Goal: Communication & Community: Answer question/provide support

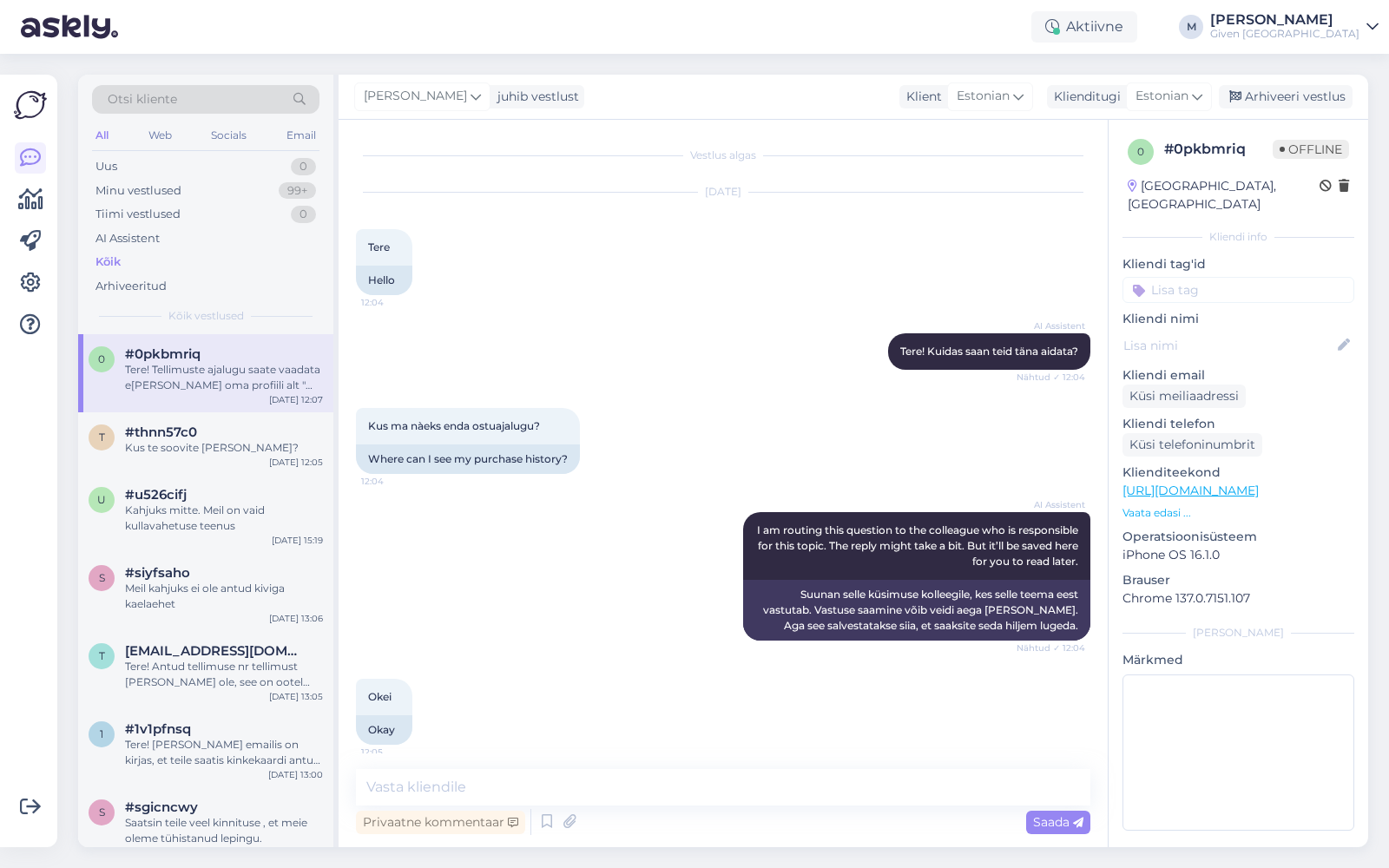
scroll to position [148, 0]
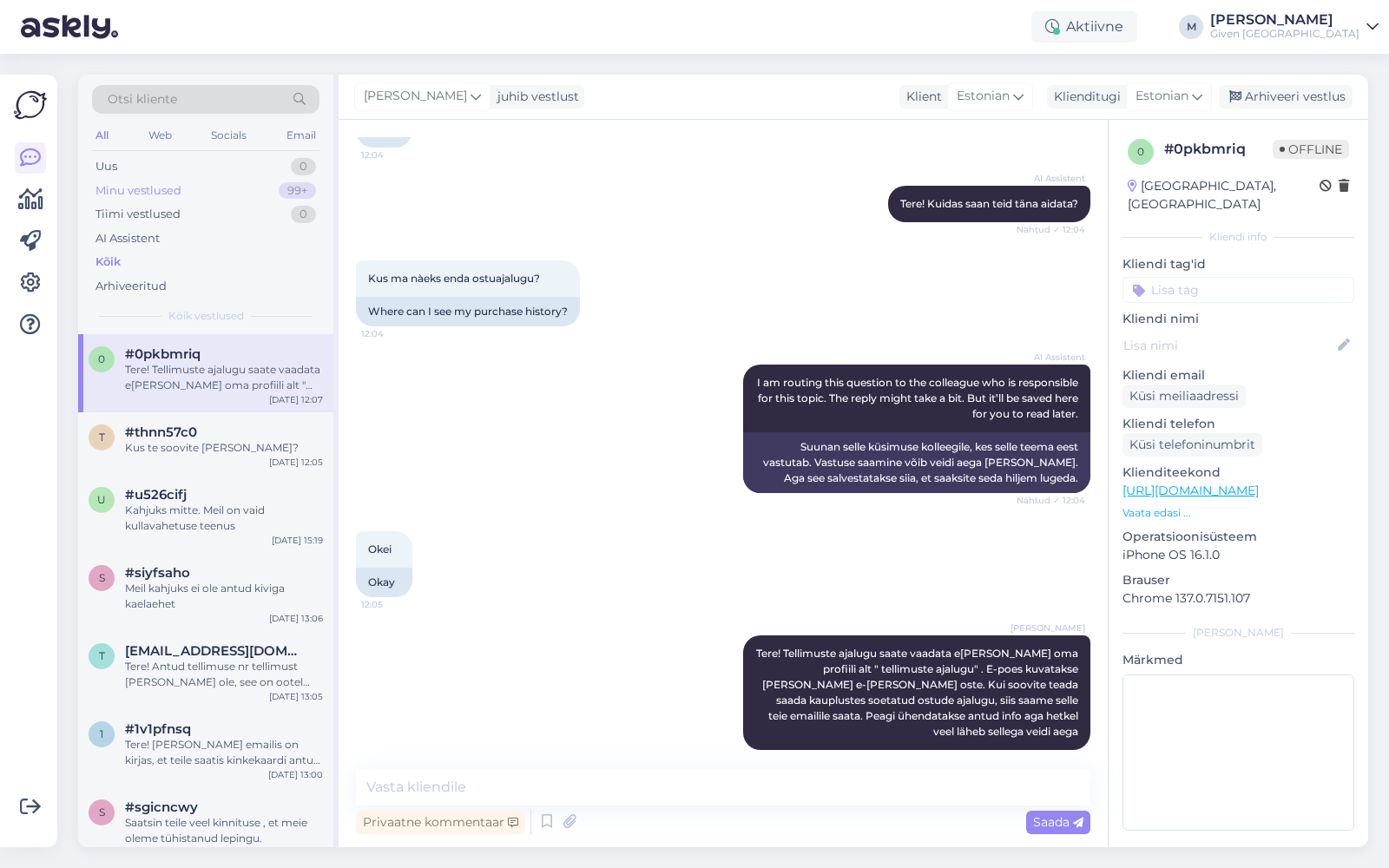
click at [131, 187] on div "Minu vestlused" at bounding box center [138, 191] width 86 height 18
click at [168, 130] on div "Web" at bounding box center [160, 135] width 30 height 22
click at [114, 253] on div "Kõik" at bounding box center [108, 262] width 25 height 18
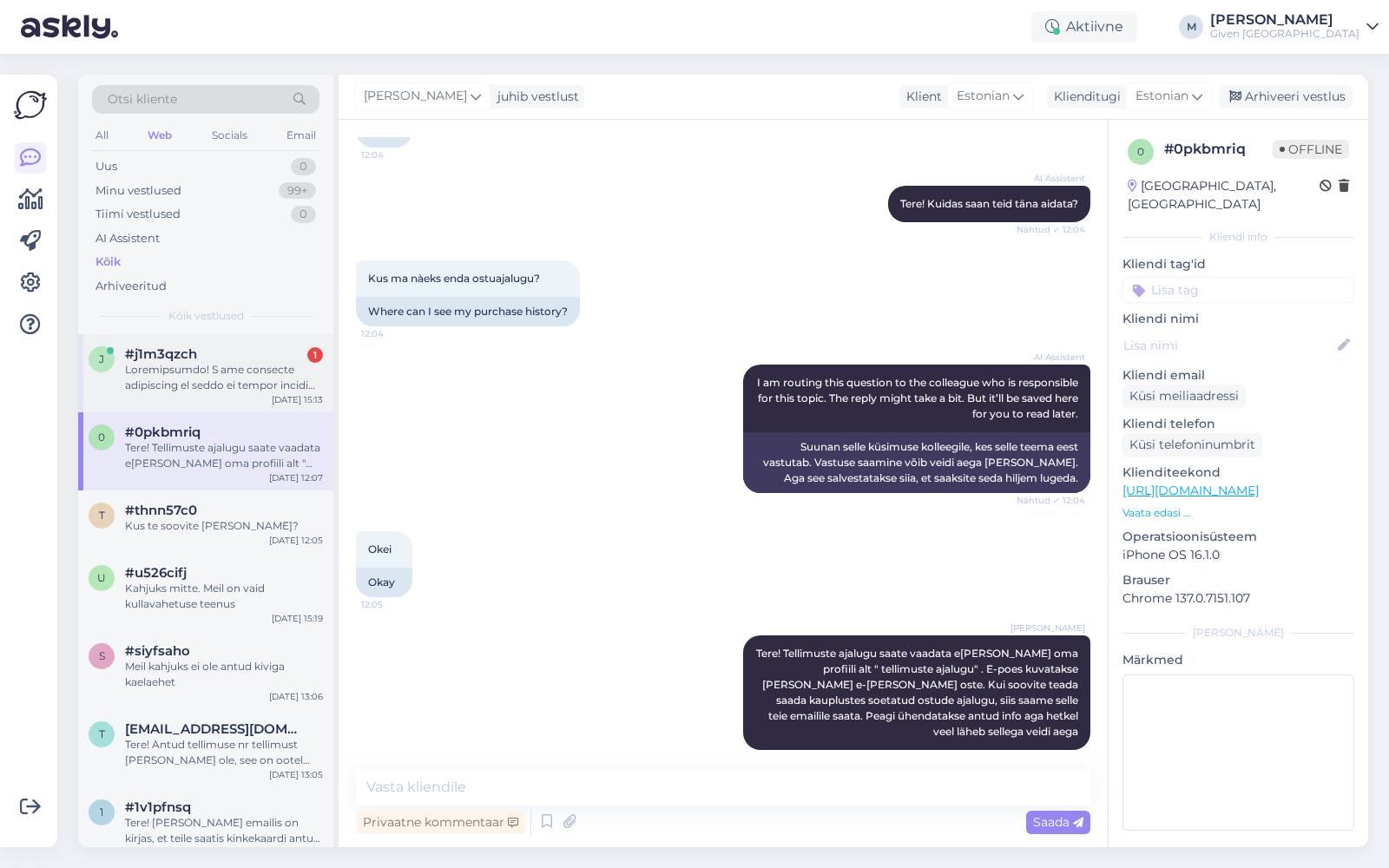
click at [197, 364] on div at bounding box center [223, 378] width 198 height 31
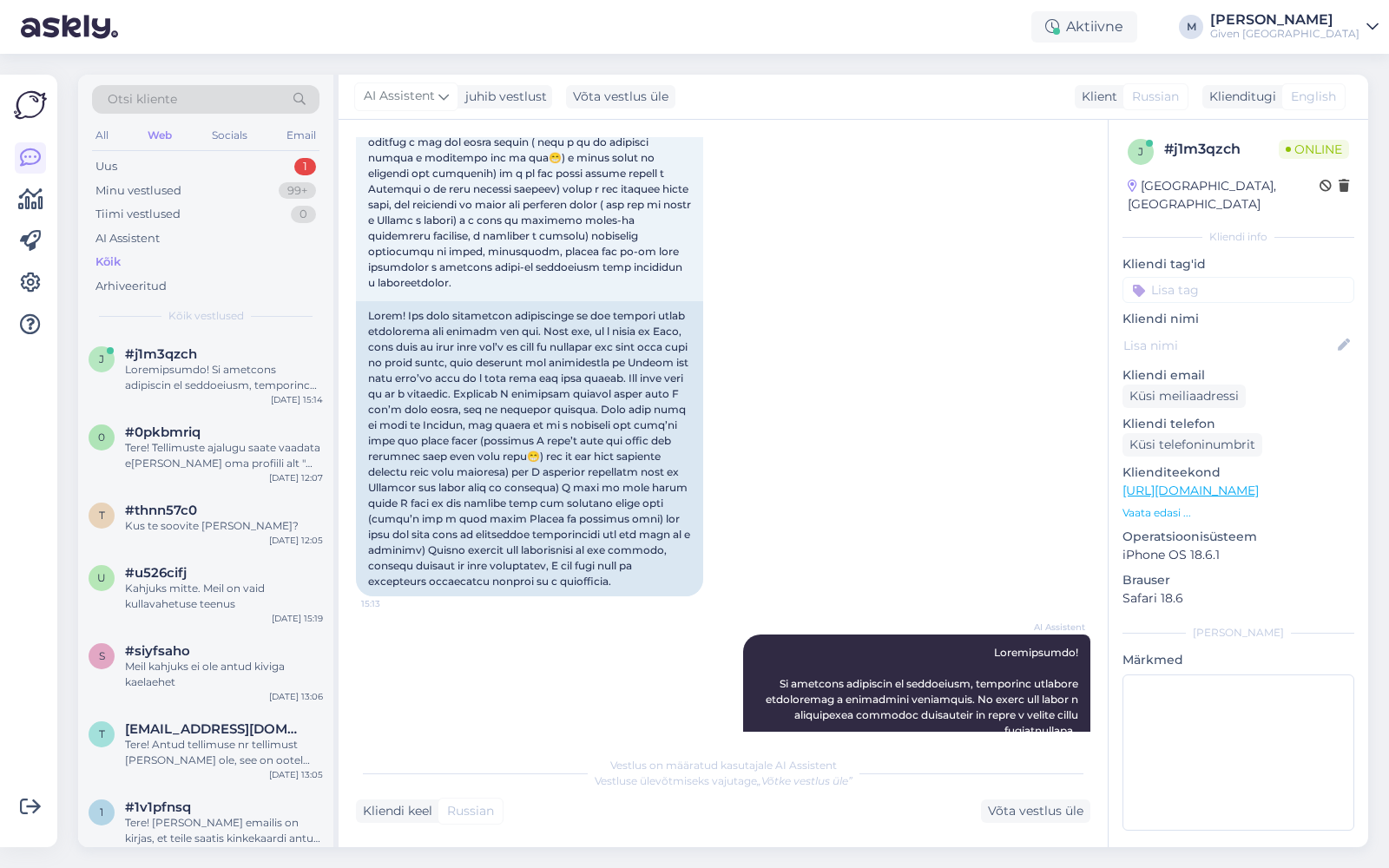
scroll to position [194, 0]
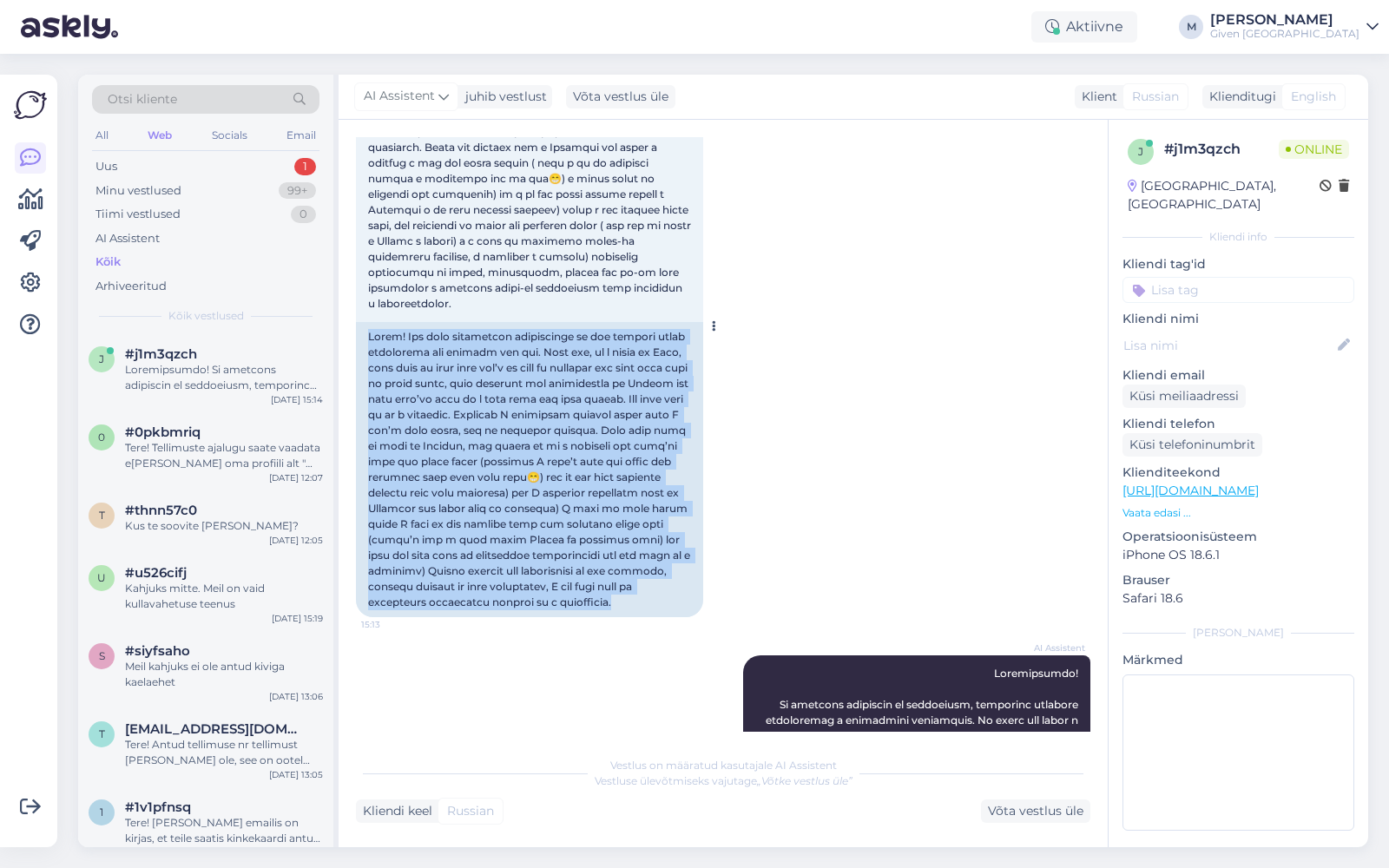
drag, startPoint x: 371, startPoint y: 349, endPoint x: 684, endPoint y: 640, distance: 427.4
click at [684, 617] on div at bounding box center [530, 469] width 347 height 295
copy div "Lorem! Ips dolo sitametcon adipiscinge se doe tempori utlab etdolorema ali enim…"
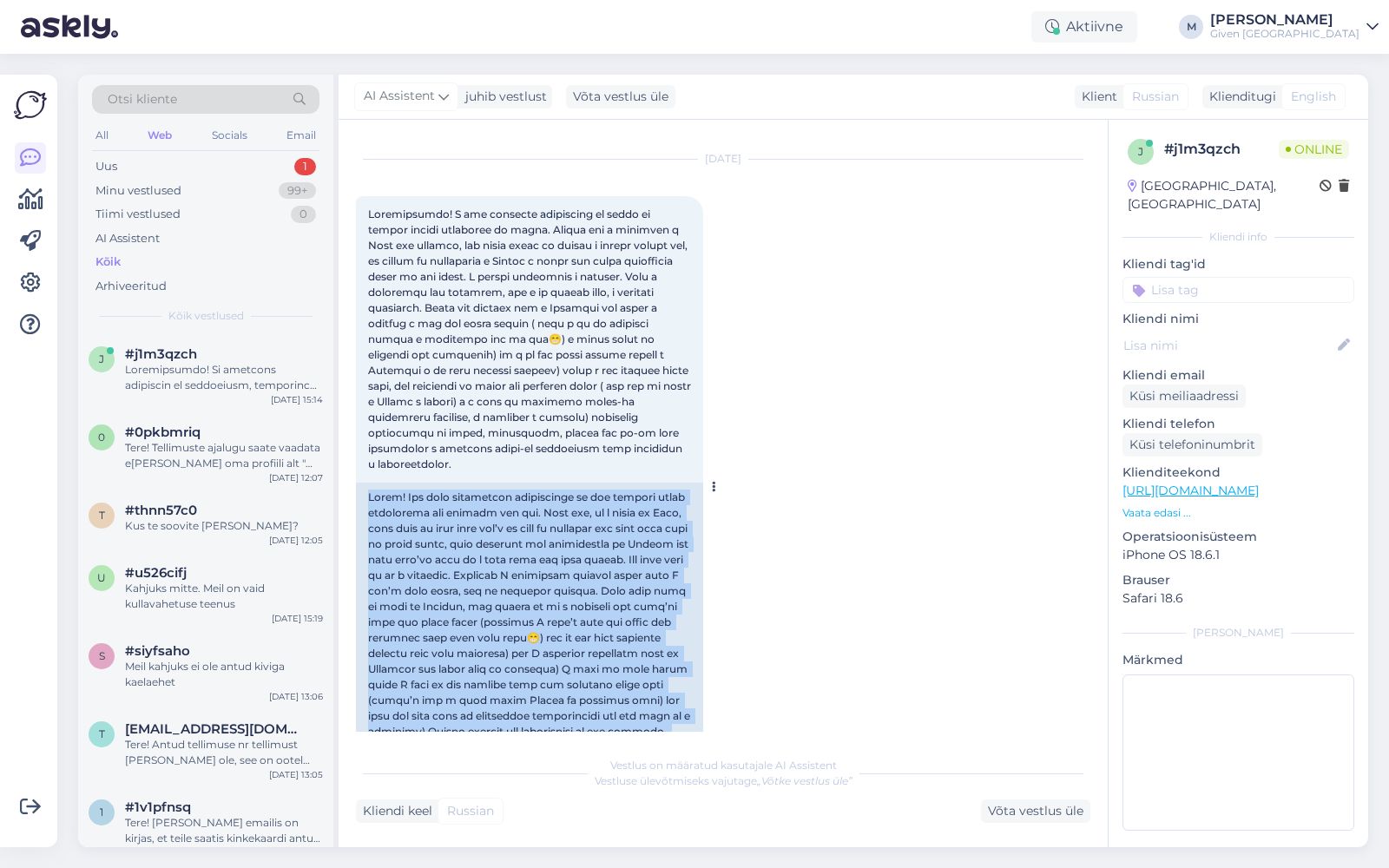
drag, startPoint x: 367, startPoint y: 207, endPoint x: 607, endPoint y: 478, distance: 362.0
click at [607, 478] on div "15:13" at bounding box center [530, 340] width 347 height 286
copy span "Loremipsumdo! S ame consecte adipiscing el seddo ei tempor incidi utlaboree do …"
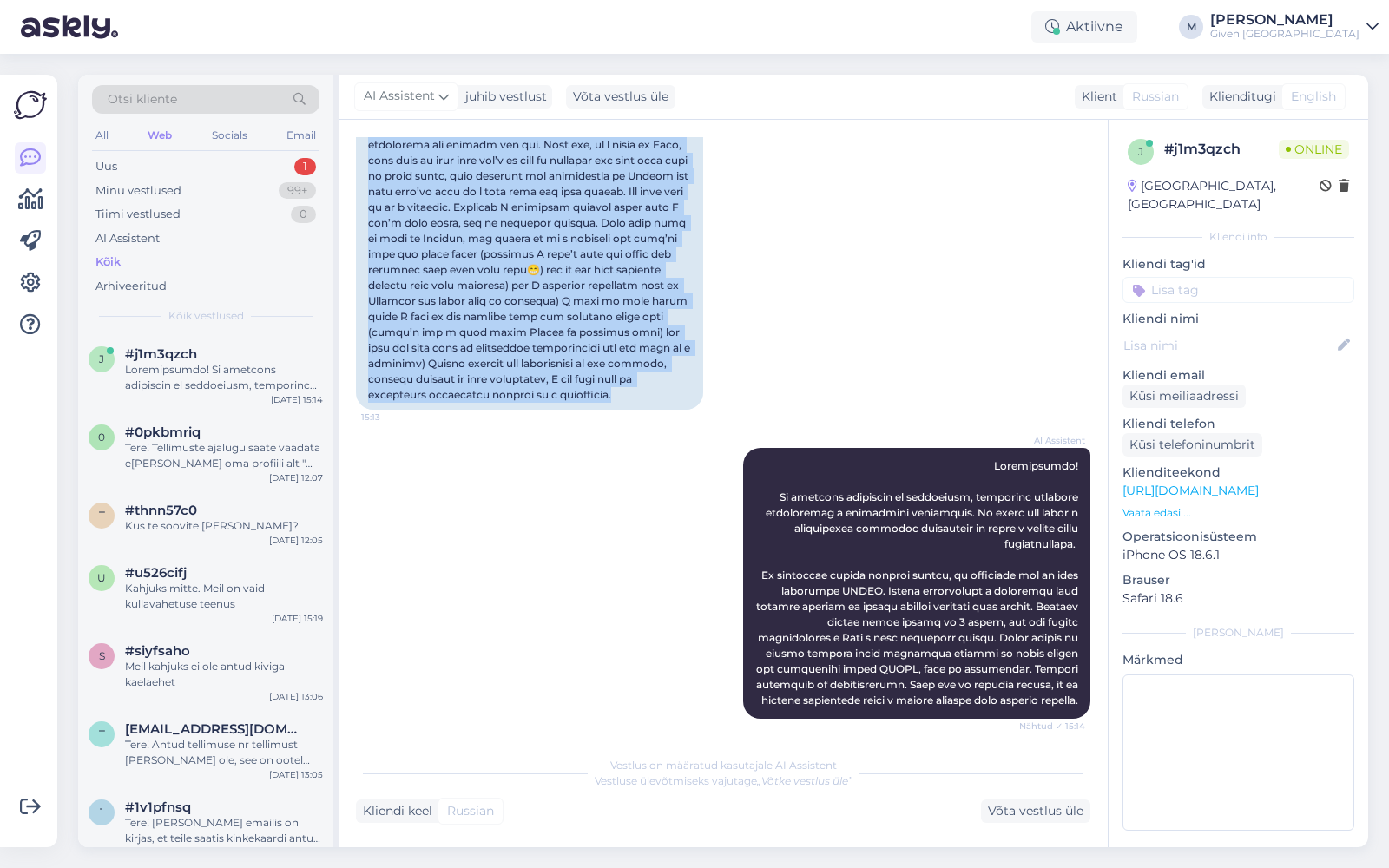
scroll to position [469, 0]
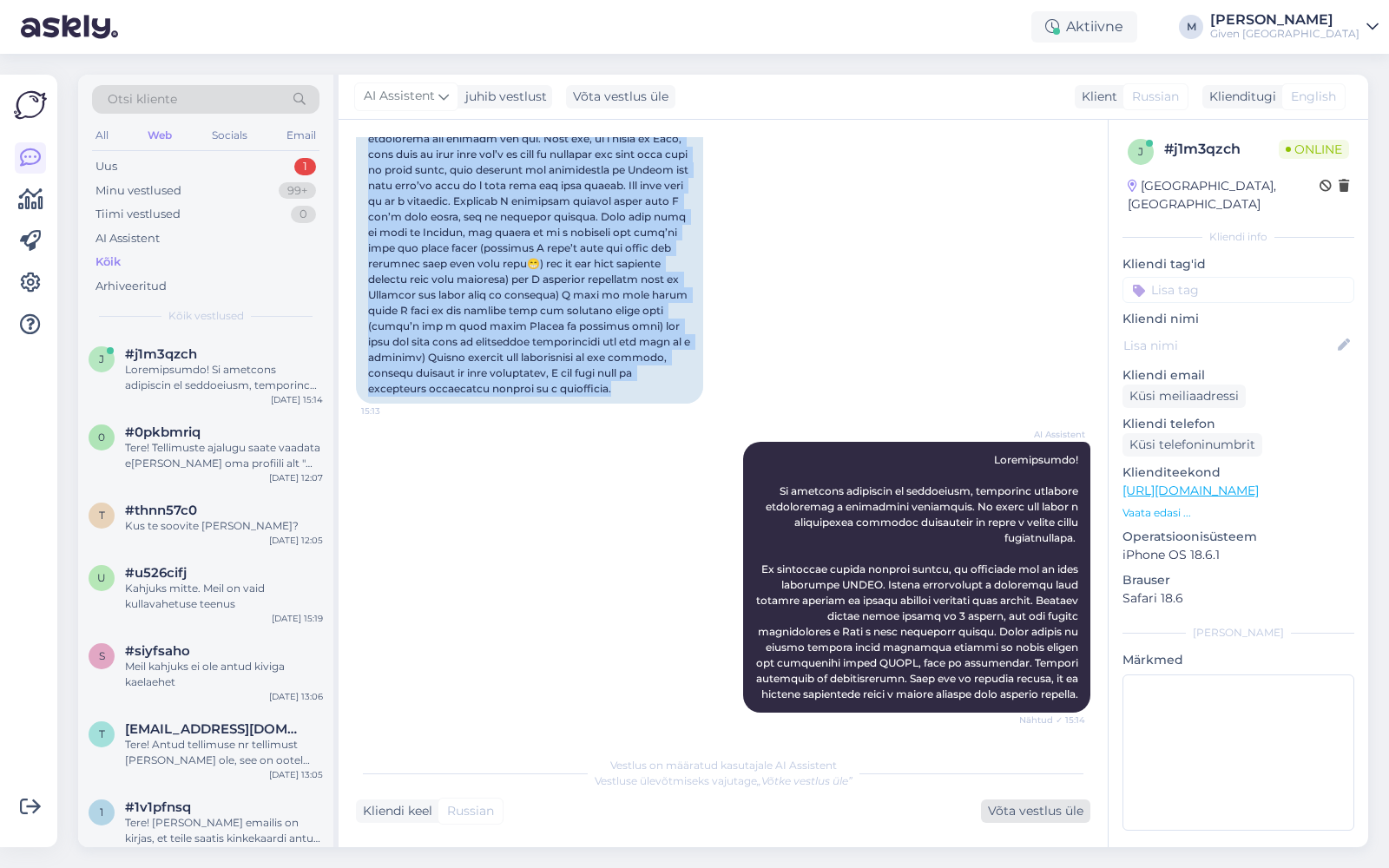
click at [1033, 816] on div "Võta vestlus üle" at bounding box center [1036, 812] width 109 height 23
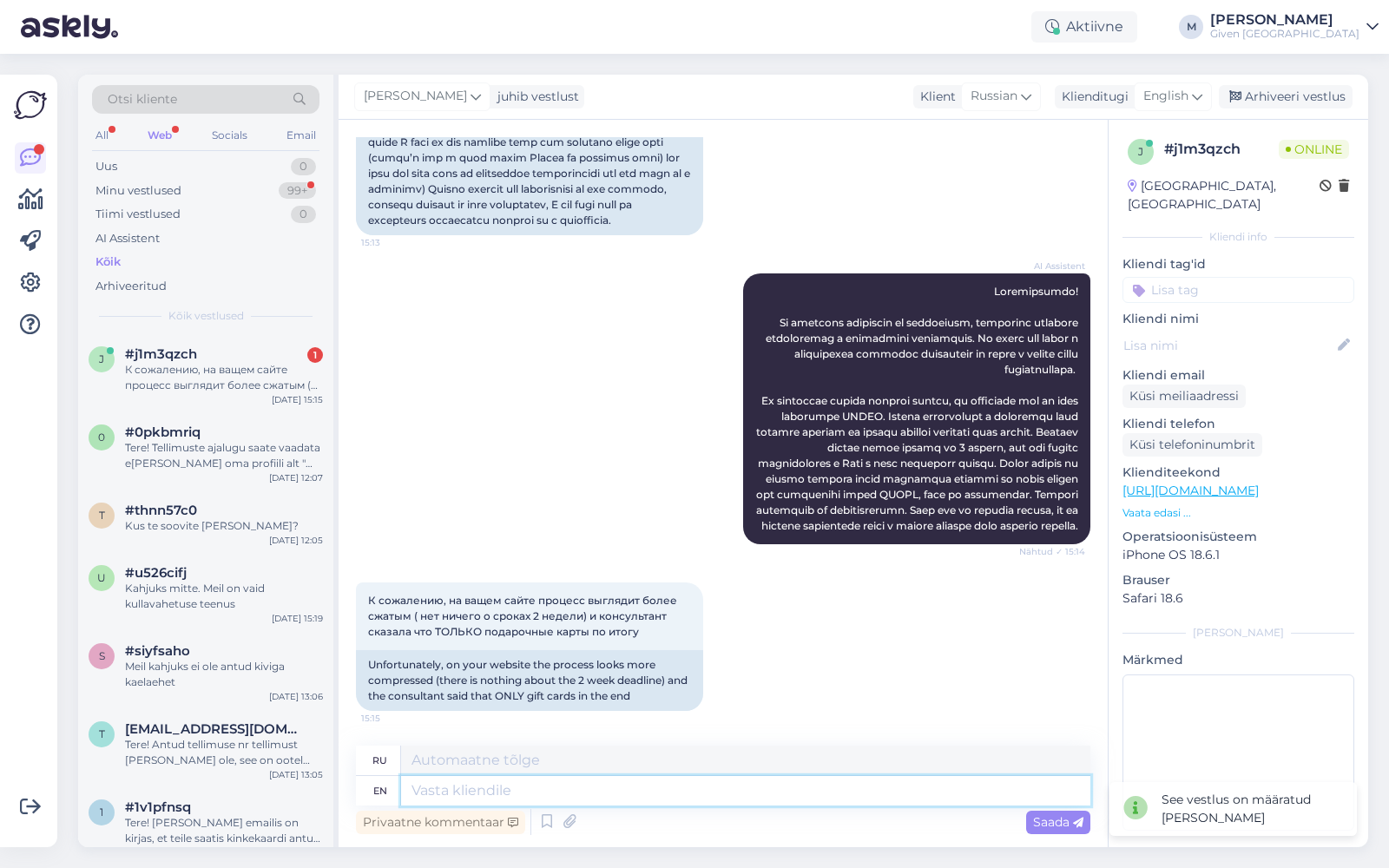
click at [912, 794] on textarea at bounding box center [746, 791] width 689 height 29
click at [651, 795] on textarea at bounding box center [746, 791] width 689 height 29
click at [1190, 93] on div "English" at bounding box center [1173, 96] width 78 height 28
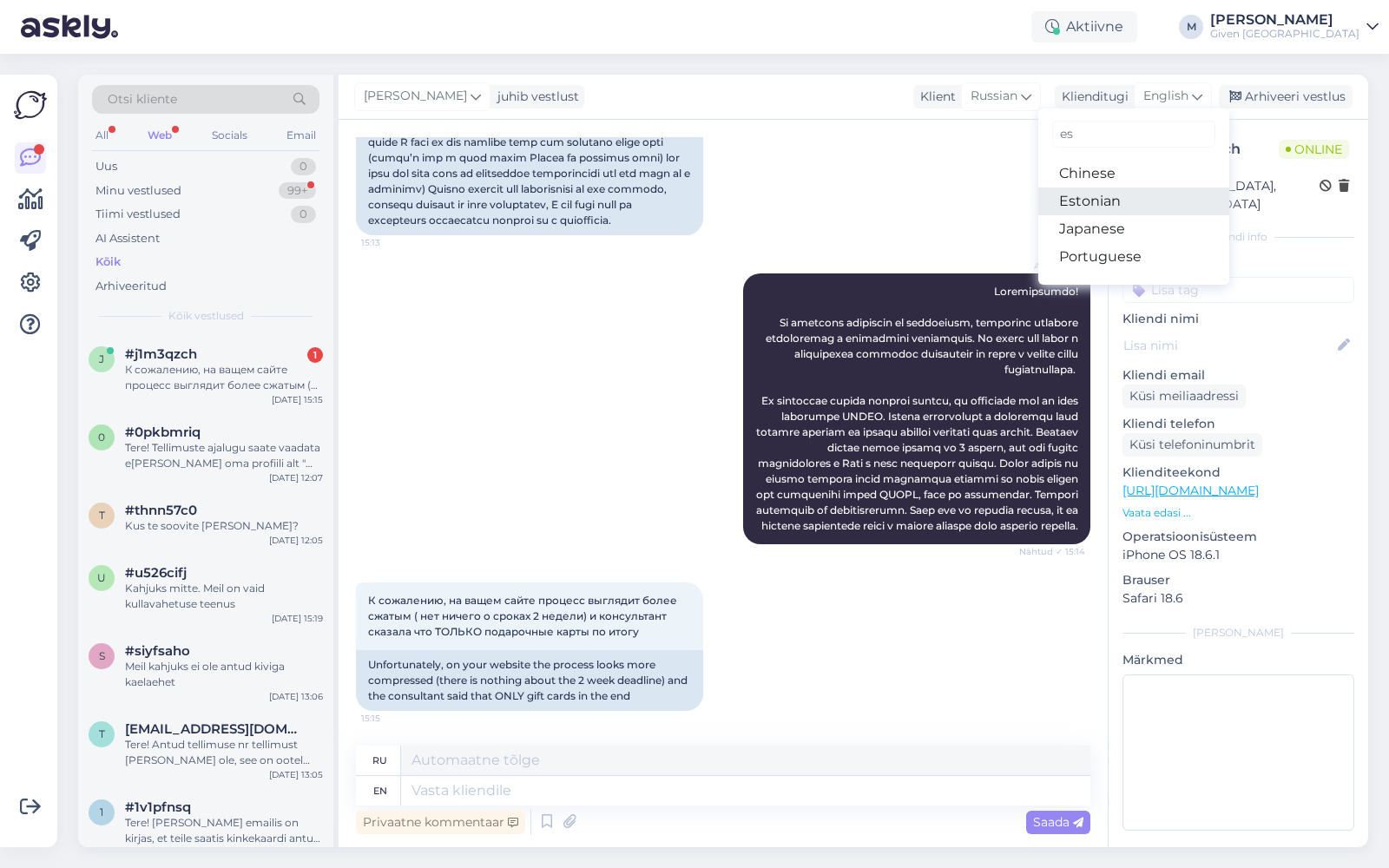
type input "es"
click at [1124, 207] on link "Estonian" at bounding box center [1134, 201] width 191 height 28
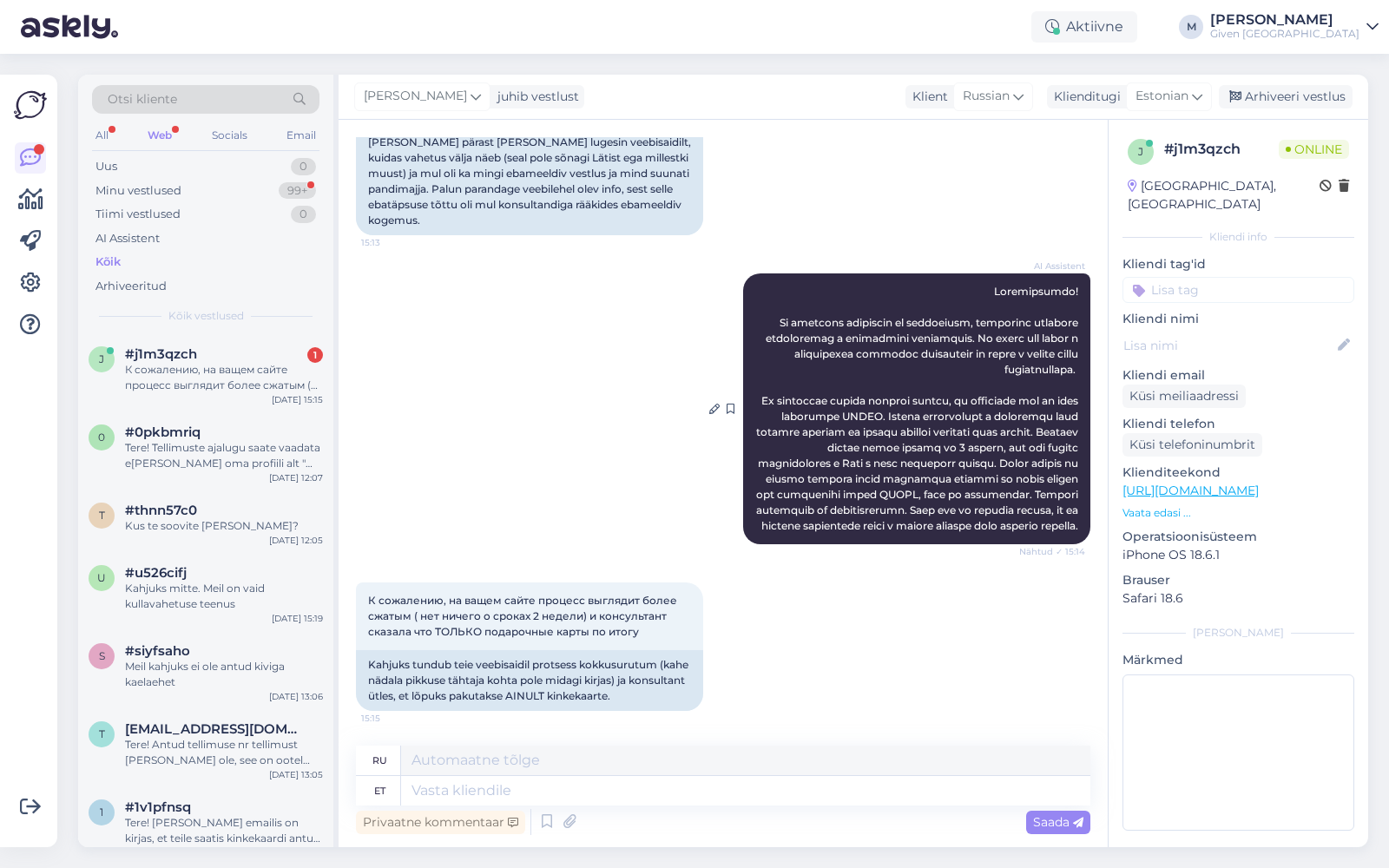
scroll to position [606, 0]
click at [525, 789] on textarea at bounding box center [746, 791] width 689 height 29
type textarea "Tere!"
type textarea "Привет!"
type textarea "Tere! Väga"
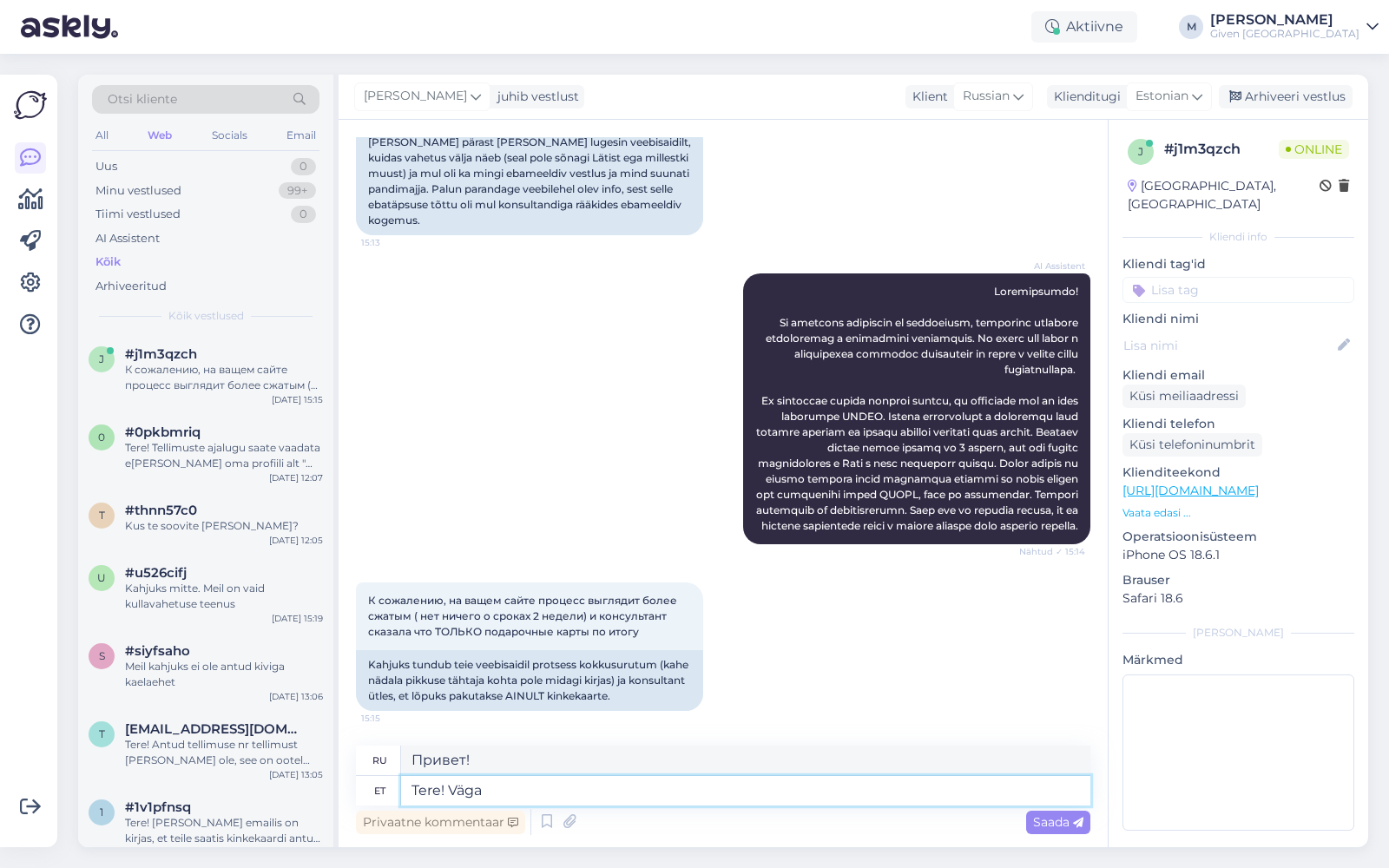
type textarea "Привет! Очень"
type textarea "Tere! Väga kahju ku"
type textarea "Здравствуйте! Мне очень жаль."
type textarea "Tere! Väga kahju kuulda, e"
type textarea "Здравствуйте! Мне очень жаль это слышать."
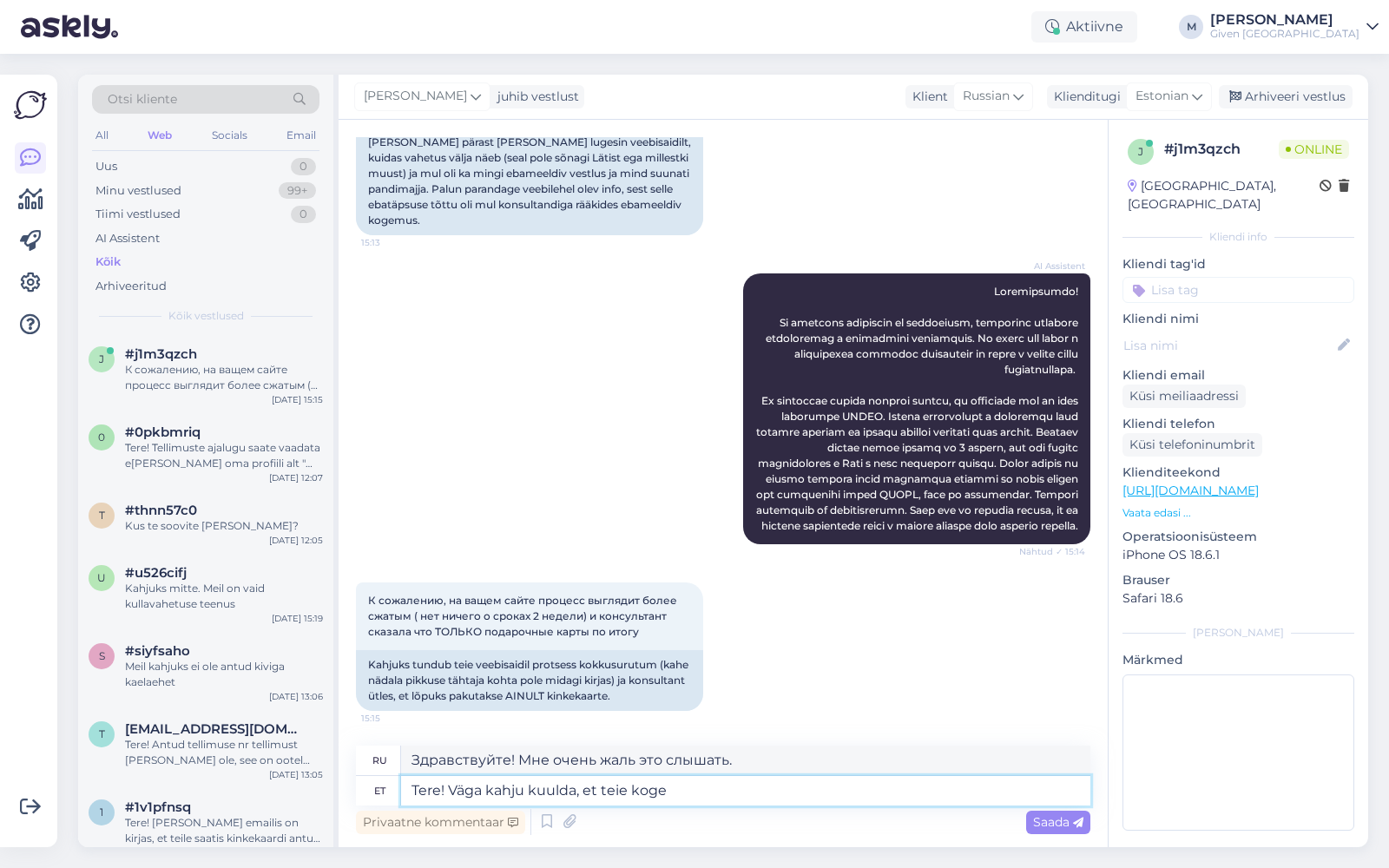
type textarea "Tere! Väga kahju kuulda, et teie kogem"
type textarea "Здравствуйте! Мне очень жаль слышать, что вы"
type textarea "Tere! Väga kahju kuulda, et teie kogemus oli"
type textarea "Привет! Нам очень жаль слышать, что у вас возникли проблемы."
type textarea "Tere! Väga kahju kuulda, et teie kogemus oli"
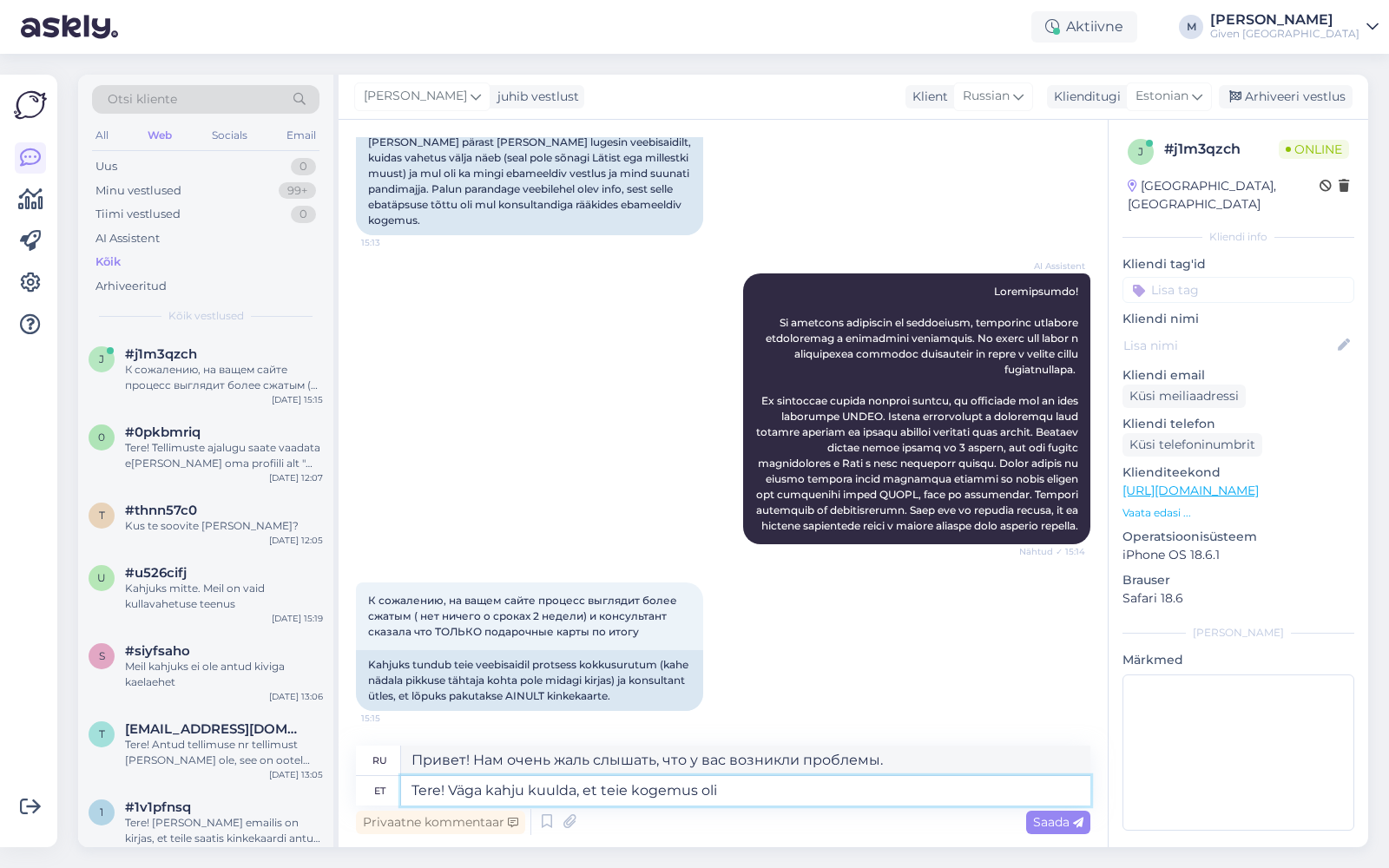
type textarea "Привет! Нам очень жаль слышать, что ваш опыт был..."
type textarea "Tere! Väga kahju kuulda, et teie kogemus oli Viru p"
type textarea "Привет! Нам очень жаль, что у вас остались неприятные впечатления."
type textarea "Tere! Väga kahju kuulda, et teie kogemus oli Viru poes e"
type textarea "Здравствуйте! Нам очень жаль, что у вас возникли проблемы с магазином Viru."
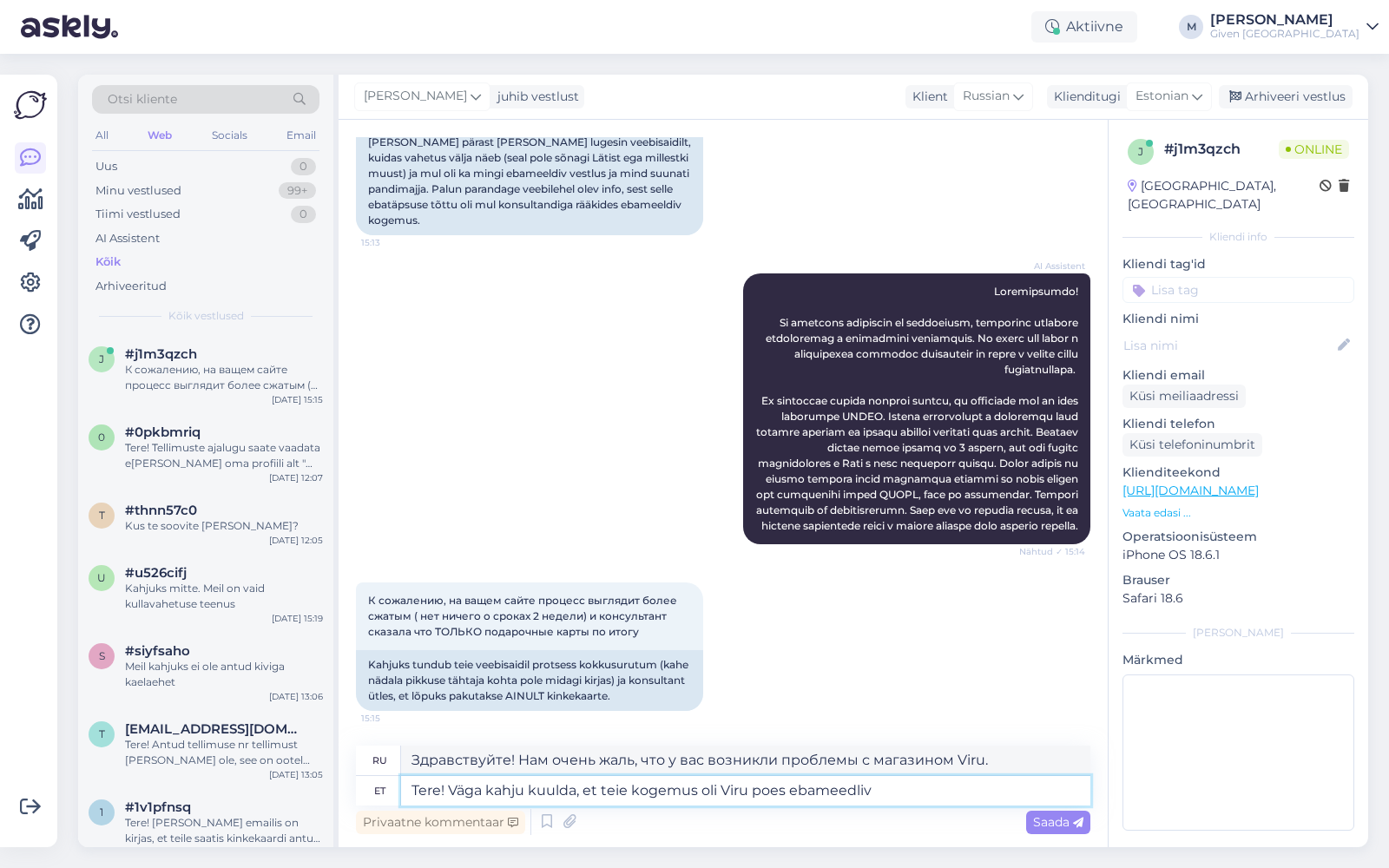
type textarea "Tere! Väga kahju kuulda, et teie kogemus oli Viru poes ebameedli"
type textarea "Здравствуйте! Нам очень жаль, что ваш опыт посещения магазина [PERSON_NAME] ока…"
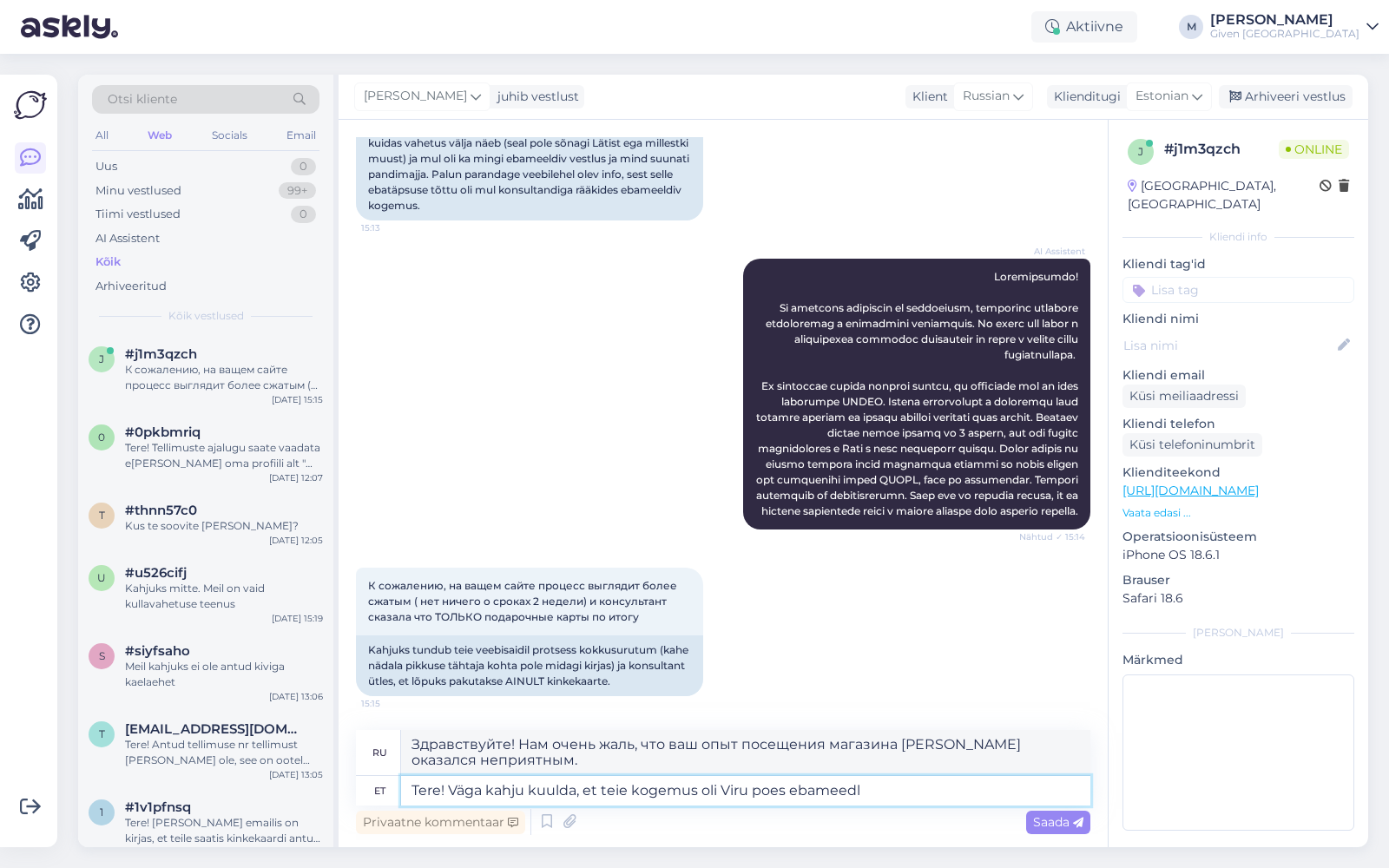
scroll to position [622, 0]
type textarea "Tere! Väga kahju kuulda, et teie kogemus oli Viru poes ebameeldiv. Meie v"
type textarea "Здравствуйте! Нам очень жаль, что ваш опыт посещения магазина [PERSON_NAME] ока…"
type textarea "Tere! Väga kahju kuulda, et teie kogemus oli Viru poes ebameeldiv. Meie vahetame"
type textarea "Здравствуйте! Нам очень жаль, что ваш опыт посещения магазина [PERSON_NAME] ока…"
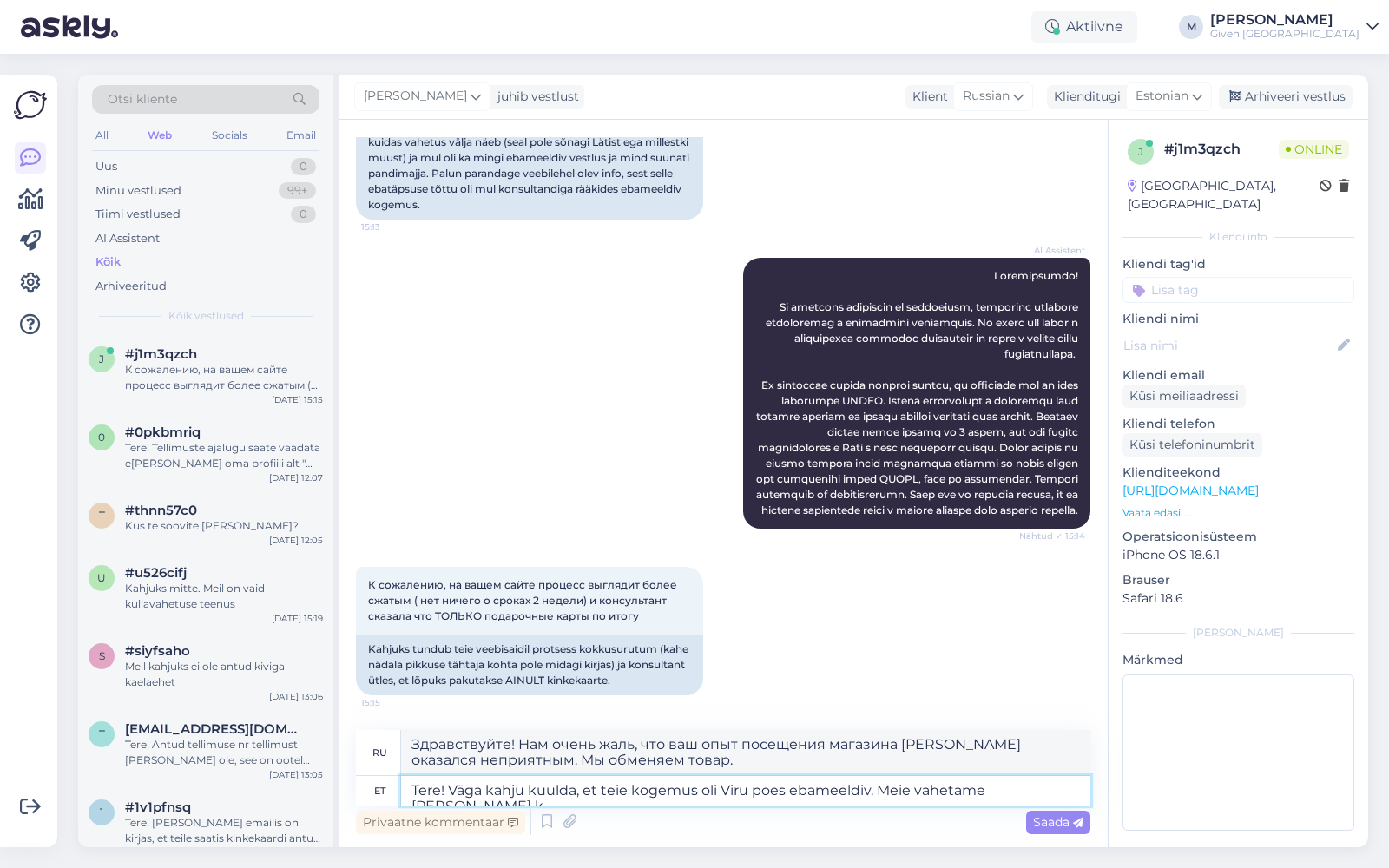
type textarea "Tere! Väga kahju kuulda, et teie kogemus oli Viru poes ebameeldiv. Meie vahetam…"
type textarea "Здравствуйте! Нам очень жаль, что ваш опыт посещения магазина [PERSON_NAME] ока…"
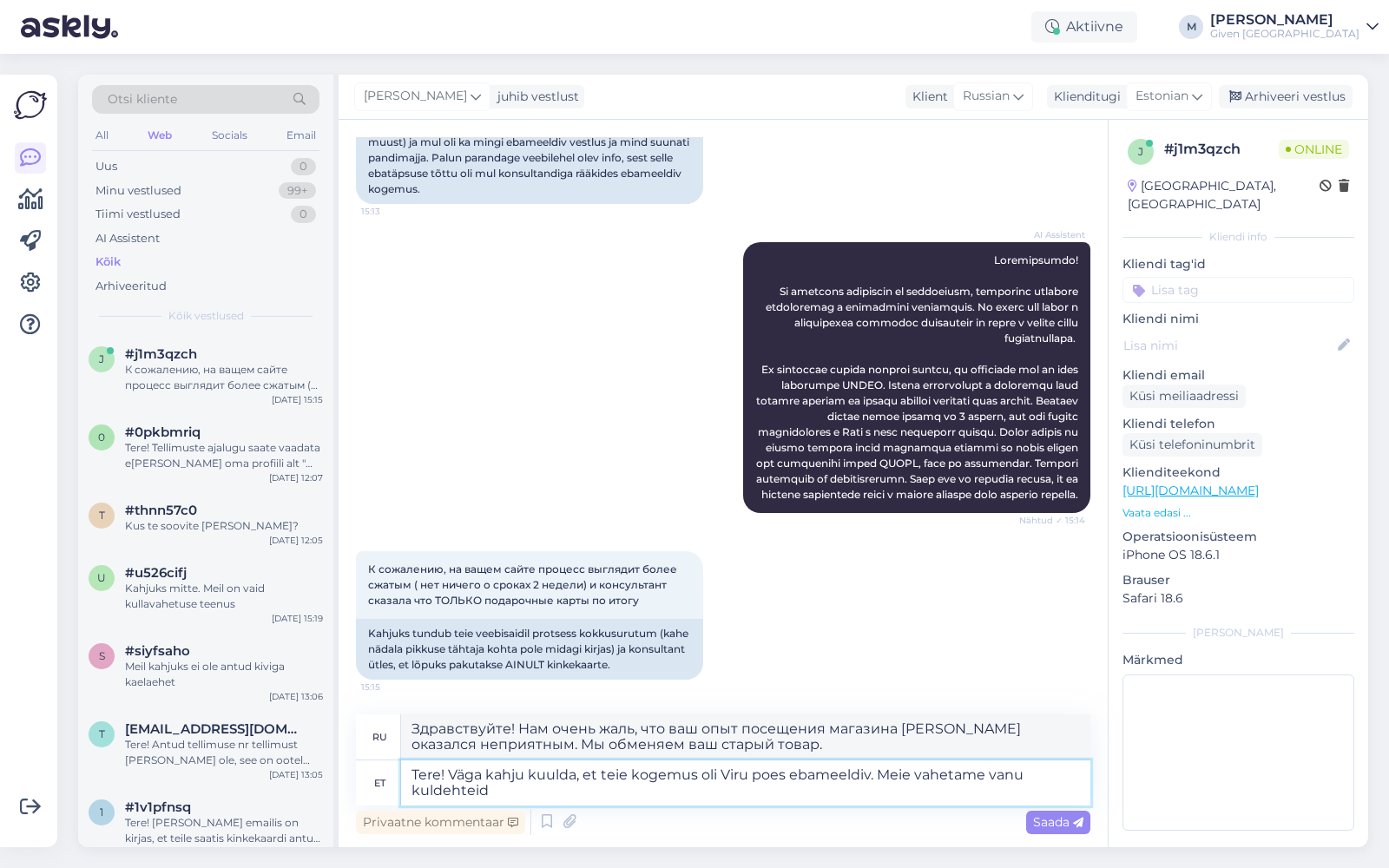
type textarea "Tere! Väga kahju kuulda, et teie kogemus oli Viru poes ebameeldiv. Meie vahetam…"
type textarea "Здравствуйте! Нам очень жаль, что ваш опыт посещения магазина [PERSON_NAME] ока…"
type textarea "Tere! Väga kahju kuulda, et teie kogemus oli Viru poes ebameeldiv. Meie vahetam…"
type textarea "Здравствуйте! Нам очень жаль, что ваш опыт посещения магазина [PERSON_NAME] ока…"
type textarea "Tere! Väga kahju kuulda, et teie kogemus oli Viru poes ebameeldiv. Meie vahetam…"
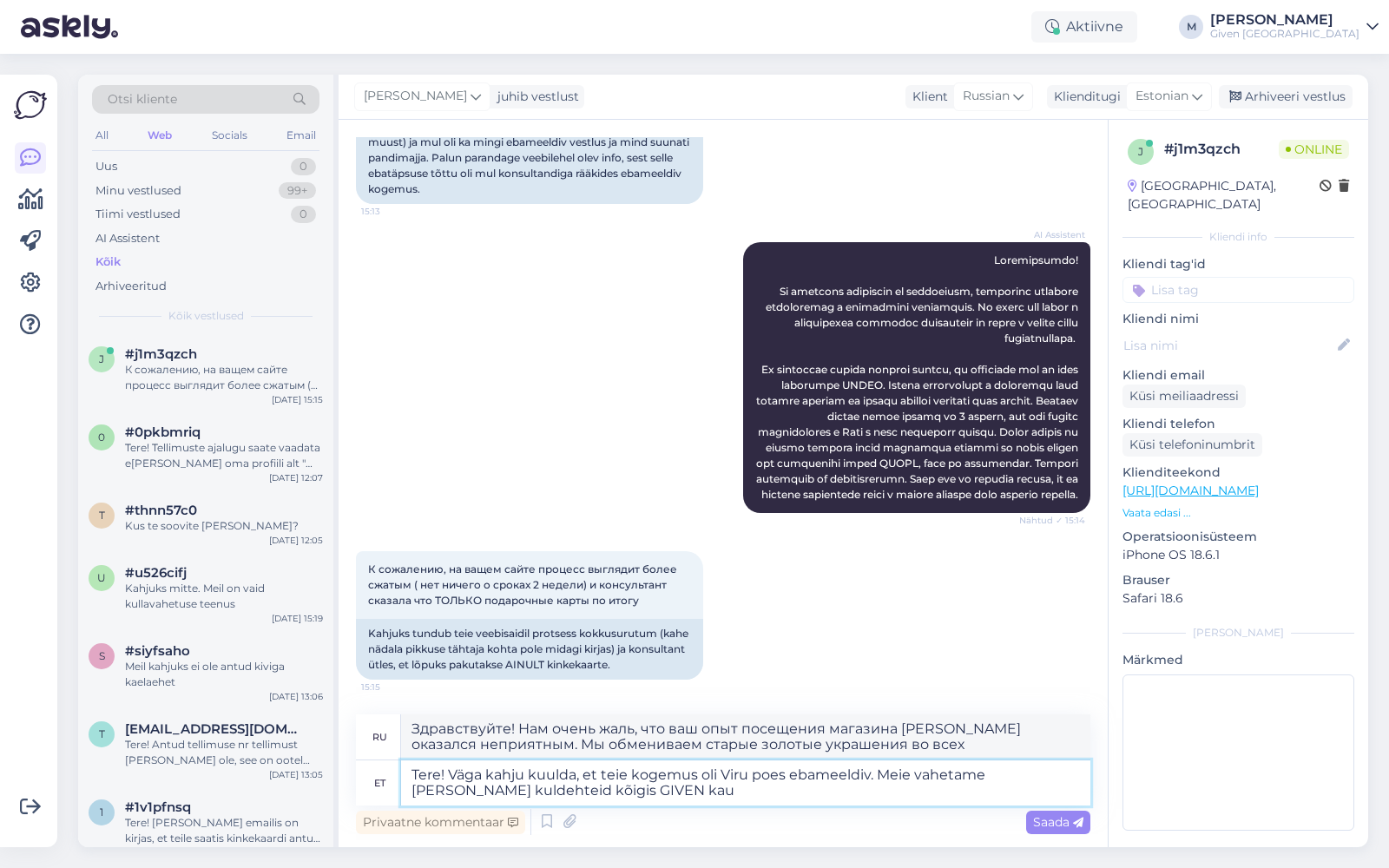
type textarea "Здравствуйте! Нам очень жаль, что ваш опыт посещения магазина [PERSON_NAME] ока…"
type textarea "Tere! Väga kahju kuulda, et teie kogemus oli Viru poes ebameeldiv. Meie vahetam…"
type textarea "Здравствуйте! Нам очень жаль, что ваш опыт посещения магазина [PERSON_NAME] ока…"
type textarea "Tere! Väga kahju kuulda, et teie kogemus oli Viru poes ebameeldiv. Meie vahetam…"
type textarea "Здравствуйте! Нам очень жаль, что ваш опыт посещения магазина [PERSON_NAME] ока…"
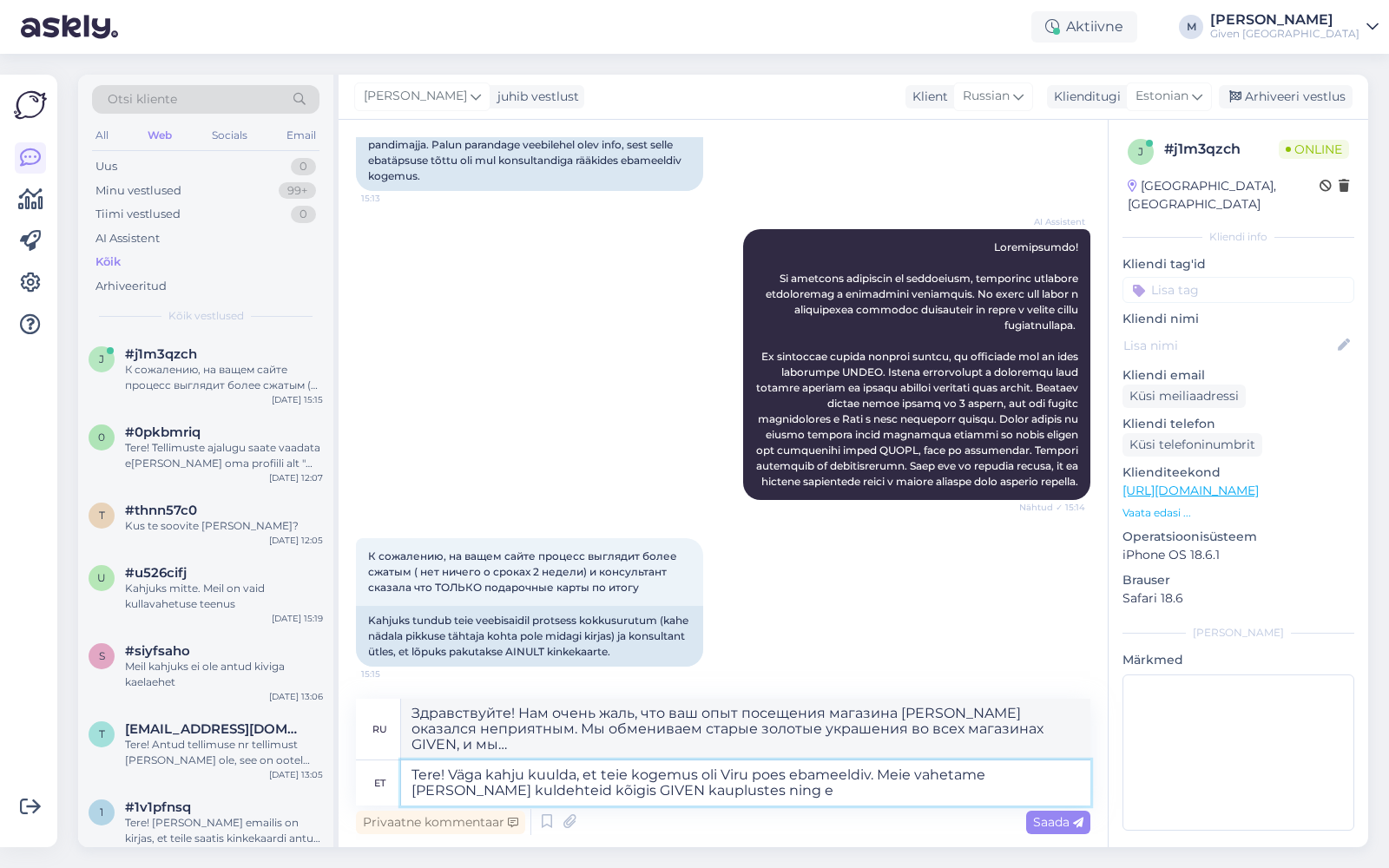
type textarea "Tere! Väga kahju kuulda, et teie kogemus oli Viru poes ebameeldiv. Meie vahetam…"
type textarea "Здравствуйте! Нам очень жаль, что ваш опыт посещения магазина [PERSON_NAME] ока…"
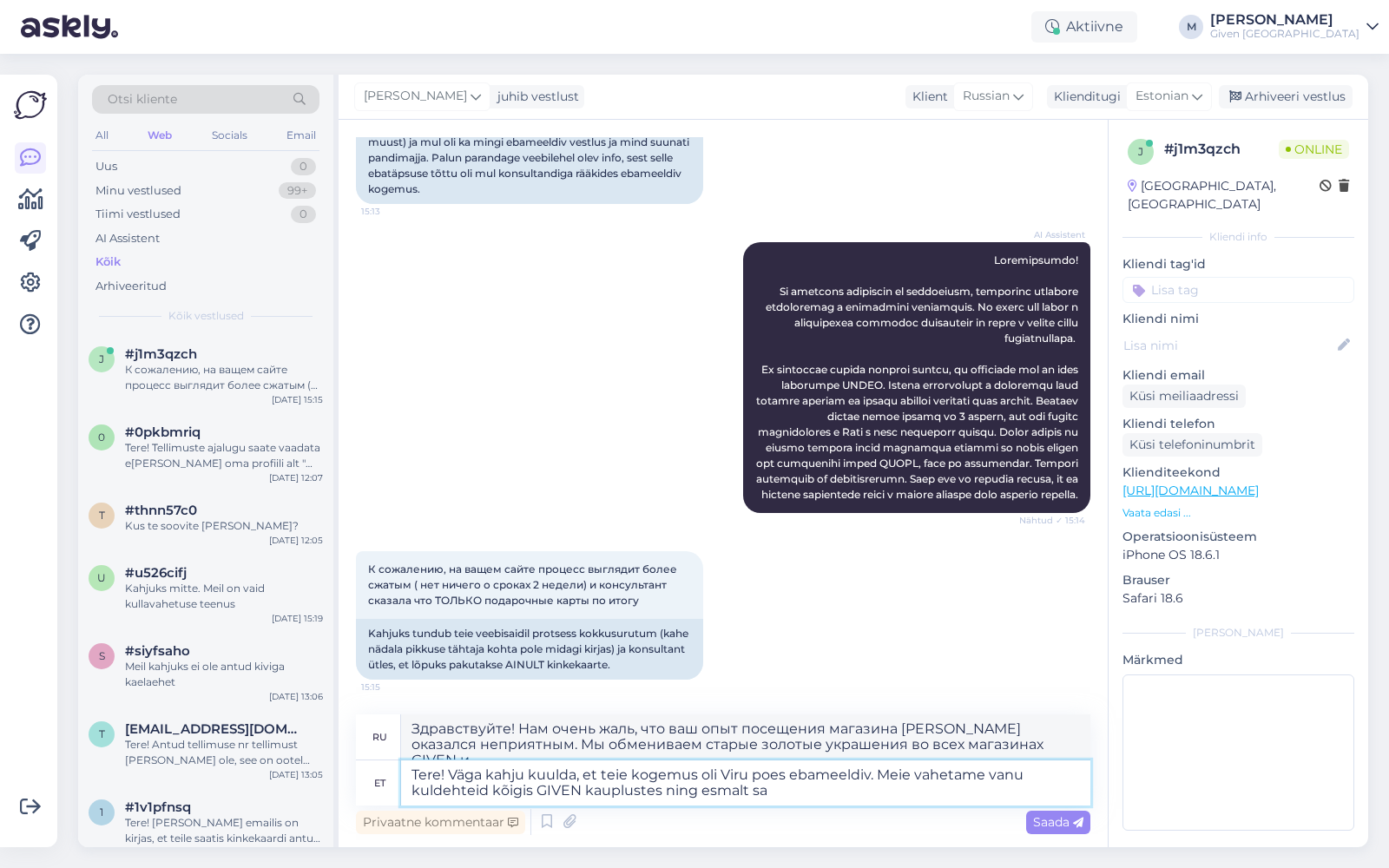
type textarea "Tere! Väga kahju kuulda, et teie kogemus oli Viru poes ebameeldiv. Meie vahetam…"
type textarea "Здравствуйте! Нам очень жаль, что ваш опыт посещения магазина [PERSON_NAME] ока…"
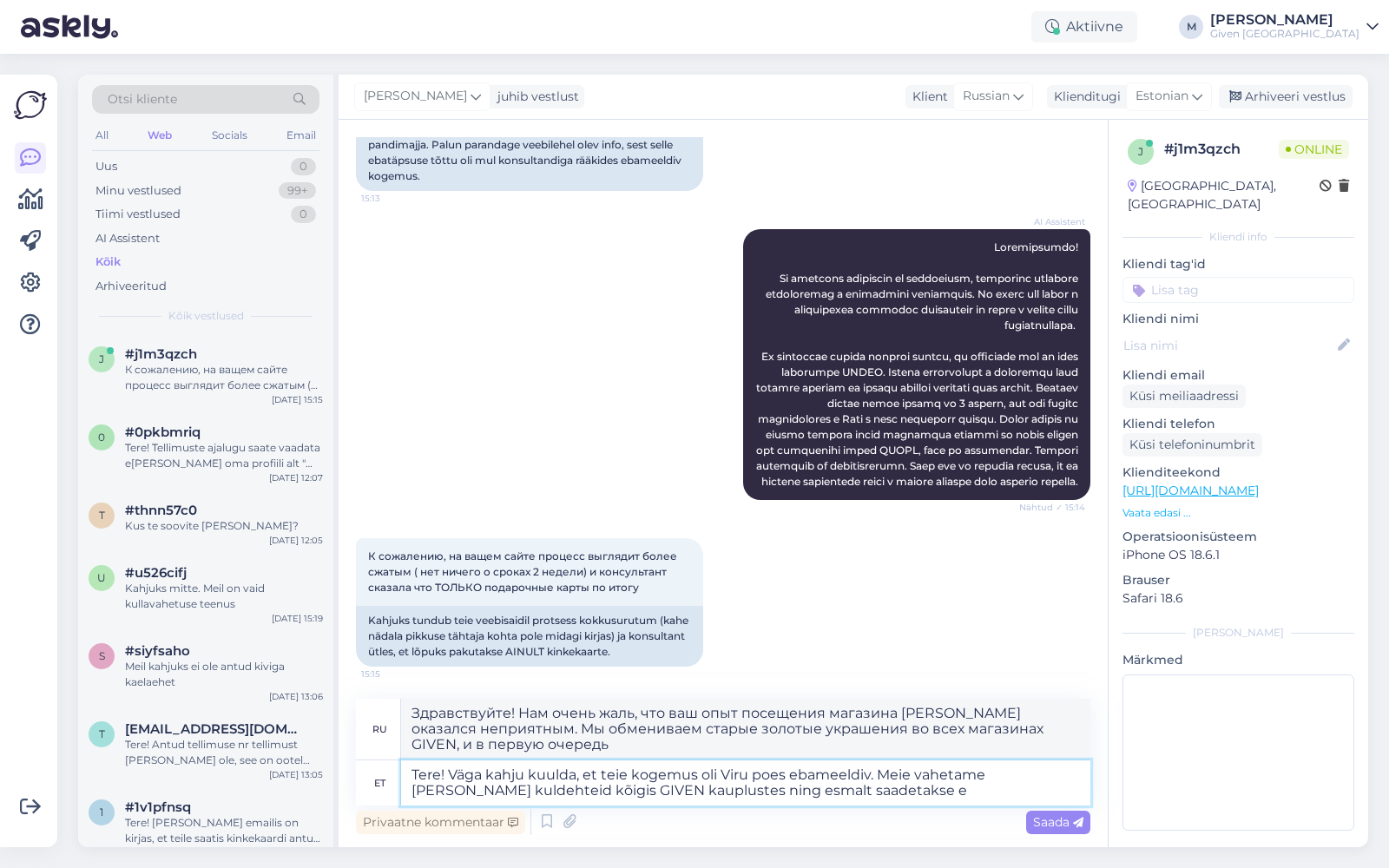
type textarea "Tere! Väga kahju kuulda, et teie kogemus oli Viru poes ebameeldiv. Meie vahetam…"
type textarea "Здравствуйте! Нам очень жаль, что ваш опыт посещения магазина [PERSON_NAME] ока…"
type textarea "Tere! Väga kahju kuulda, et teie kogemus oli Viru poes ebameeldiv. Meie vahetam…"
type textarea "Здравствуйте! Нам очень жаль, что ваш опыт посещения магазина [PERSON_NAME] ока…"
type textarea "Tere! Väga kahju kuulda, et teie kogemus oli Viru poes ebameeldiv. Meie vahetam…"
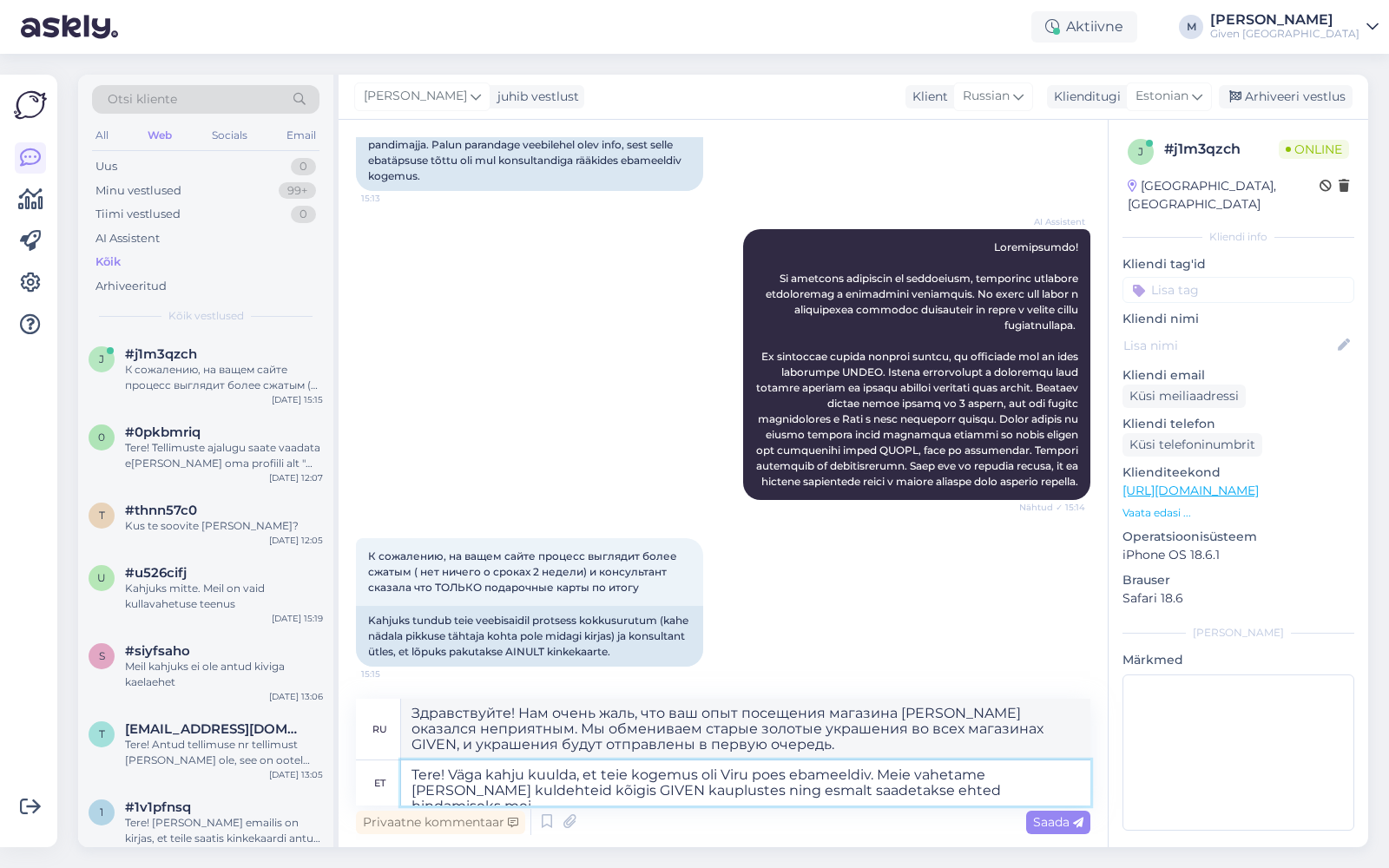
type textarea "Здравствуйте! Нам очень жаль, что ваш опыт посещения магазина [PERSON_NAME] ока…"
type textarea "Tere! Väga kahju kuulda, et teie kogemus oli Viru poes ebameeldiv. Meie vahetam…"
type textarea "Здравствуйте! Нам очень жаль, что ваш опыт посещения магазина [PERSON_NAME] ока…"
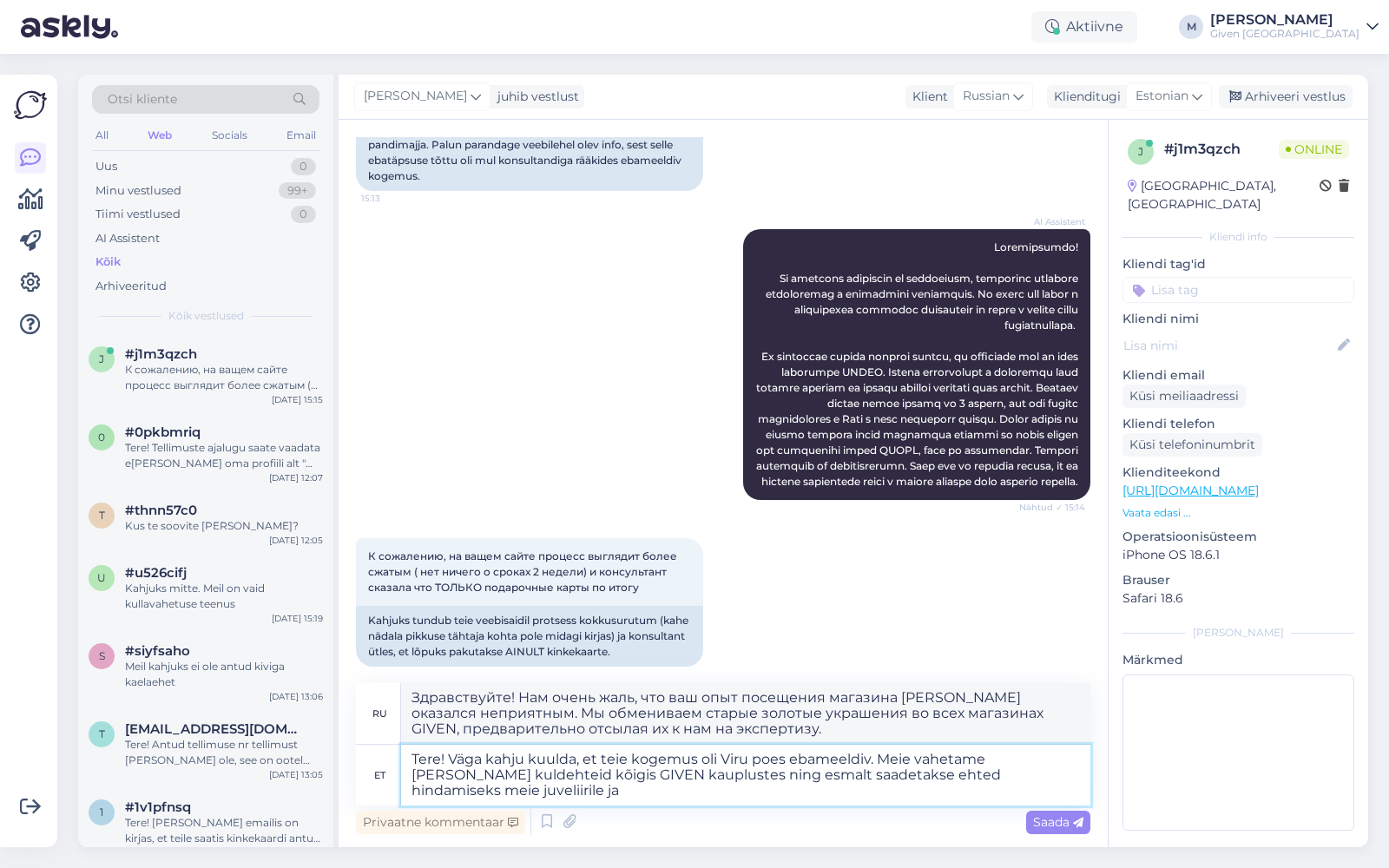
type textarea "Tere! Väga kahju kuulda, et teie kogemus oli Viru poes ebameeldiv. Meie vahetam…"
type textarea "Здравствуйте! Нам очень жаль, что ваш опыт посещения магазина [PERSON_NAME] ока…"
type textarea "Tere! Väga kahju kuulda, et teie kogemus oli Viru poes ebameeldiv. Meie vahetam…"
type textarea "Здравствуйте! Нам очень жаль, что ваш опыт посещения магазина [PERSON_NAME] ока…"
type textarea "Tere! Väga kahju kuulda, et teie kogemus oli Viru poes ebameeldiv. Meie vahetam…"
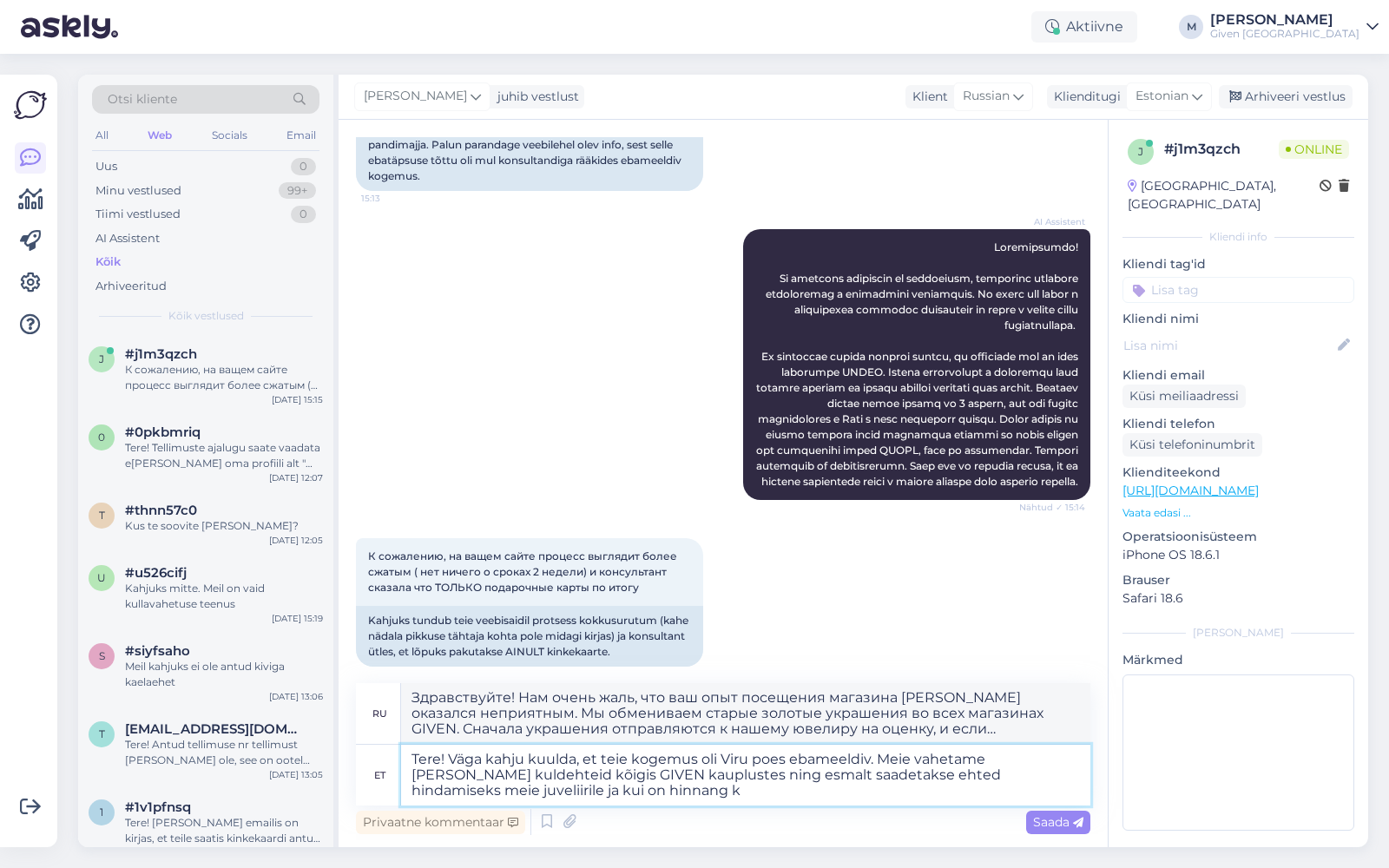
type textarea "Здравствуйте! Нам очень жаль, что ваш опыт посещения магазина [PERSON_NAME] ока…"
type textarea "Tere! Väga kahju kuulda, et teie kogemus oli Viru poes ebameeldiv. Meie vahetam…"
type textarea "Здравствуйте! Нам очень жаль, что ваш опыт посещения магазина [PERSON_NAME] ока…"
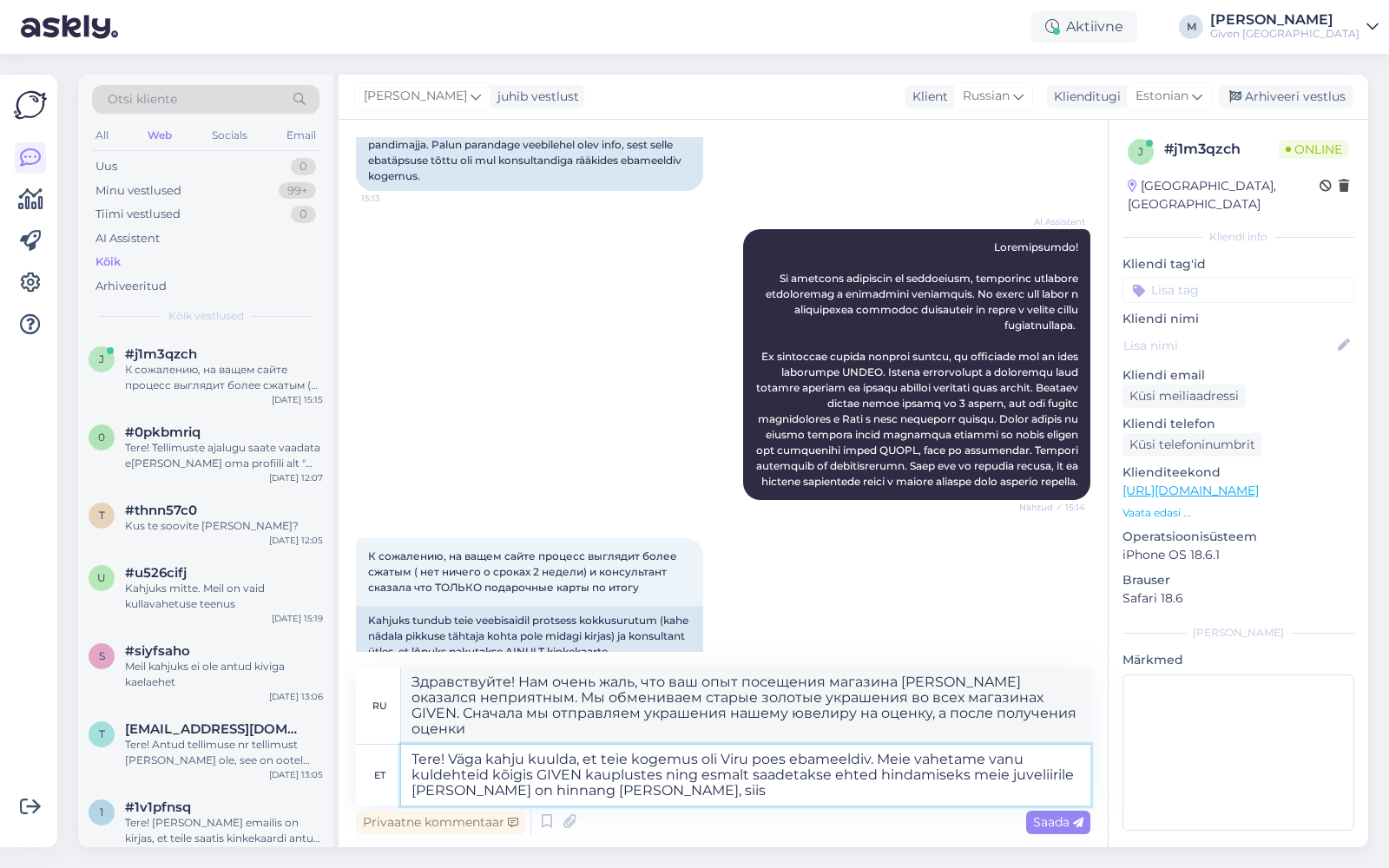
type textarea "Tere! Väga kahju kuulda, et teie kogemus oli Viru poes ebameeldiv. Meie vahetam…"
type textarea "Здравствуйте! Нам очень жаль, что ваш опыт посещения магазина [PERSON_NAME] ока…"
type textarea "Tere! Väga kahju kuulda, et teie kogemus oli Viru poes ebameeldiv. Meie vahetam…"
type textarea "Здравствуйте! Нам очень жаль, что ваш опыт посещения магазина [PERSON_NAME] ока…"
type textarea "Tere! Väga kahju kuulda, et teie kogemus oli Viru poes ebameeldiv. Meie vahetam…"
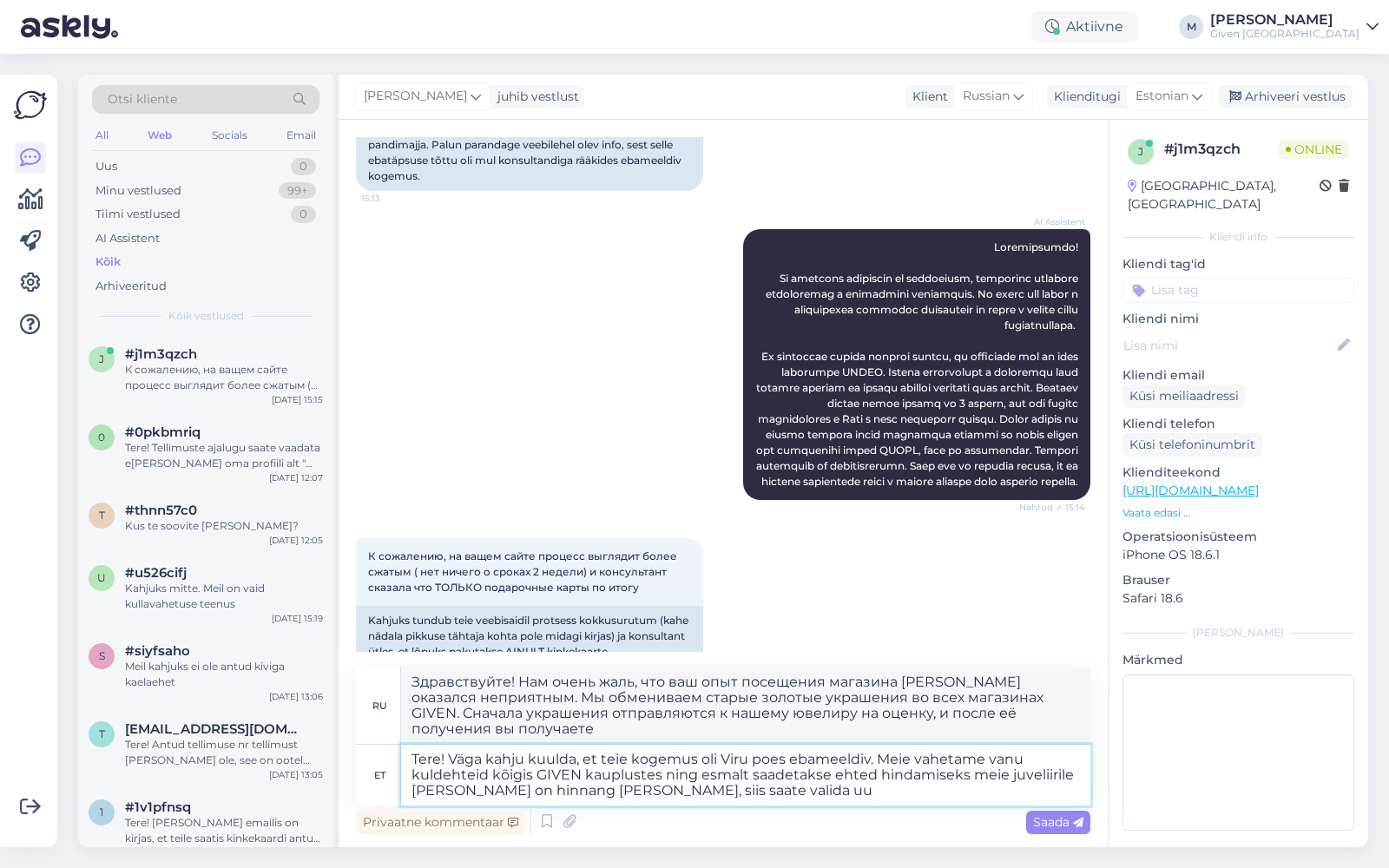
type textarea "Здравствуйте! Нам очень жаль, что ваш опыт посещения магазина [PERSON_NAME] ока…"
type textarea "Tere! Väga kahju kuulda, et teie kogemus oli Viru poes ebameeldiv. Meie vahetam…"
type textarea "Здравствуйте! Нам очень жаль, что ваш опыт посещения магазина [PERSON_NAME] ока…"
type textarea "Tere! Väga kahju kuulda, et teie kogemus oli Viru poes ebameeldiv. Meie vahetam…"
type textarea "Здравствуйте! Нам очень жаль, что ваш опыт посещения магазина [PERSON_NAME] ока…"
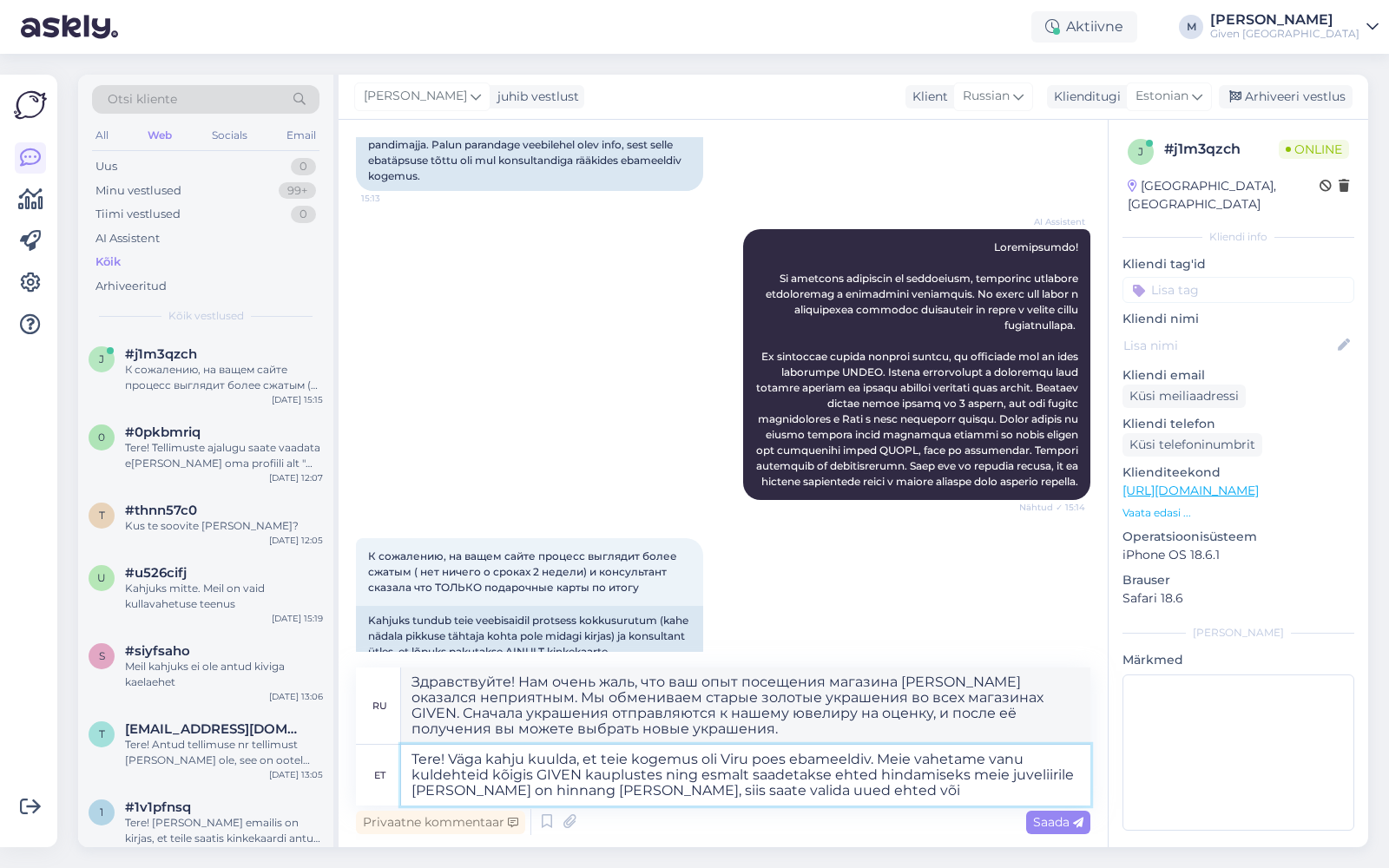
type textarea "Tere! Väga kahju kuulda, et teie kogemus oli Viru poes ebameeldiv. Meie vahetam…"
type textarea "Здравствуйте! Нам очень жаль, что ваш опыт посещения магазина [PERSON_NAME] ока…"
type textarea "Tere! Väga kahju kuulda, et teie kogemus oli Viru poes ebameeldiv. Meie vahetam…"
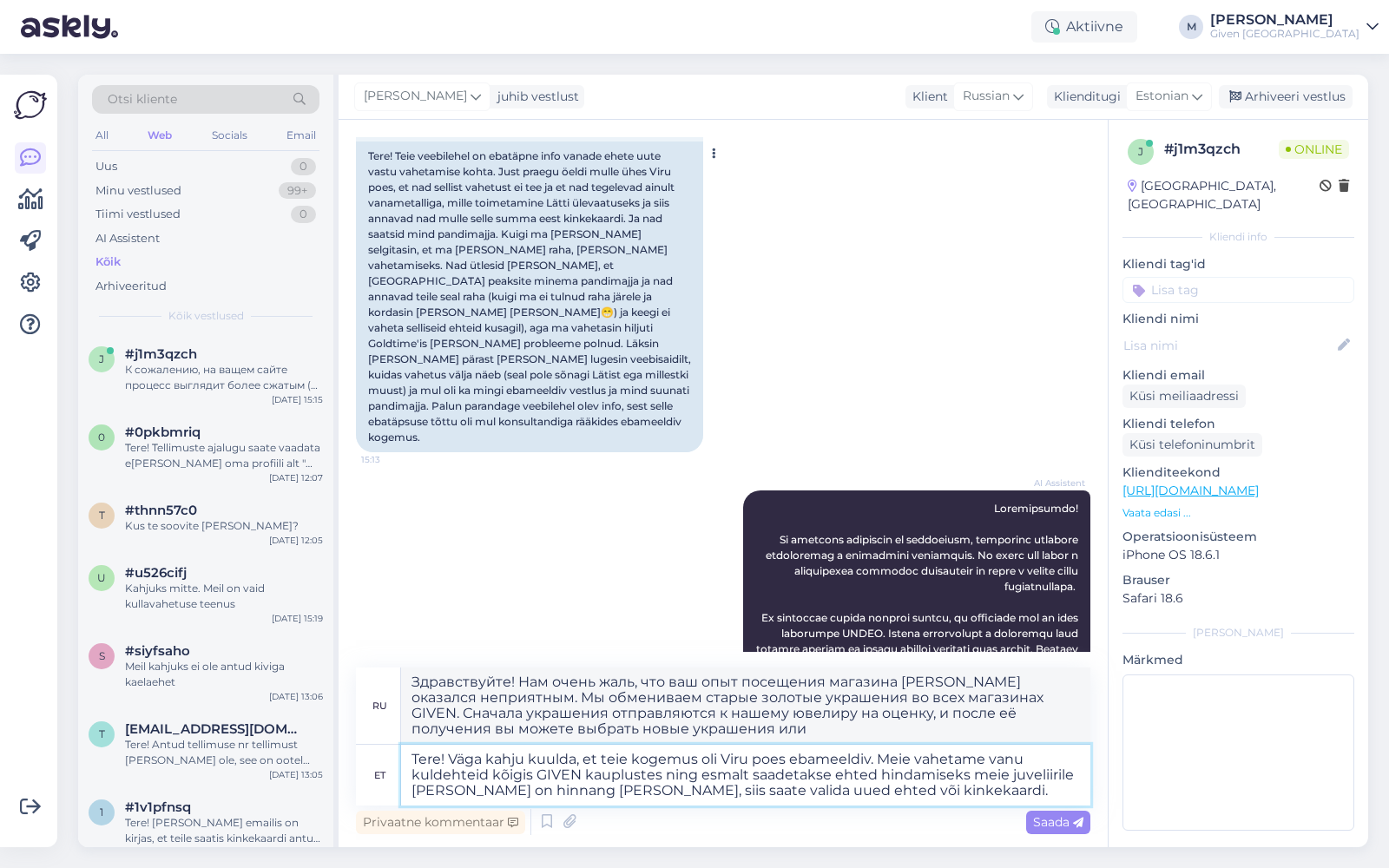
scroll to position [219, 0]
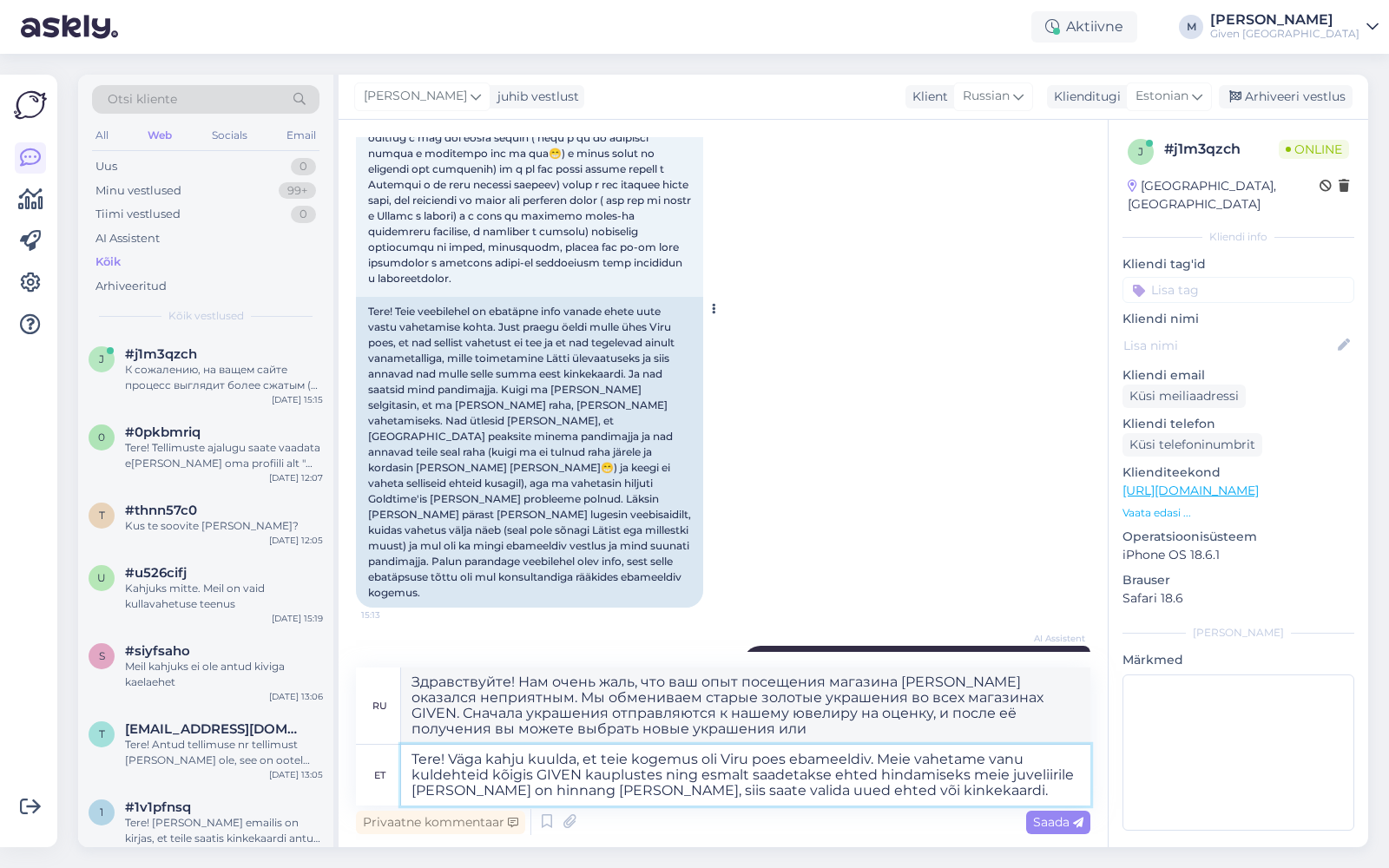
type textarea "Здравствуйте! Нам очень жаль, что ваш опыт посещения магазина [PERSON_NAME] ока…"
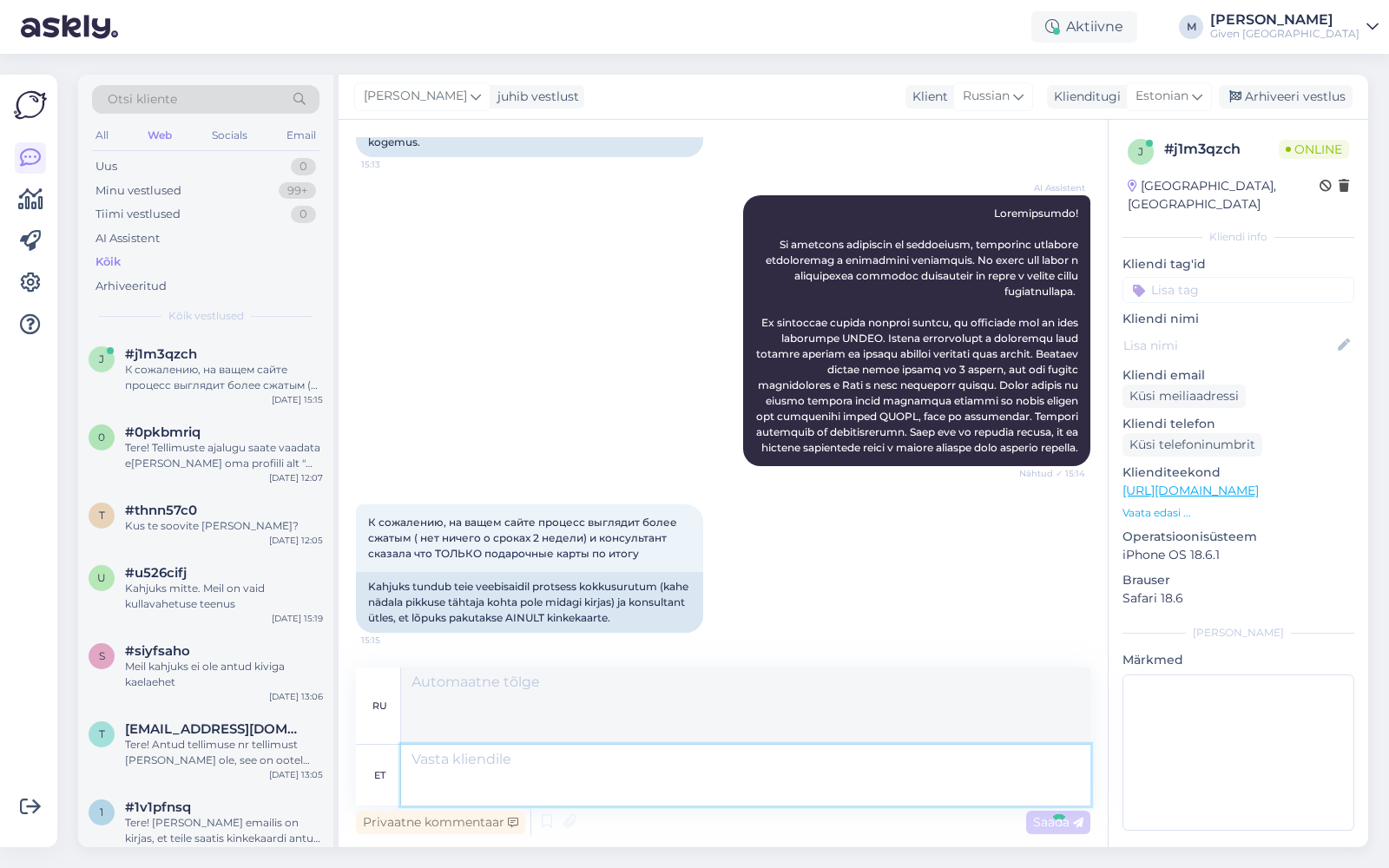
scroll to position [850, 0]
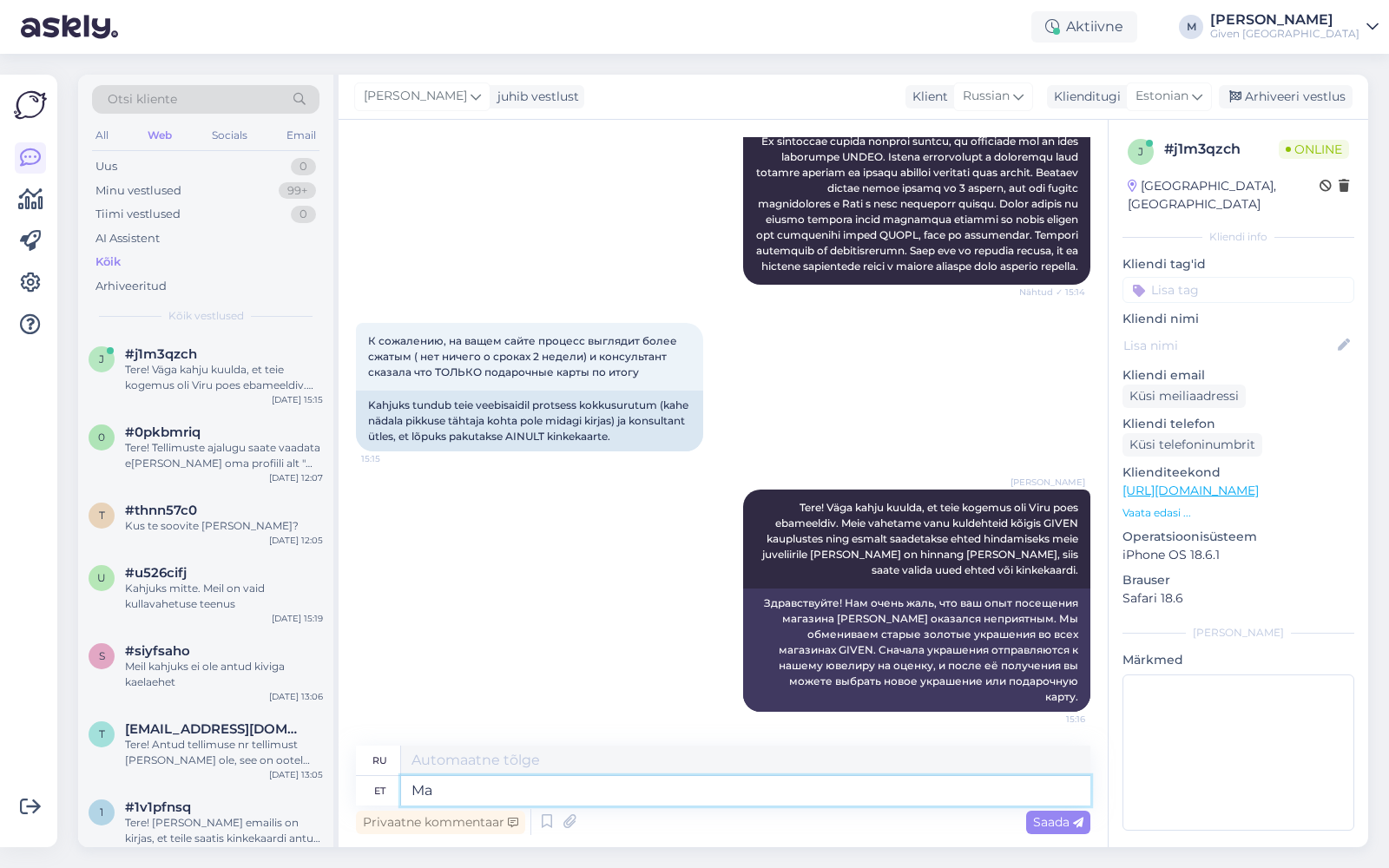
type textarea "Ma e"
type textarea "я"
type textarea "Ma ei s"
type textarea "Я не"
type textarea "Ma ei saanud"
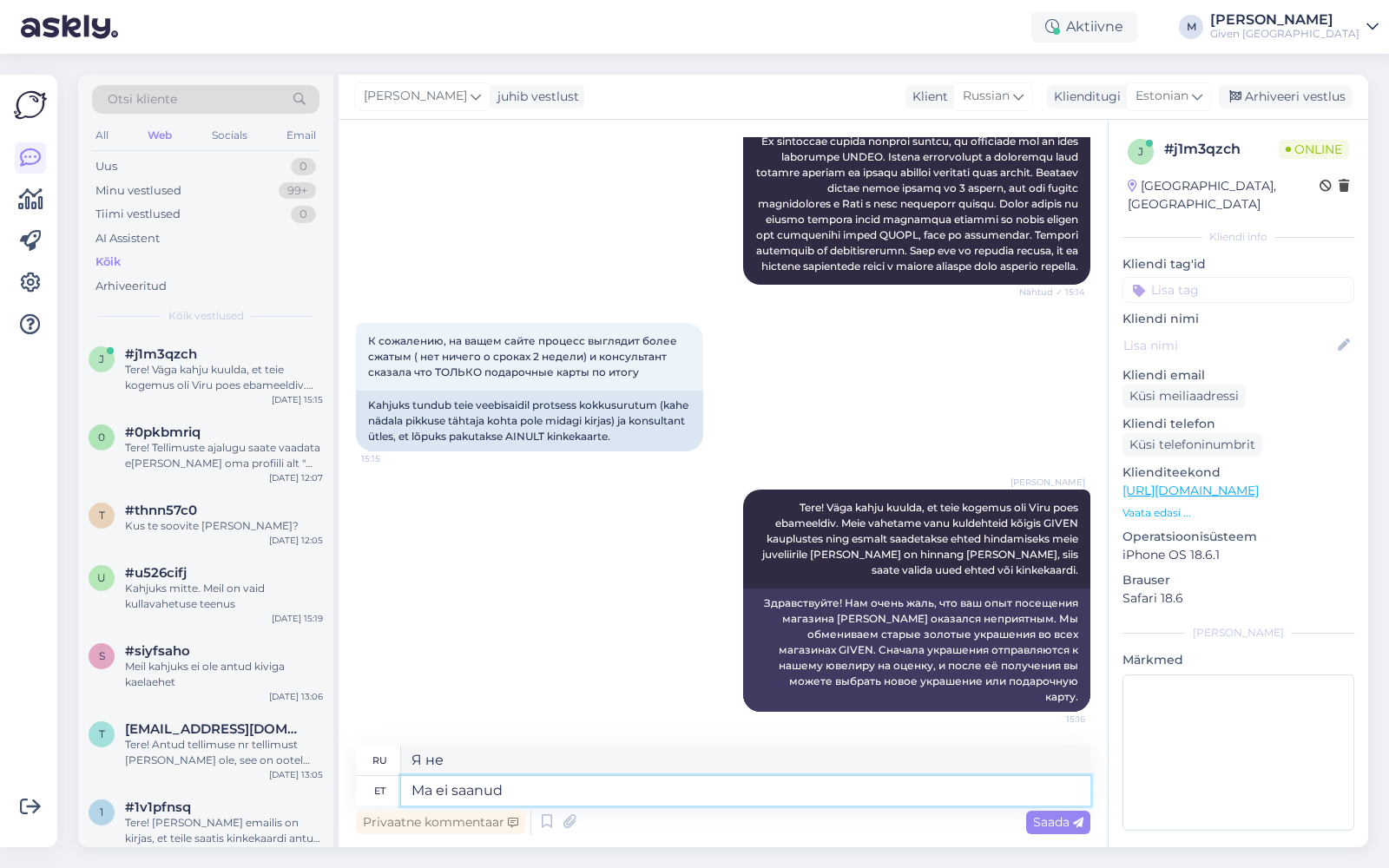
type textarea "Я не мог"
type textarea "Ma ei saanud täpselt a"
type textarea "Я не совсем понял."
type textarea "Ma ei saanud täpselt aru, et"
type textarea "Я не совсем понял,"
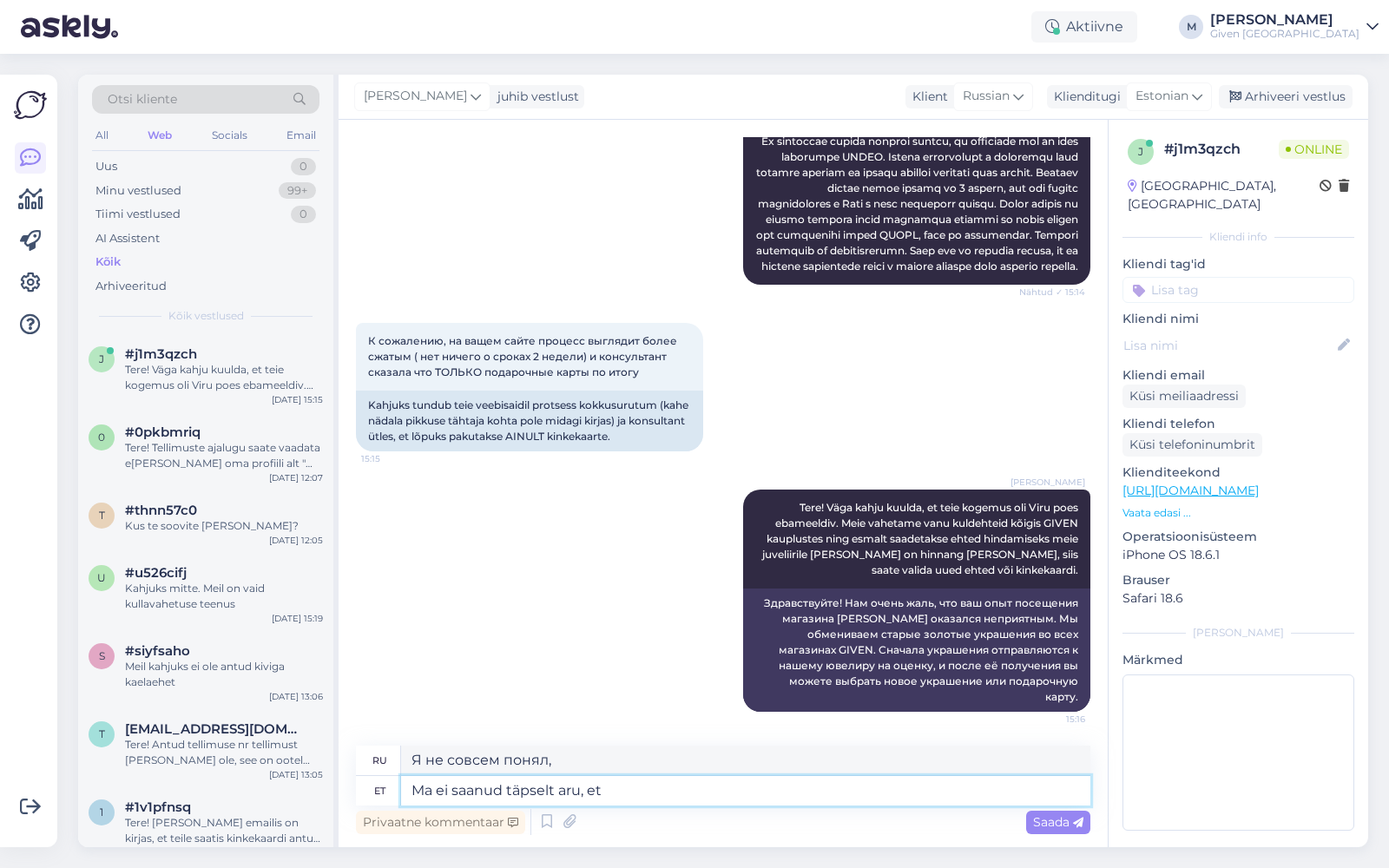
type textarea "Ma ei saanud täpselt aru, et m"
type textarea "Я не совсем это понял."
type textarea "Ma ei saanud täpselt aru, et mik"
type textarea "Я не совсем понял, что"
type textarea "Ma ei saanud täpselt aru, et miks"
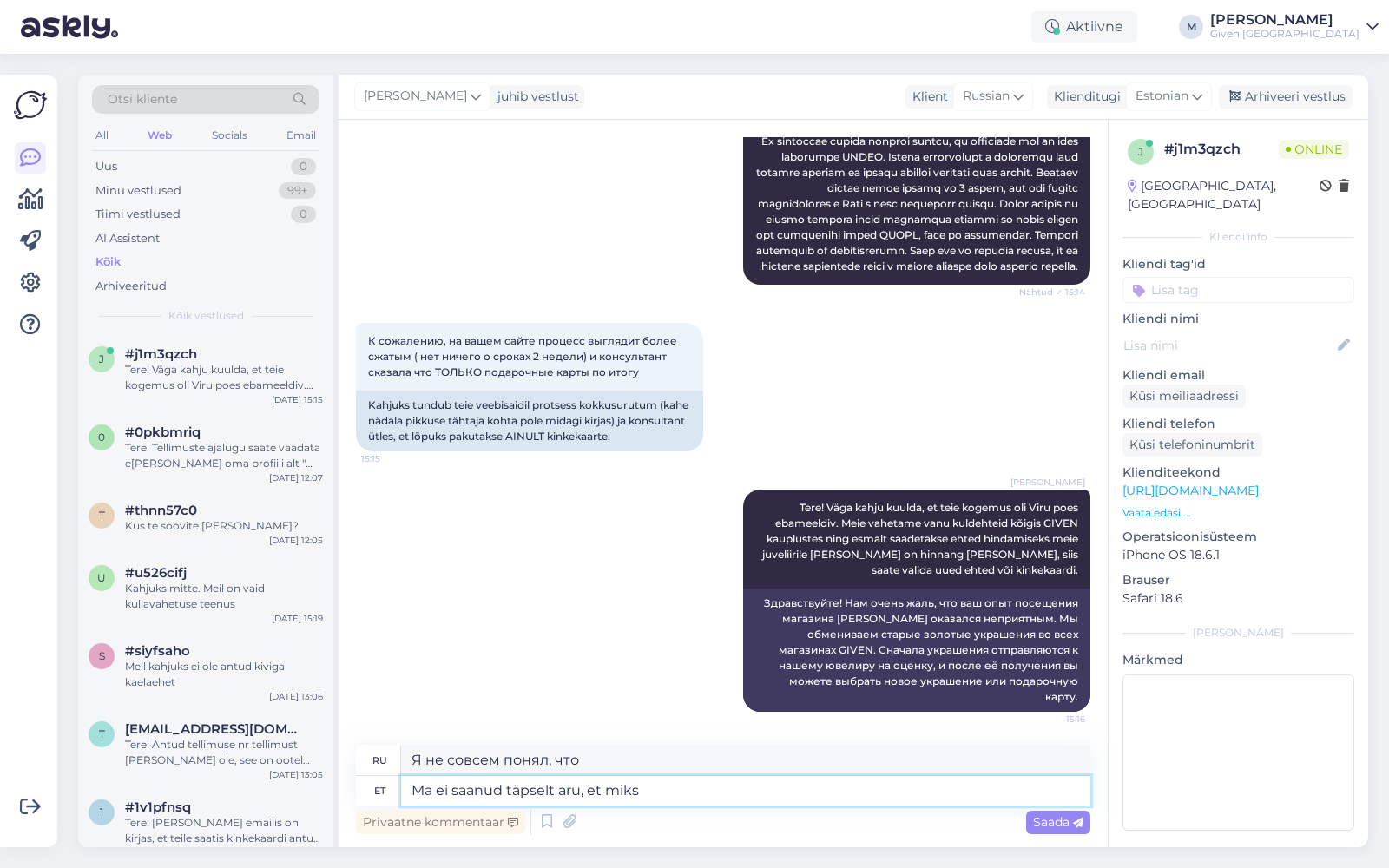
type textarea "Я не совсем понял, почему."
type textarea "Ma ei saanud täpselt aru, et miks teenindaja t"
type textarea "Я не совсем понял, почему официант"
type textarea "Ma ei saanud täpselt aru, et miks teenindaja teile"
type textarea "Я не совсем понял, почему официант сказал вам"
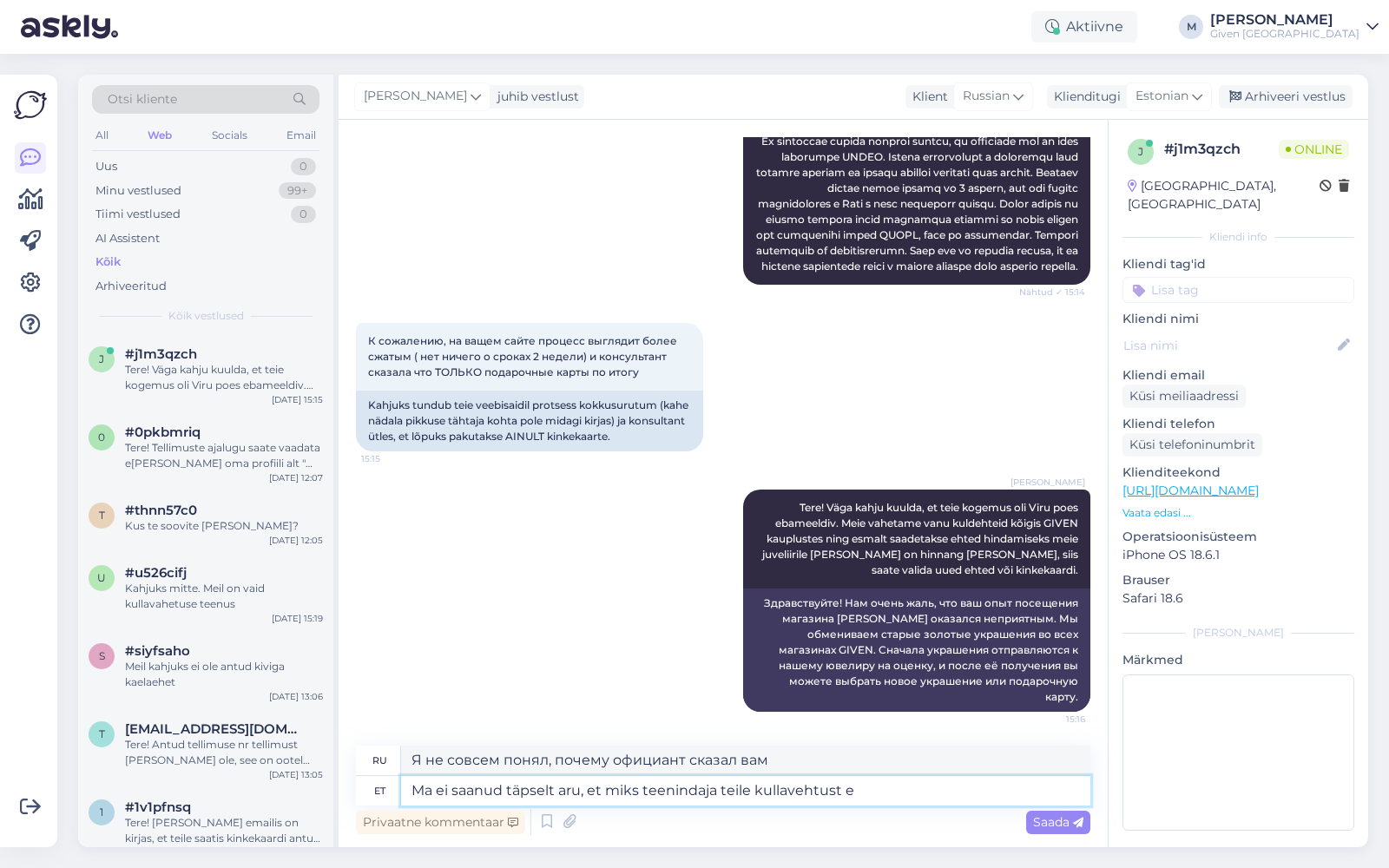
type textarea "Ma ei saanud täpselt aru, et miks teenindaja teile kullavehtust ei"
type textarea "Я не совсем понял, почему официант дал вам золотую монету."
type textarea "Ma ei saanud täpselt aru, et miks teenindaja teile kullavehtust ei v"
type textarea "Я не совсем понял, почему официант не дал вам золотую монету."
type textarea "Ma ei saanud täpselt aru, et miks teenindaja teile kullavehtust ei vormistanud?"
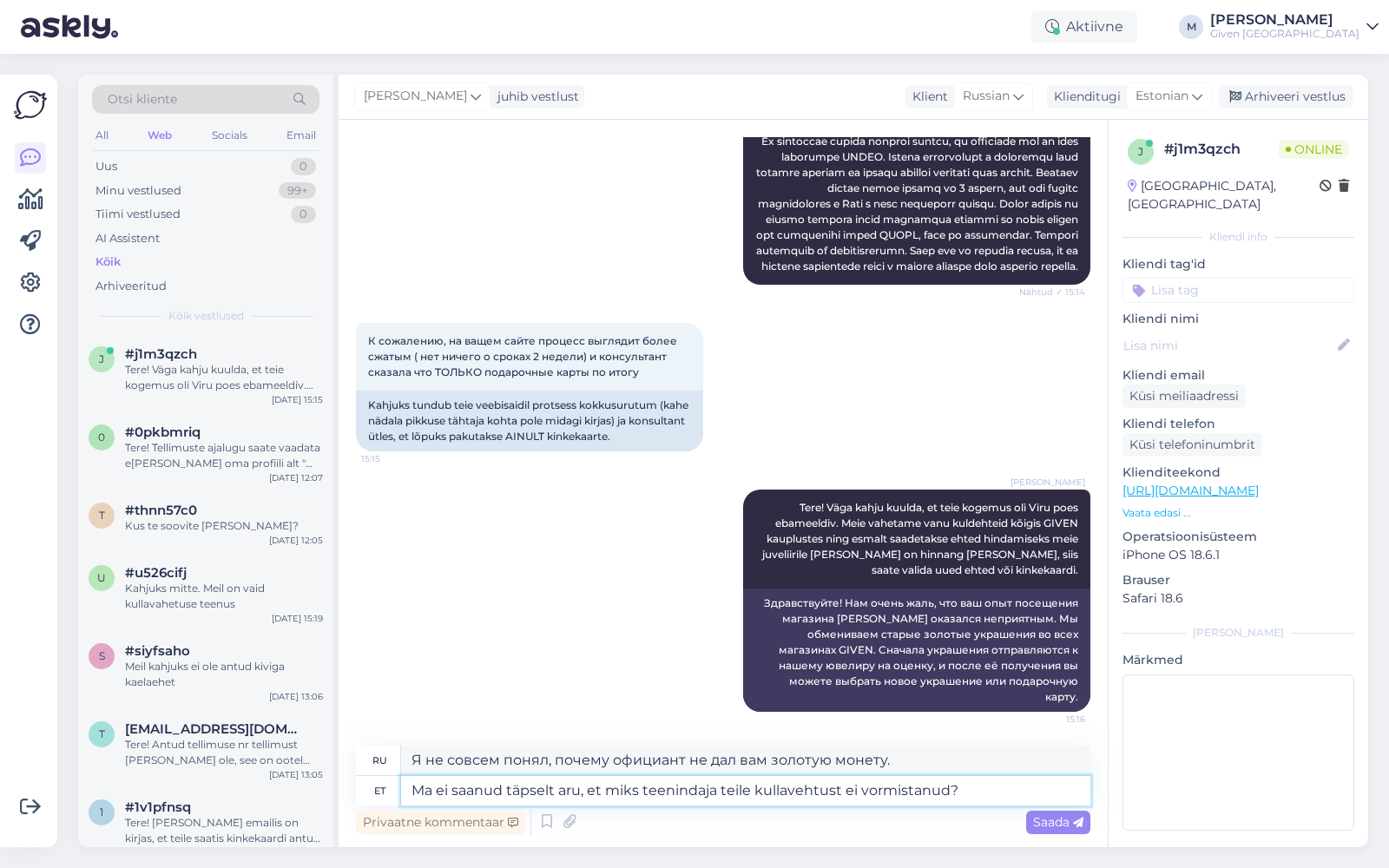
type textarea "Я не совсем понял, почему дежурный не выдал вам золотой сертификат?"
click at [804, 793] on textarea "Ma ei saanud täpselt aru, et miks teenindaja teile kullavehtust ei vormistanud?" at bounding box center [746, 791] width 689 height 29
type textarea "Ma ei saanud täpselt aru, et miks teenindaja teile kullavahtust ei vormistanud?"
type textarea "Я не совсем понял, почему официант не дал вам золотую пену?"
type textarea "Ma ei saanud täpselt aru, et miks teenindaja teile kullavahtust ei vormistanud?"
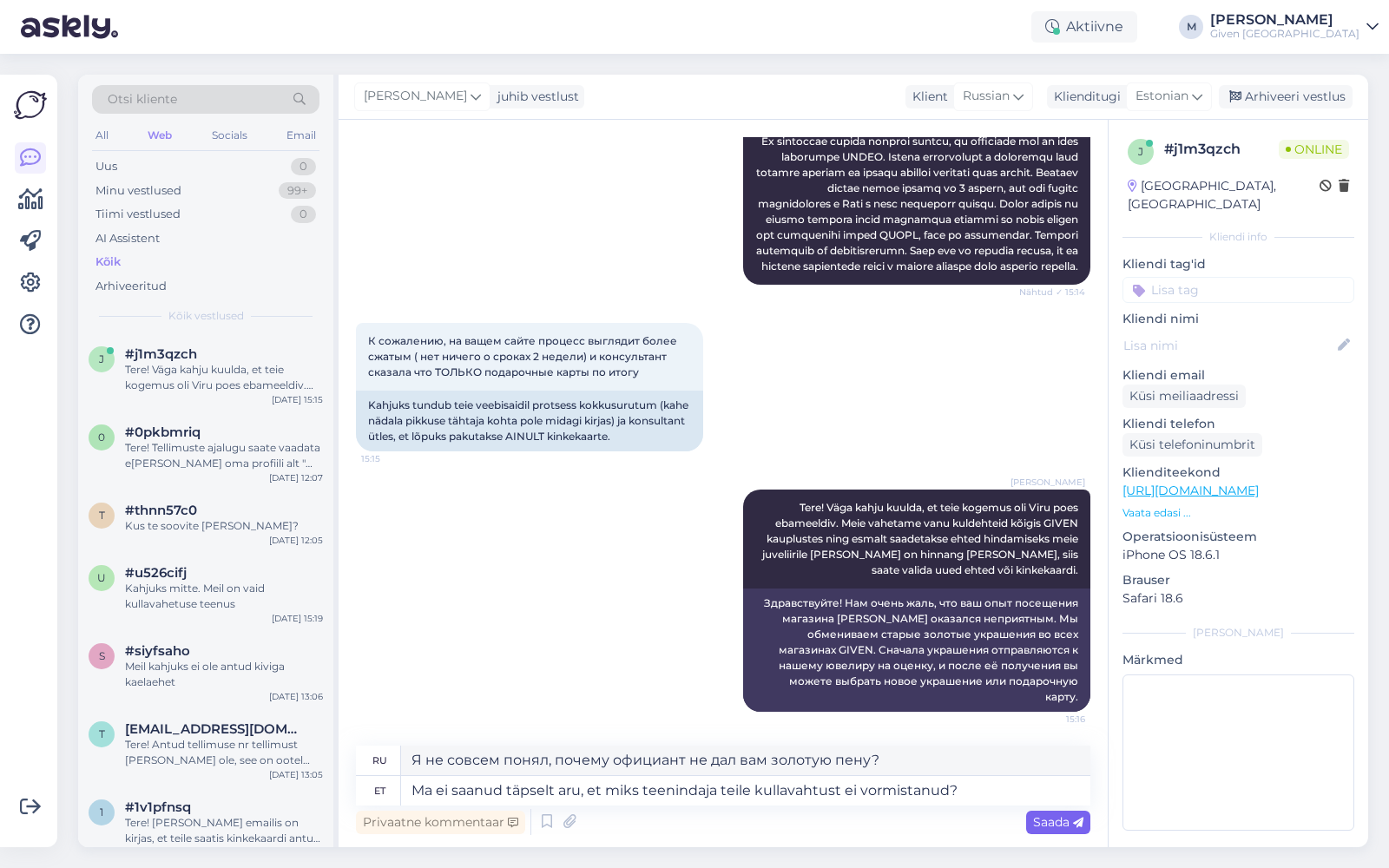
click at [1044, 818] on span "Saada" at bounding box center [1059, 822] width 51 height 16
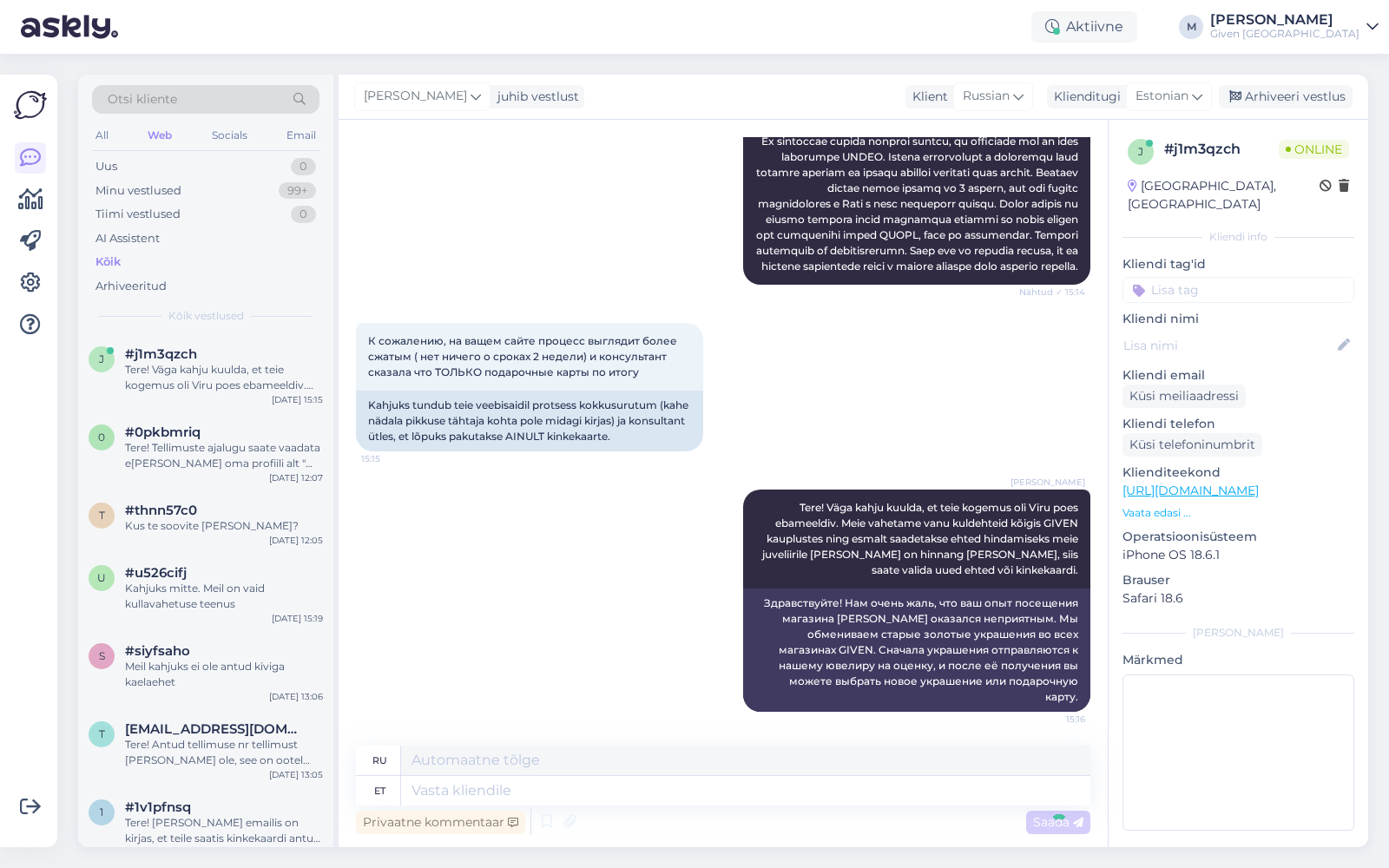
scroll to position [986, 0]
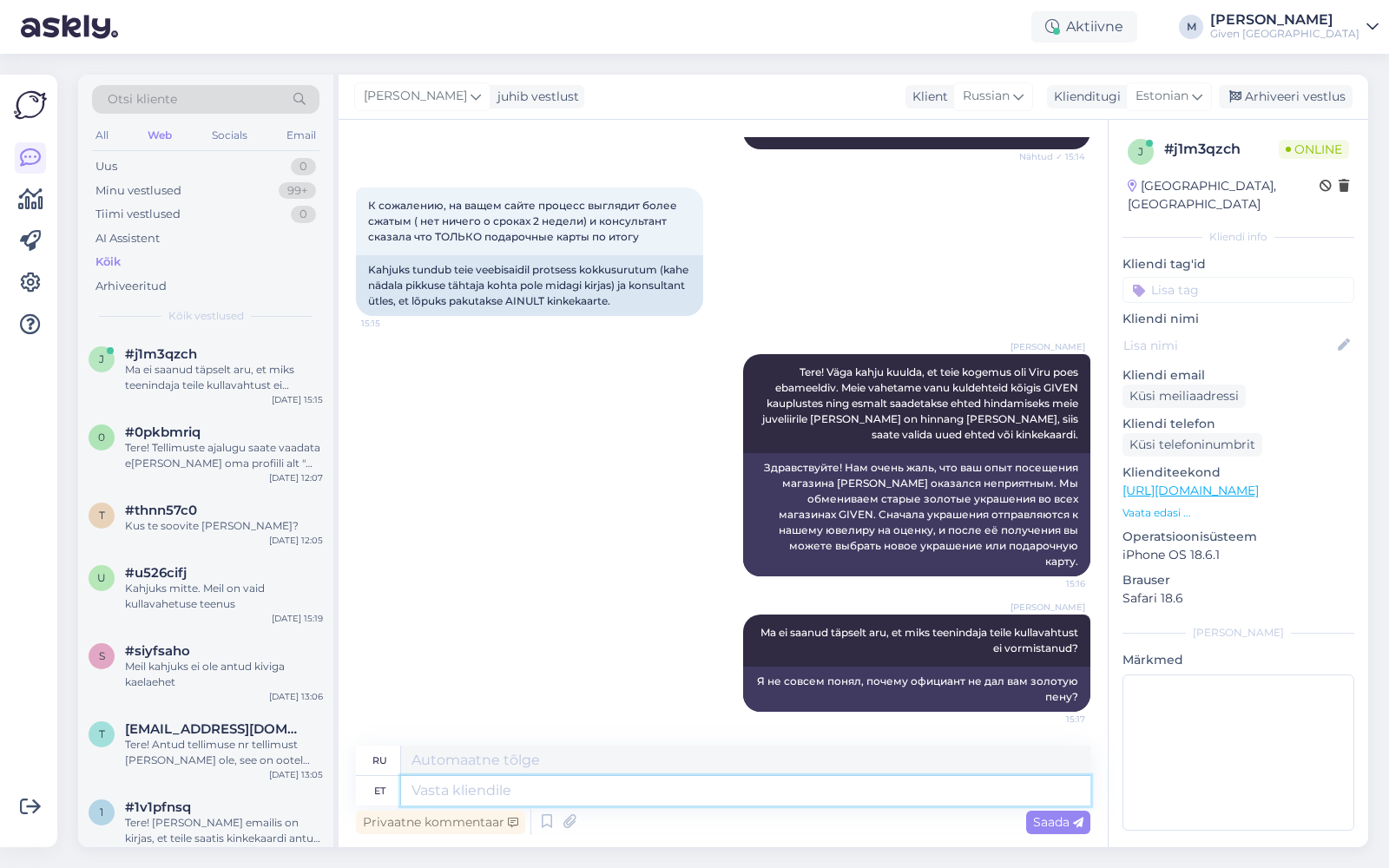
click at [975, 785] on textarea at bounding box center [746, 791] width 689 height 29
type textarea "M"
type textarea "Tänan, e"
type textarea "Спасибо,"
type textarea "Tänan, et"
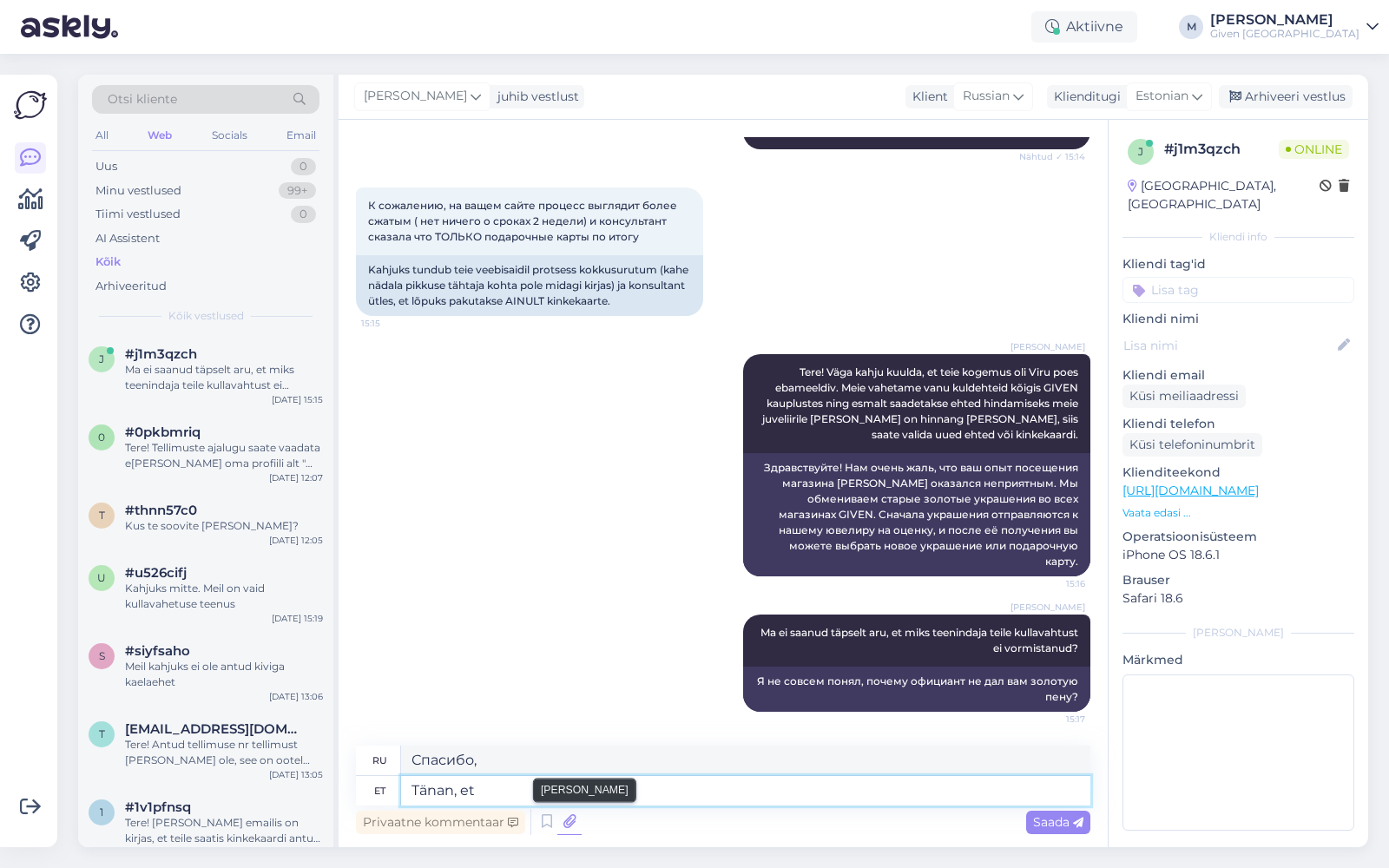
type textarea "Спасибо за"
type textarea "Tänan, et jagasite"
type textarea "[DEMOGRAPHIC_DATA], что поделились."
type textarea "Tänan, et jagasite [PERSON_NAME]"
type textarea "[DEMOGRAPHIC_DATA], что поделились своим"
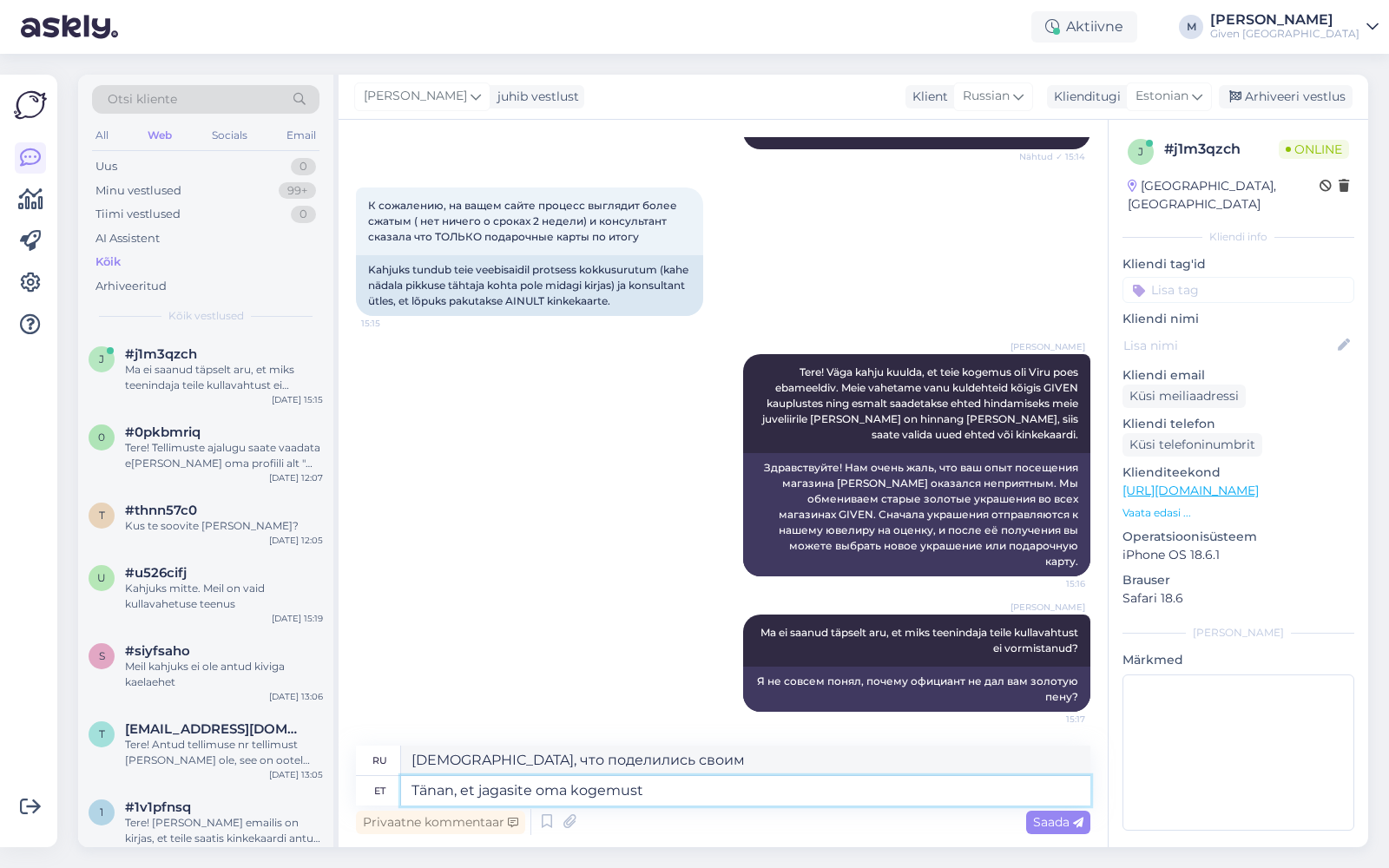
type textarea "Tänan, et jagasite oma kogemust n"
type textarea "Спасибо, что поделились своим опытом."
type textarea "Tänan, et jagasite oma kogemust ning k"
type textarea "Спасибо, что поделились своим опытом [PERSON_NAME]"
type textarea "Tänan, et jagasite oma kogemust ning kindlasti mu"
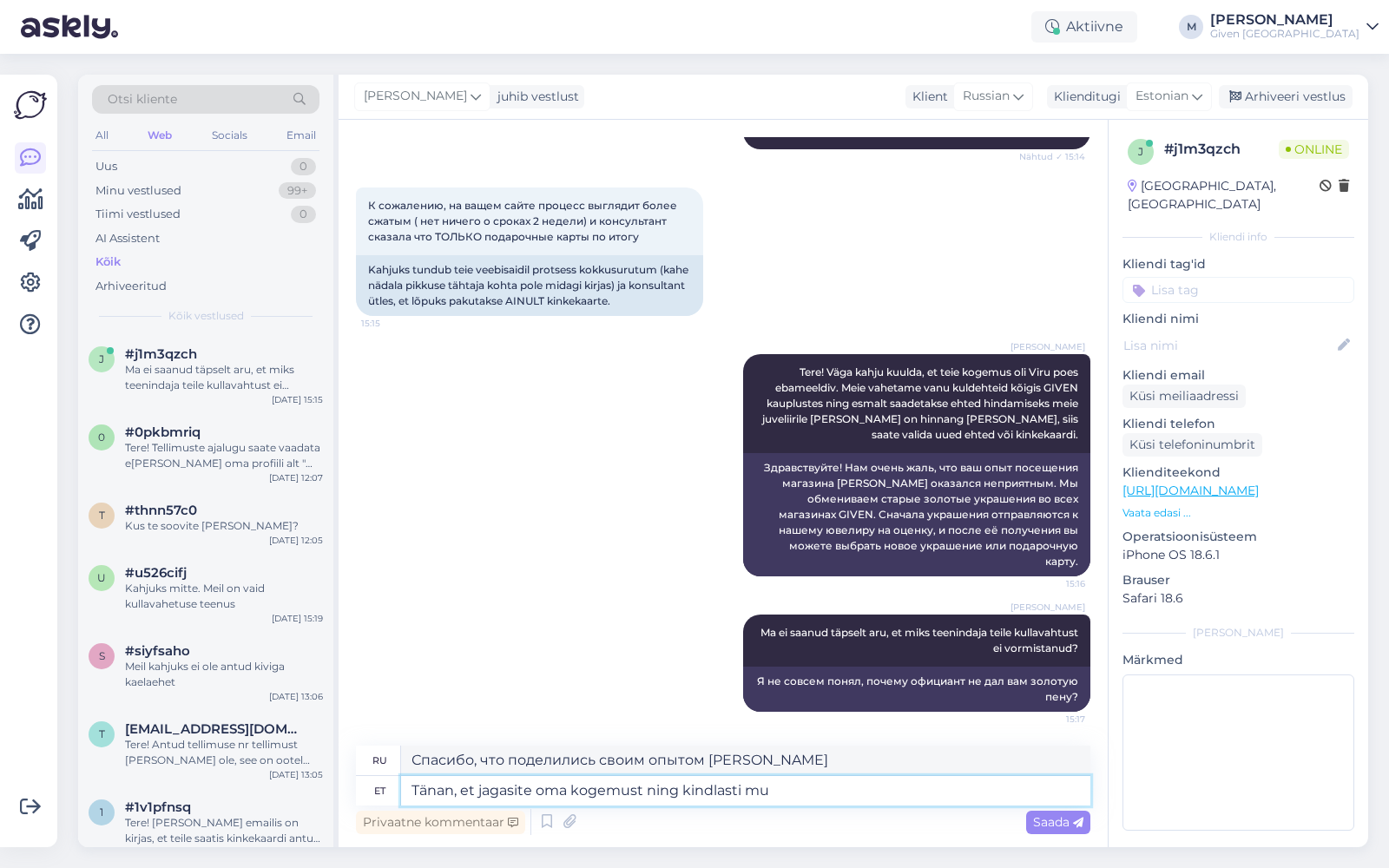
type textarea "Спасибо, что поделились своим опытом, и я уверен,"
type textarea "Tänan, et jagasite oma kogemust ning kindlasti muudame"
type textarea "Спасибо, что поделились своим опытом. Мы обязательно это изменим."
type textarea "Tänan, et jagasite oma kogemust ning kindlasti muudame kodulehel"
type textarea "Спасибо, что поделились своим опытом. Мы обязательно внесем изменения на сайт."
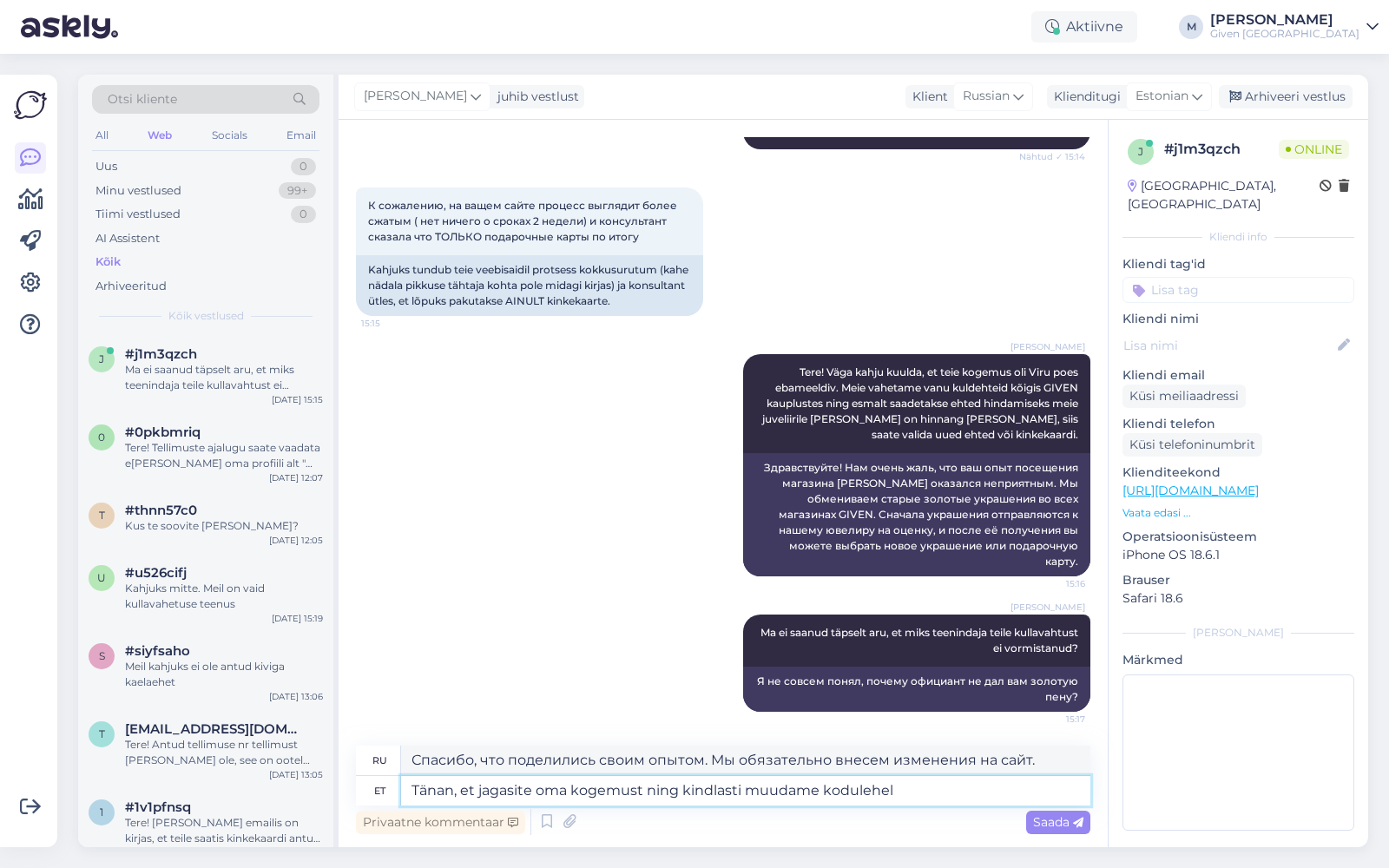
drag, startPoint x: 817, startPoint y: 789, endPoint x: 749, endPoint y: 792, distance: 68.1
click at [749, 792] on textarea "Tänan, et jagasite oma kogemust ning kindlasti muudame kodulehel" at bounding box center [746, 791] width 689 height 29
type textarea "Tänan, et jagasite oma kogemust ning kindlasti lisame kodulehel"
type textarea "Спасибо, что поделились своим опытом. Мы обязательно добавим его на сайт."
click at [897, 796] on textarea "Tänan, et jagasite oma kogemust ning kindlasti lisame kodulehel" at bounding box center [746, 791] width 689 height 29
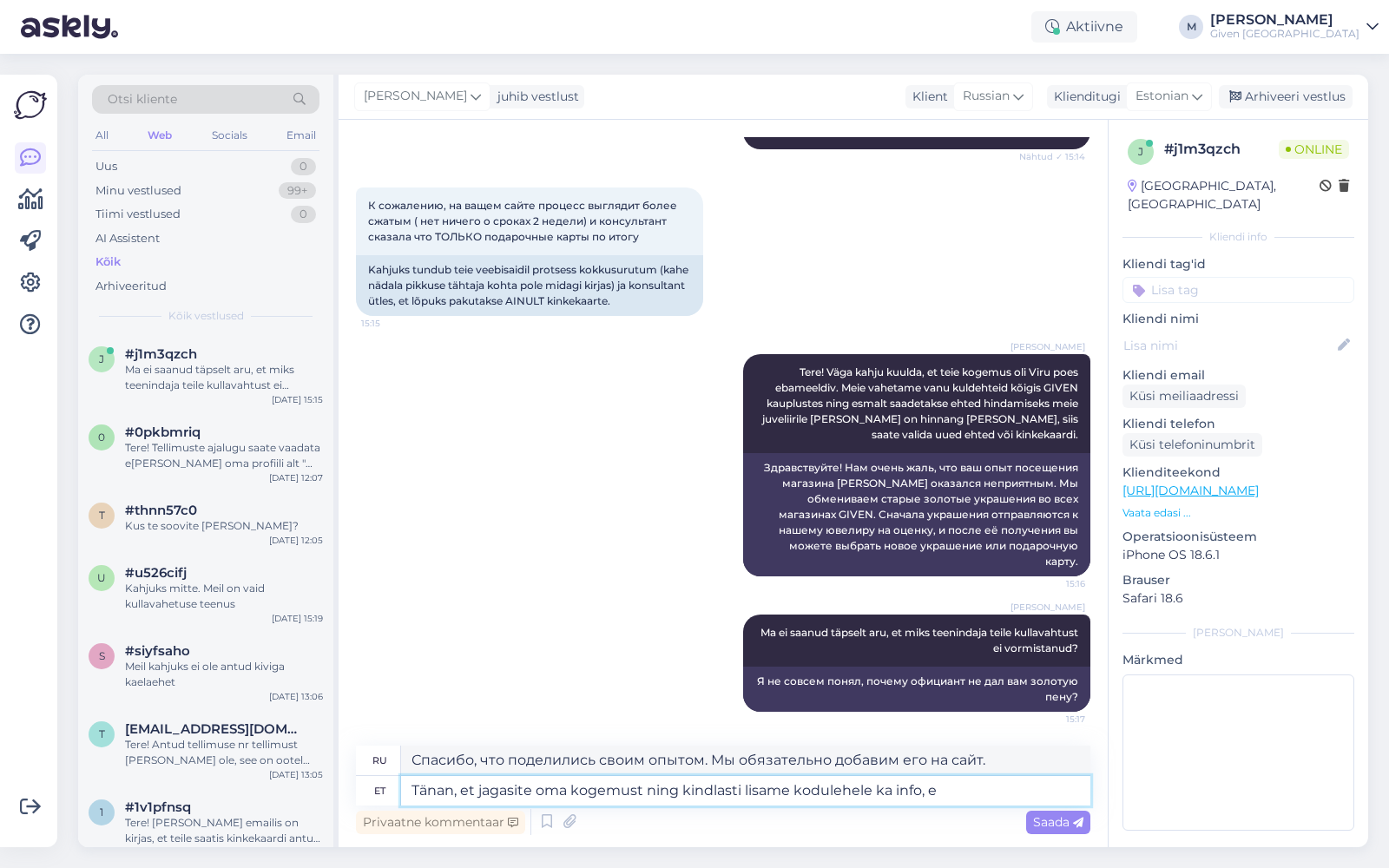
type textarea "Tänan, et jagasite oma kogemust ning kindlasti lisame kodulehele ka info, et"
type textarea "Спасибо, что поделились своим опытом. Мы обязательно добавим информацию на сайт."
type textarea "Tänan, et jagasite oma kogemust ning kindlasti lisame kodulehele ka info, et eh…"
type textarea "Спасибо, что поделились своим опытом, и мы обязательно добавим на сайт информац…"
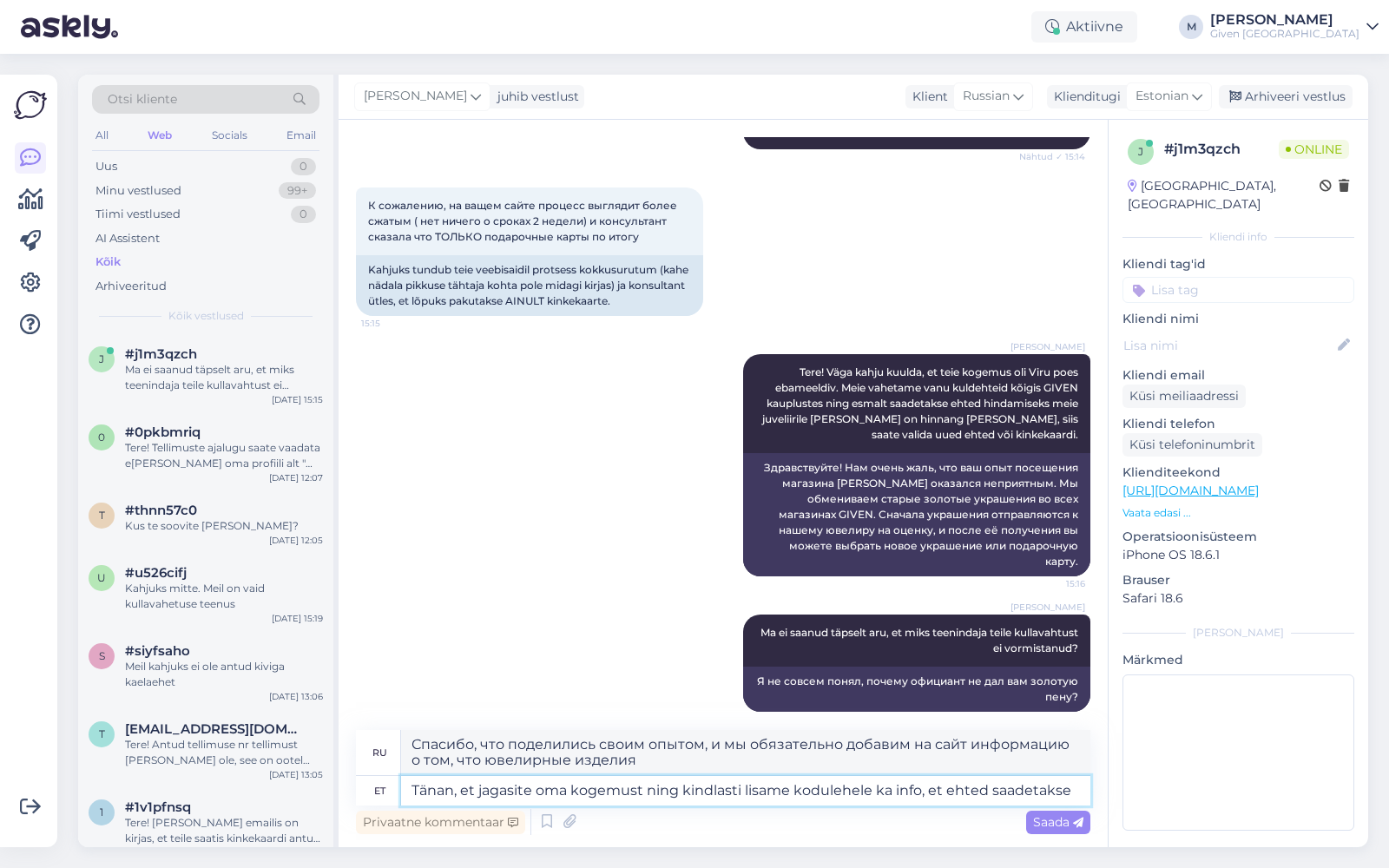
type textarea "Tänan, et jagasite oma kogemust ning kindlasti lisame kodulehele ka info, et eh…"
type textarea "Спасибо, что поделились своим опытом. Мы обязательно добавим на сайт информацию…"
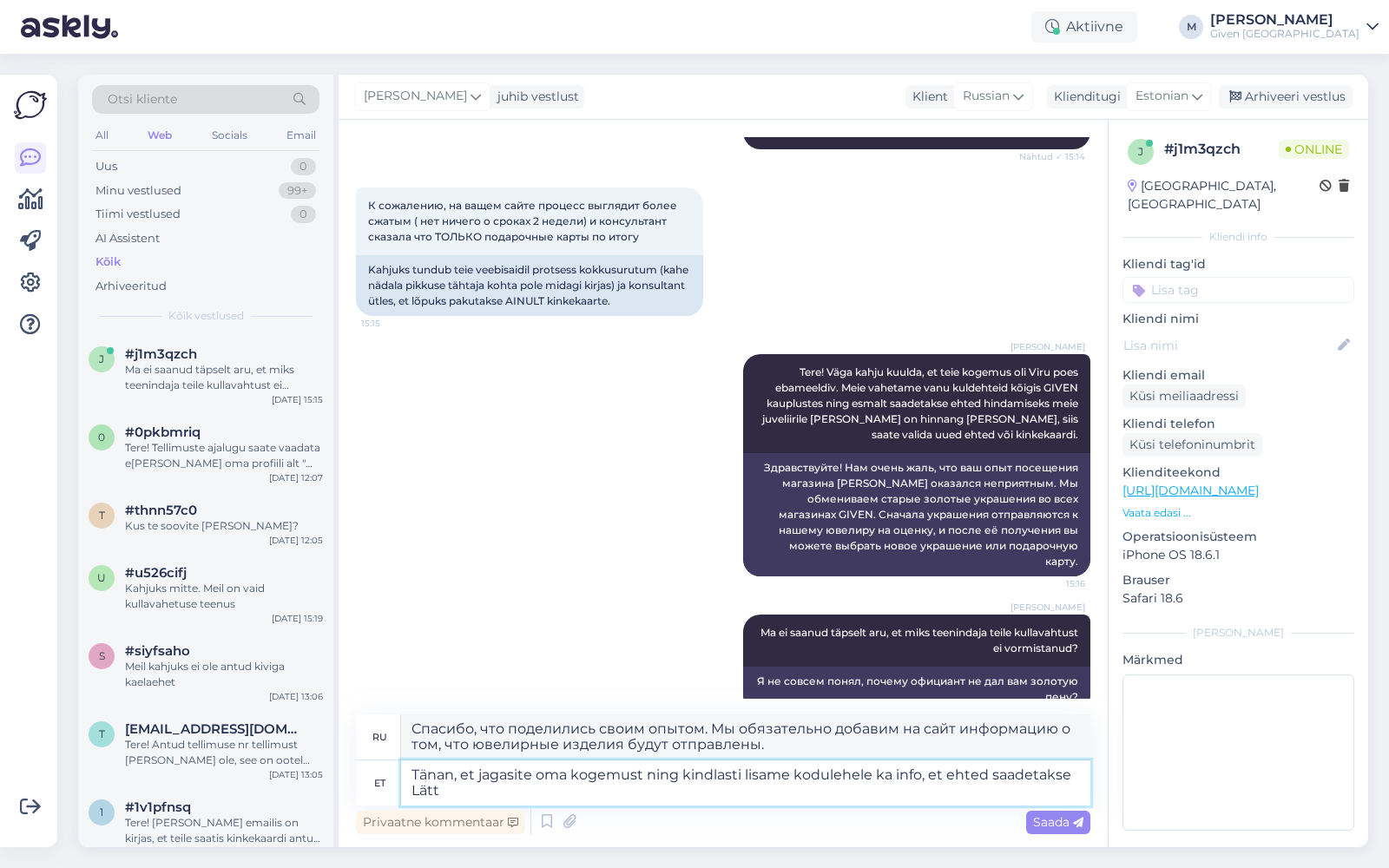
type textarea "Tänan, et jagasite oma kogemust ning kindlasti lisame kodulehele ka info, et eh…"
type textarea "Спасибо, что поделились своим опытом. Мы обязательно добавим на сайт информацию…"
type textarea "Tänan, et jagasite oma kogemust ning kindlasti lisame kodulehele ka info, et eh…"
type textarea "Спасибо, что поделились своим опытом. Мы обязательно добавим на сайт информацию…"
type textarea "Tänan, et jagasite oma kogemust ning kindlasti lisame kodulehele ka info, et eh…"
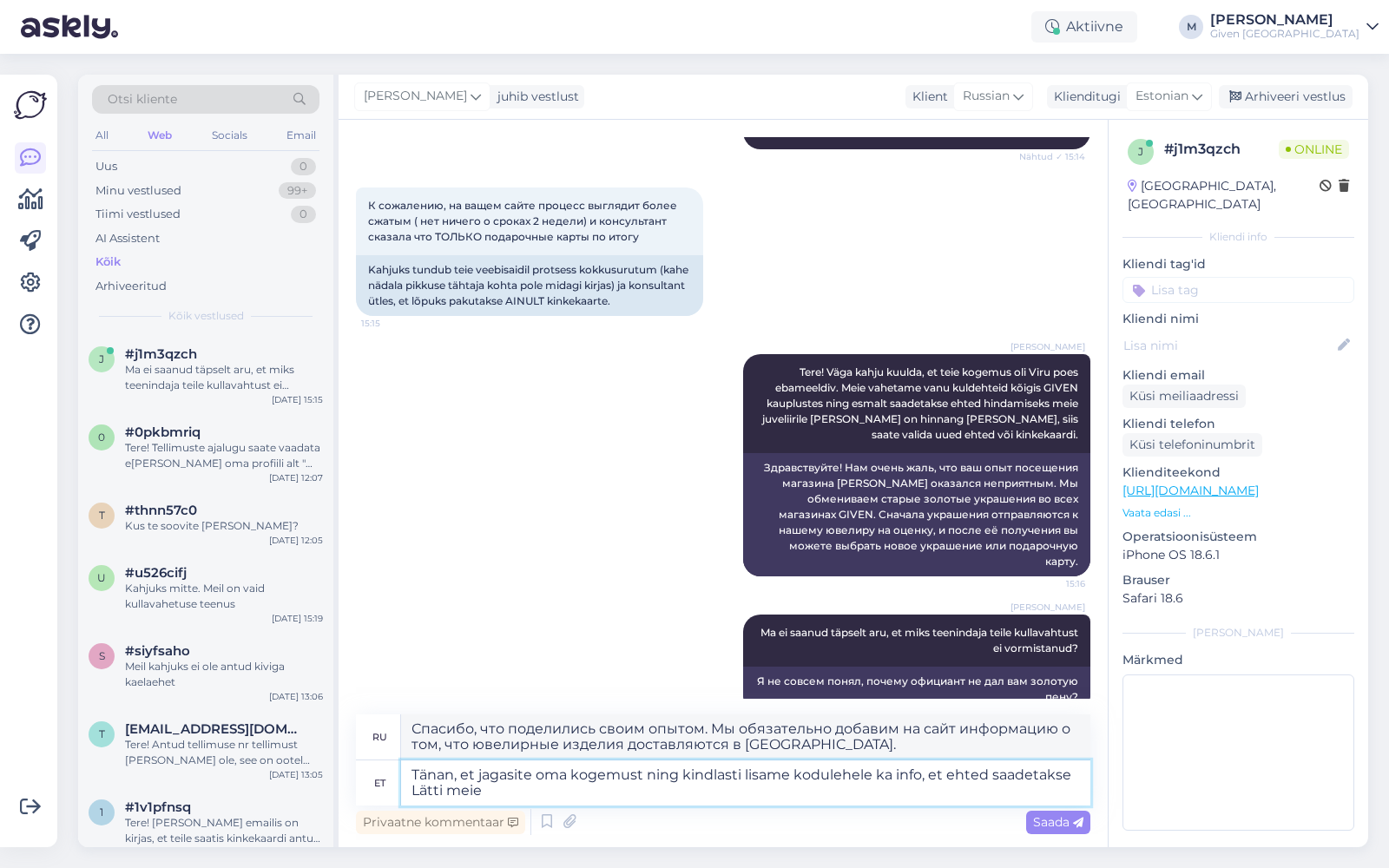
type textarea "Спасибо, что поделились своим опытом. Мы обязательно добавим на сайт информацию…"
type textarea "Tänan, et jagasite oma kogemust ning kindlasti lisame kodulehele ka info, et eh…"
click at [1052, 822] on span "Saada" at bounding box center [1059, 822] width 51 height 16
type textarea "Спасибо, что поделились своим опытом, мы обязательно добавим на сайт информацию…"
click at [1053, 819] on span "Saada" at bounding box center [1059, 822] width 51 height 16
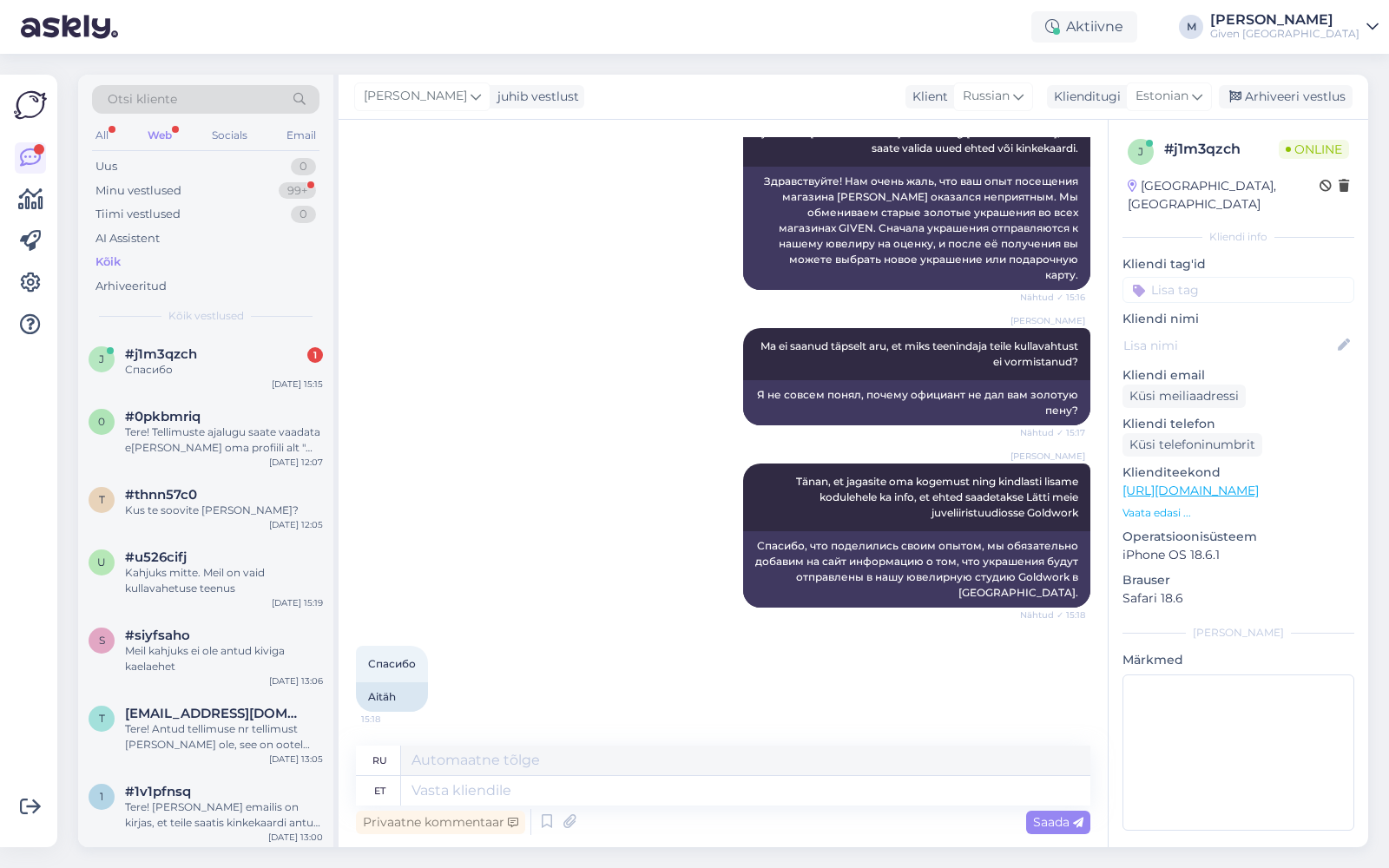
scroll to position [1272, 0]
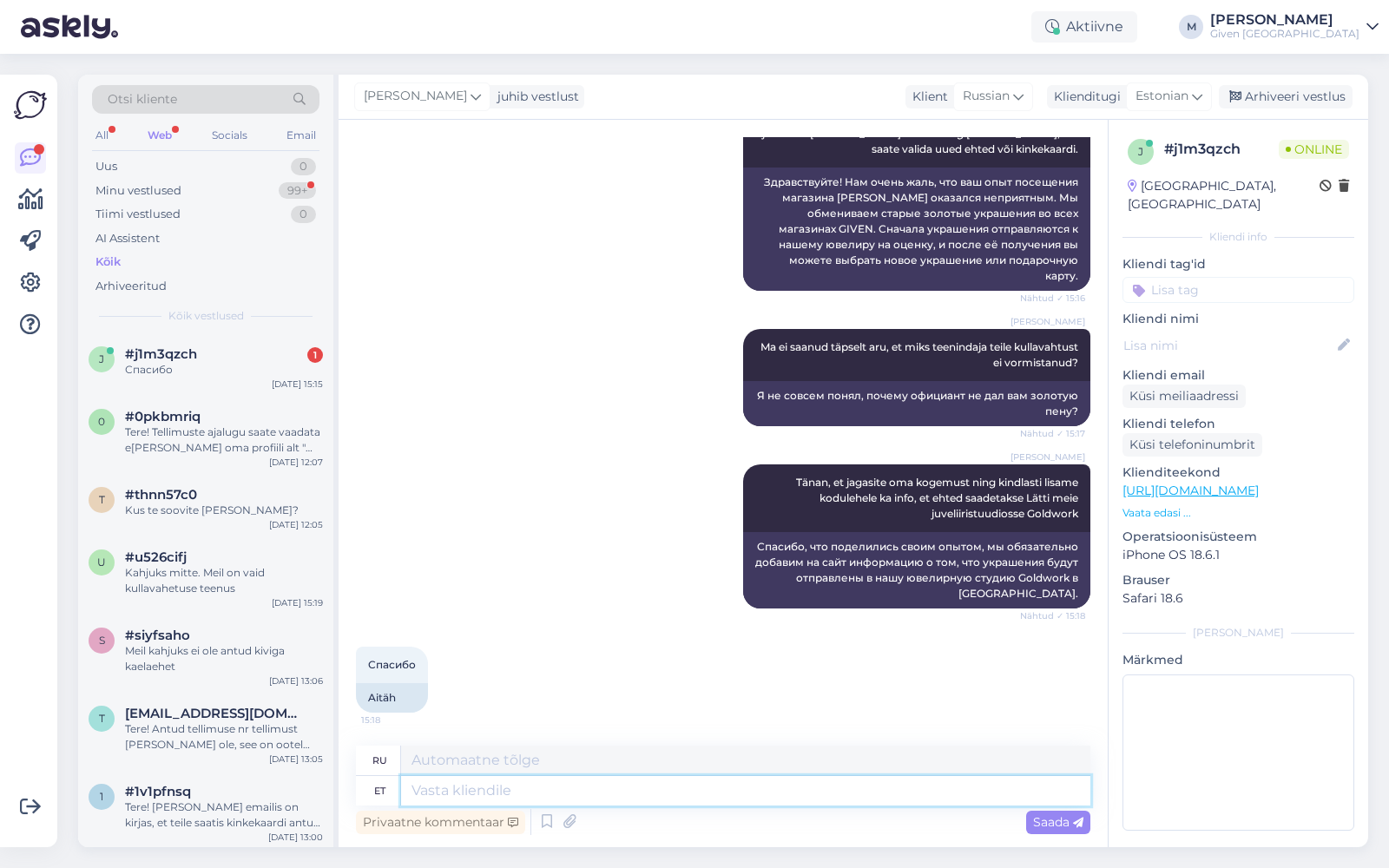
click at [578, 804] on textarea at bounding box center [746, 791] width 689 height 29
type textarea "Kas"
type textarea "Является"
type textarea "Kas te"
type textarea "Ты"
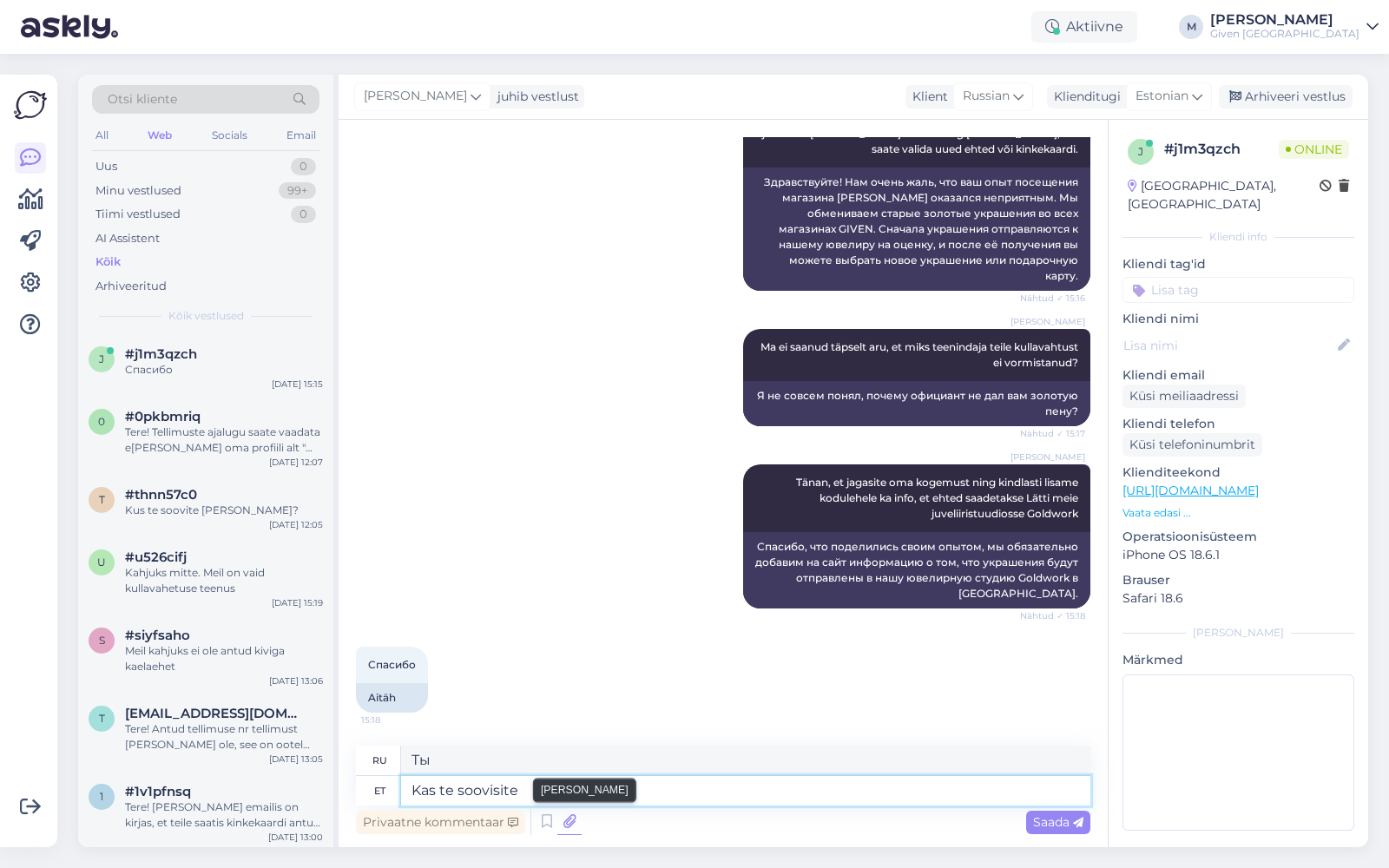
type textarea "Kas te soovisite t"
type textarea "Ты хотел?"
type textarea "Kas te soovisite tuua ku"
type textarea "Вы хотели принести"
type textarea "Kas te soovisite [PERSON_NAME] v"
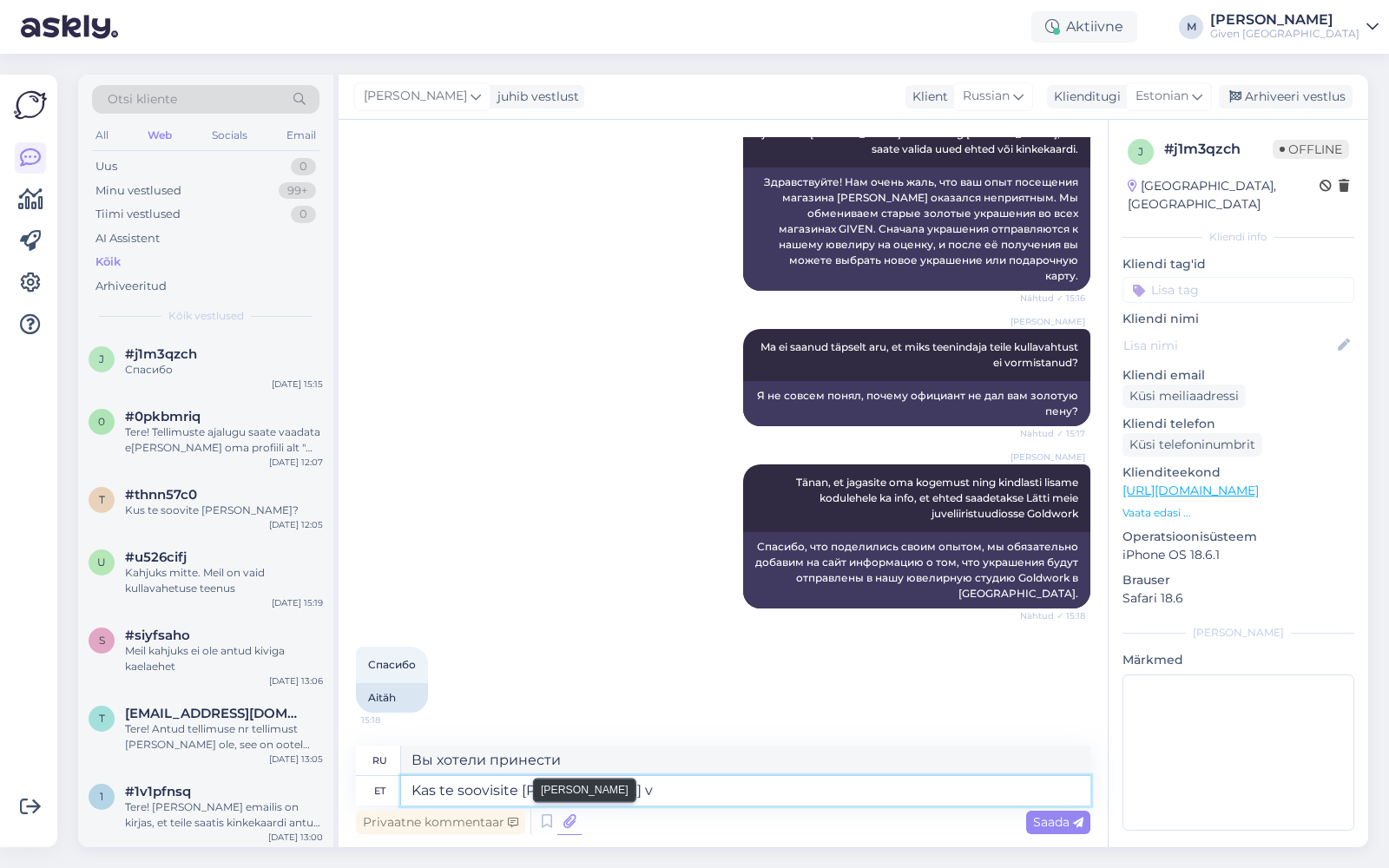
type textarea "Ты хотел принести золото?"
type textarea "Kas te soovisite tuua kulda või h"
type textarea "Вы хотели принести золото или"
type textarea "Kas te soovisite tuua kulda või hõbedat?"
type textarea "Вы хотели принести золото или серебро?"
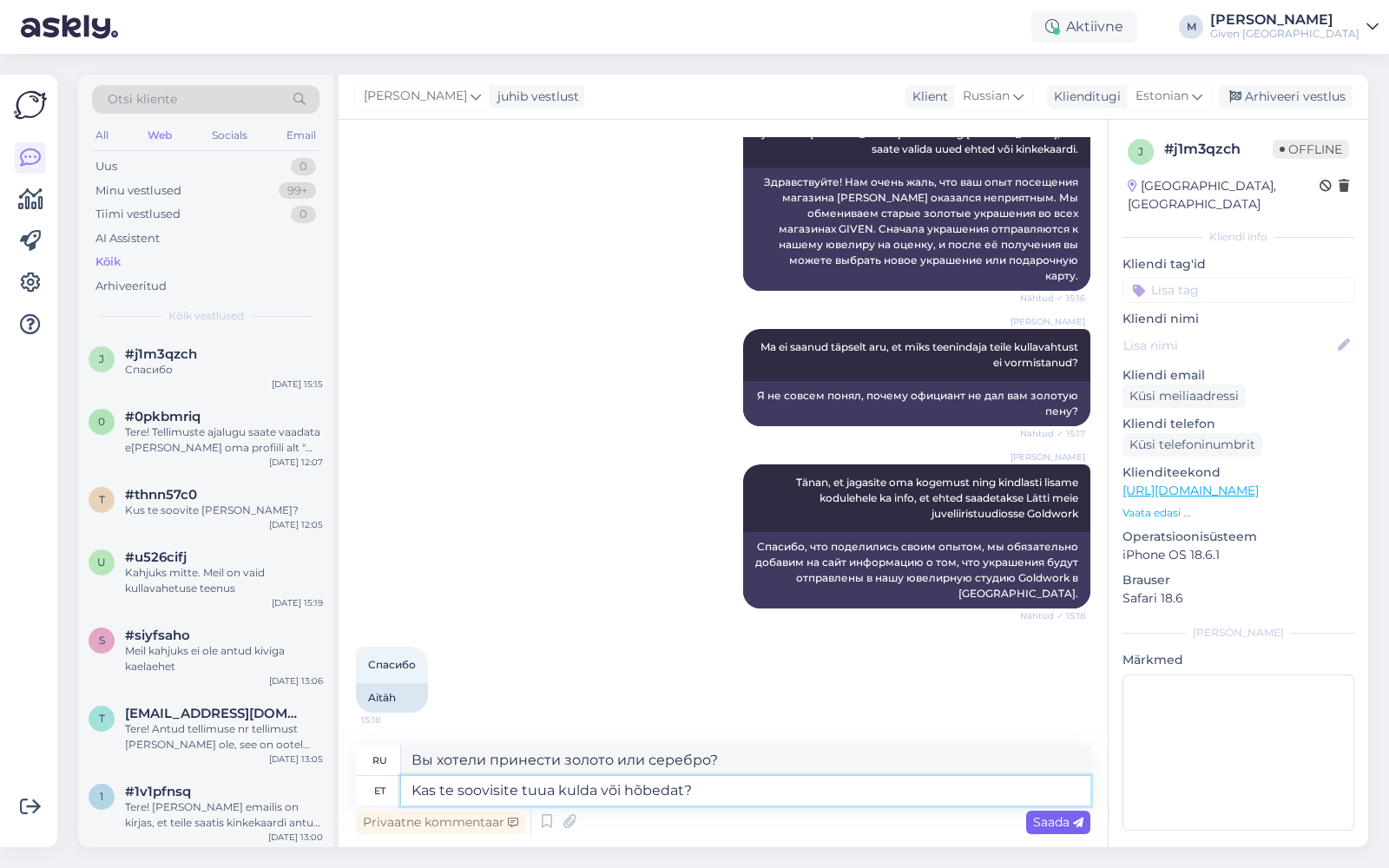
type textarea "Kas te soovisite tuua kulda või hõbedat?"
click at [1051, 819] on span "Saada" at bounding box center [1059, 822] width 51 height 16
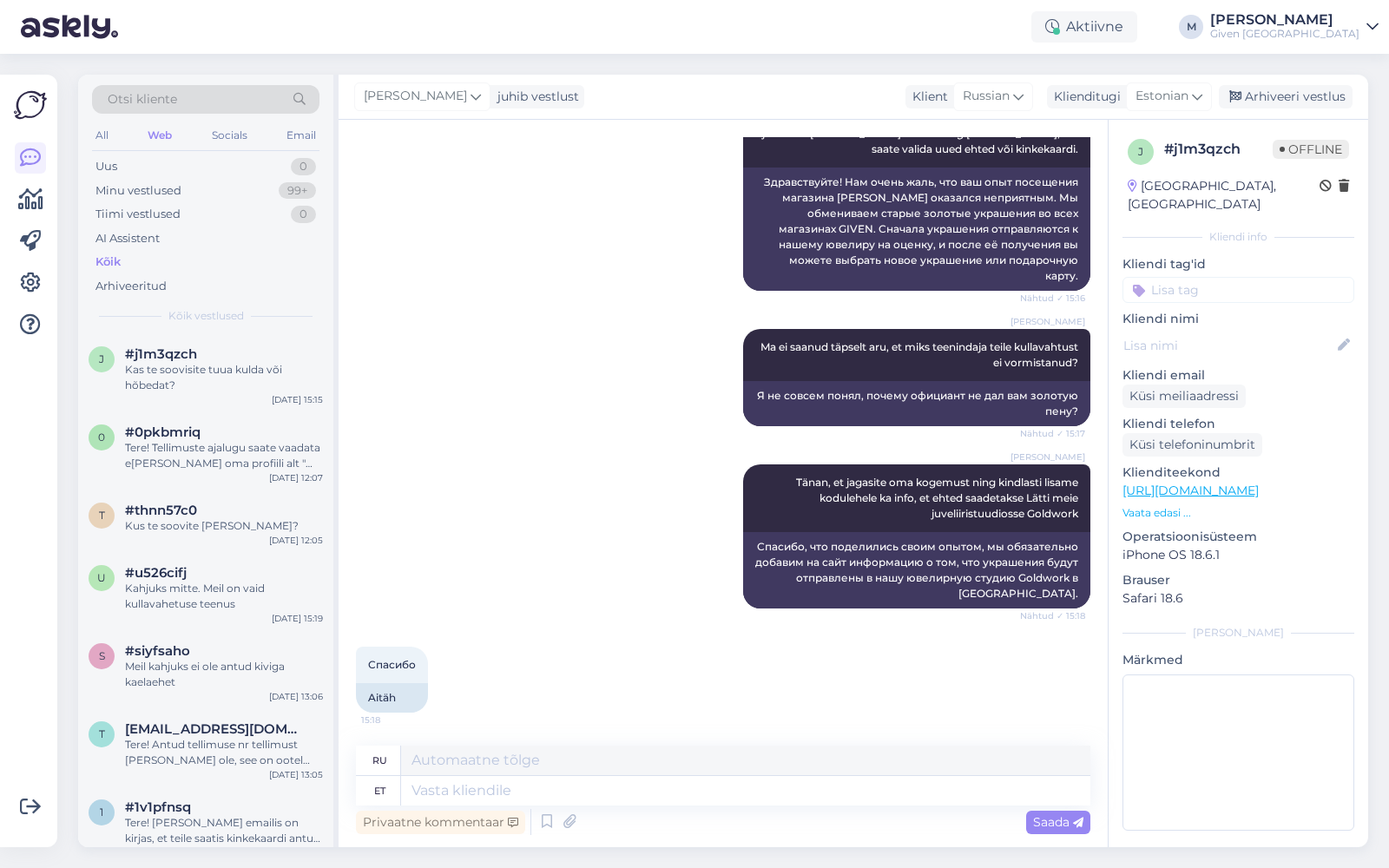
scroll to position [1377, 0]
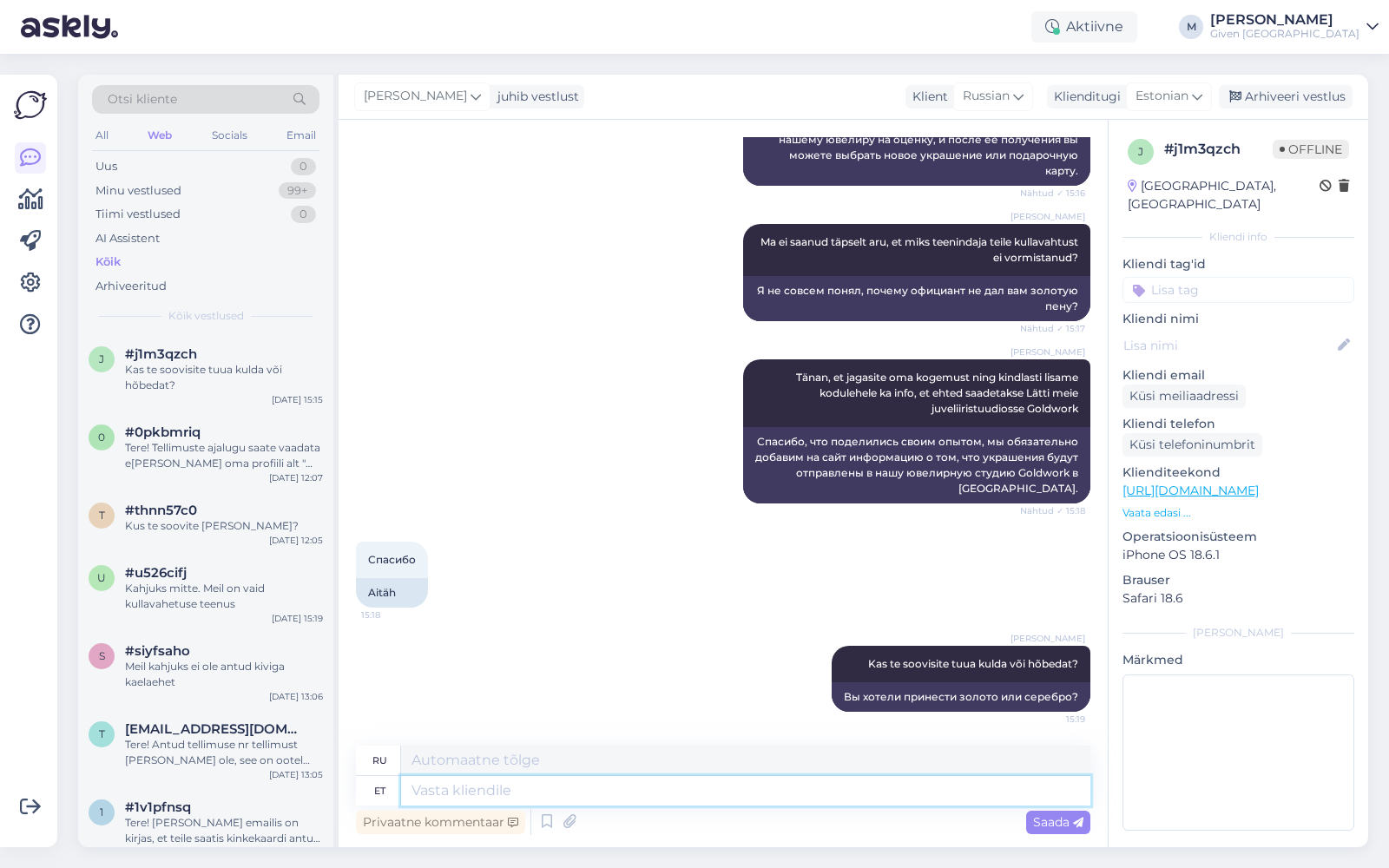
click at [862, 803] on textarea at bounding box center [746, 791] width 689 height 29
type textarea "me"
type textarea "мы"
type textarea "me ei"
type textarea "мы не"
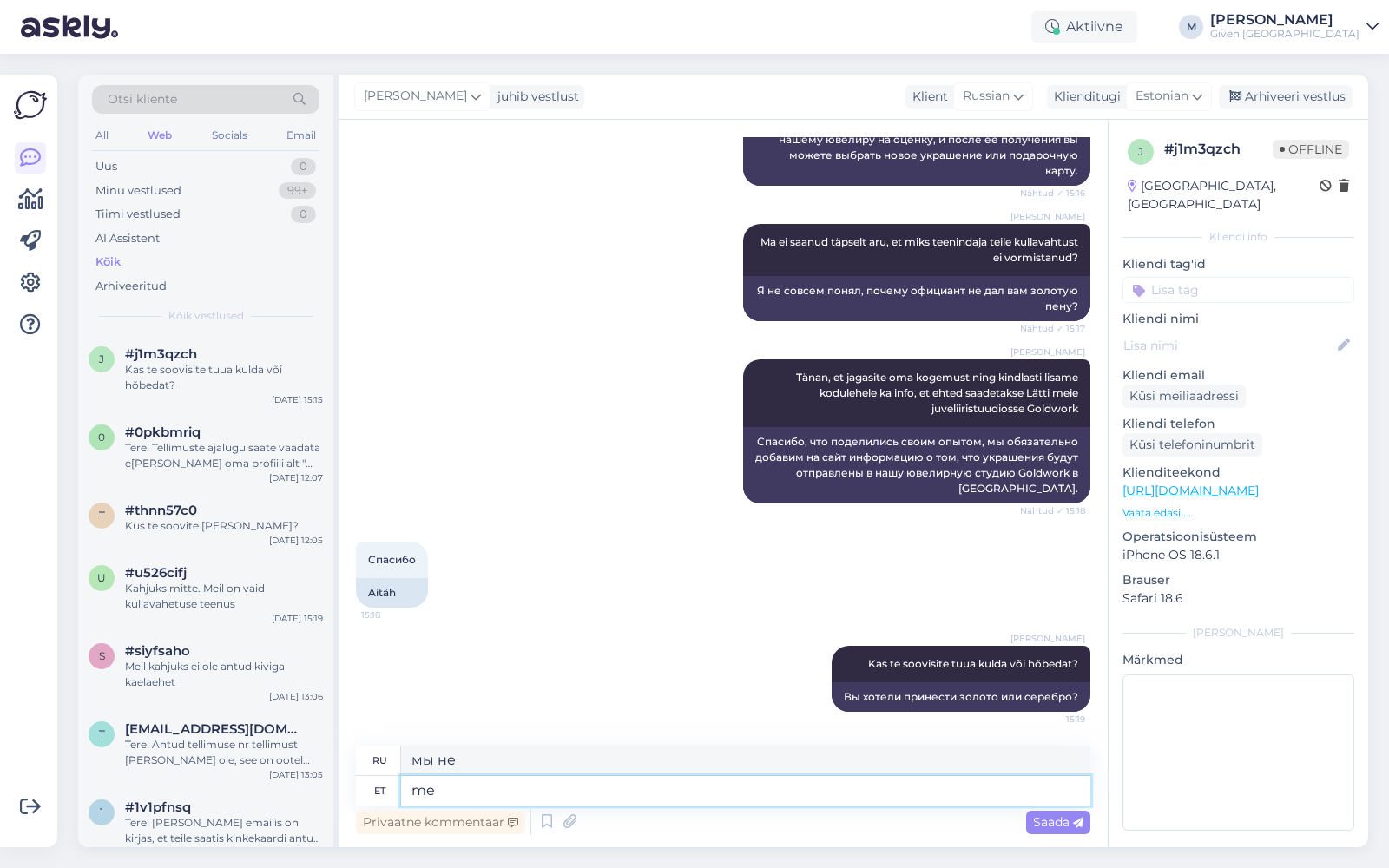
type textarea "me"
type textarea "мы"
type textarea "m"
type textarea "Me e"
type textarea "Мы"
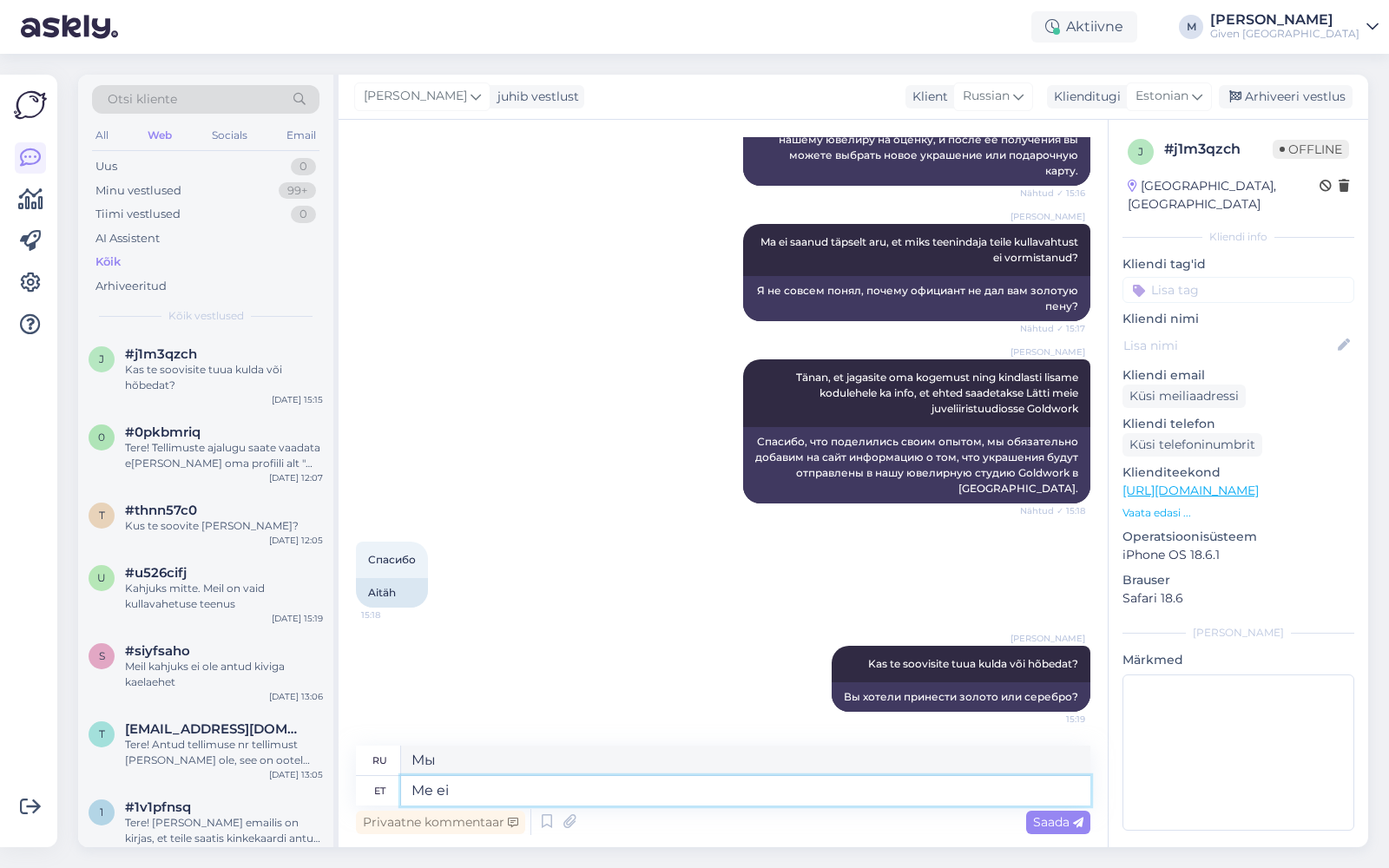
type textarea "Me ei"
type textarea "Мы не"
type textarea "Me [PERSON_NAME] ka"
type textarea "Мы не принимаем"
type textarea "Me ei võta vastu hõbeehteid, v"
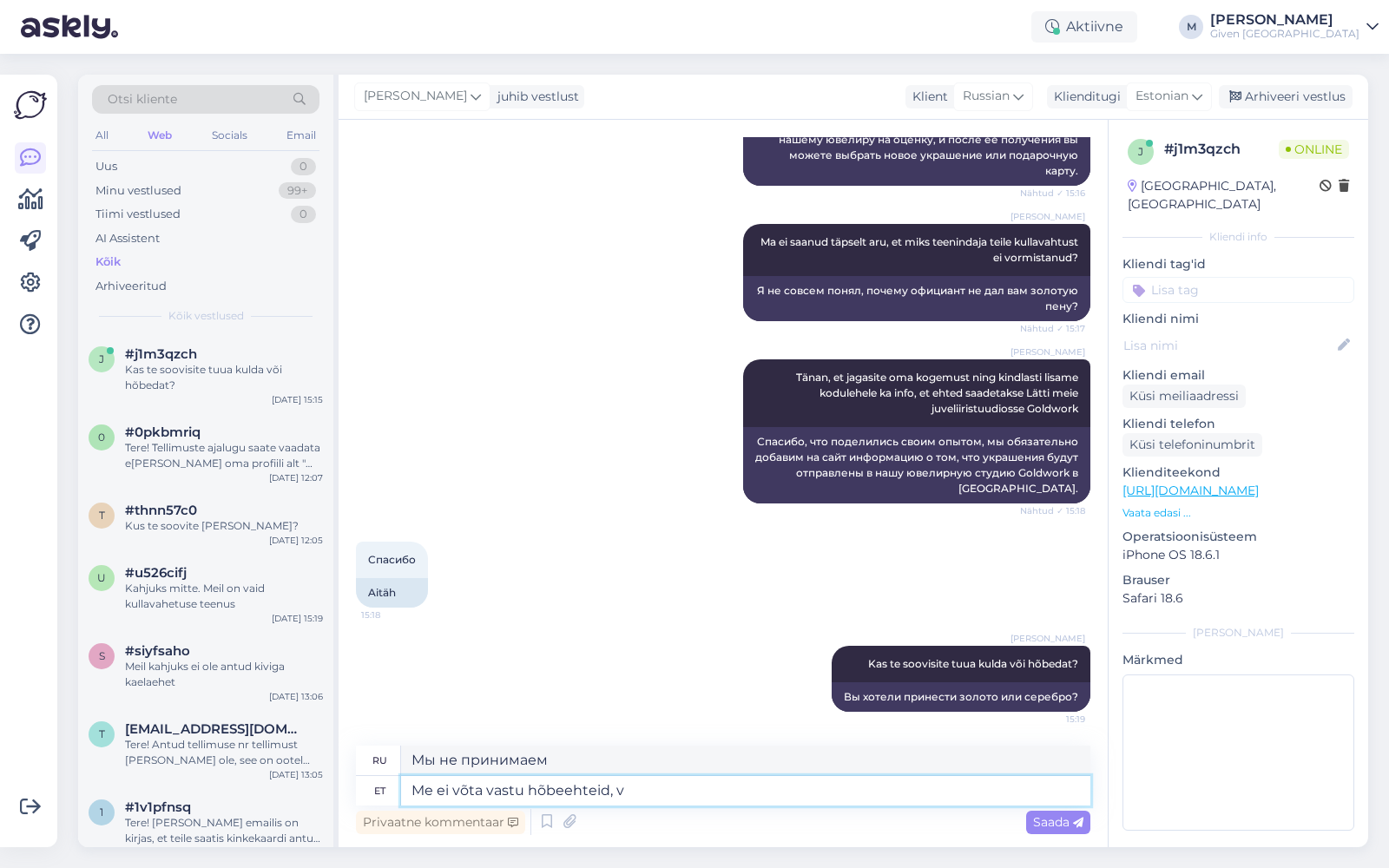
type textarea "Мы не принимаем серебряные украшения,"
type textarea "Me [PERSON_NAME] vastu hõbeehteid, [PERSON_NAME]"
type textarea "Мы не принимаем серебряные украшения, но"
type textarea "Me ei võta vastu hõbeehteid,"
type textarea "Мы не принимаем серебряные украшения,"
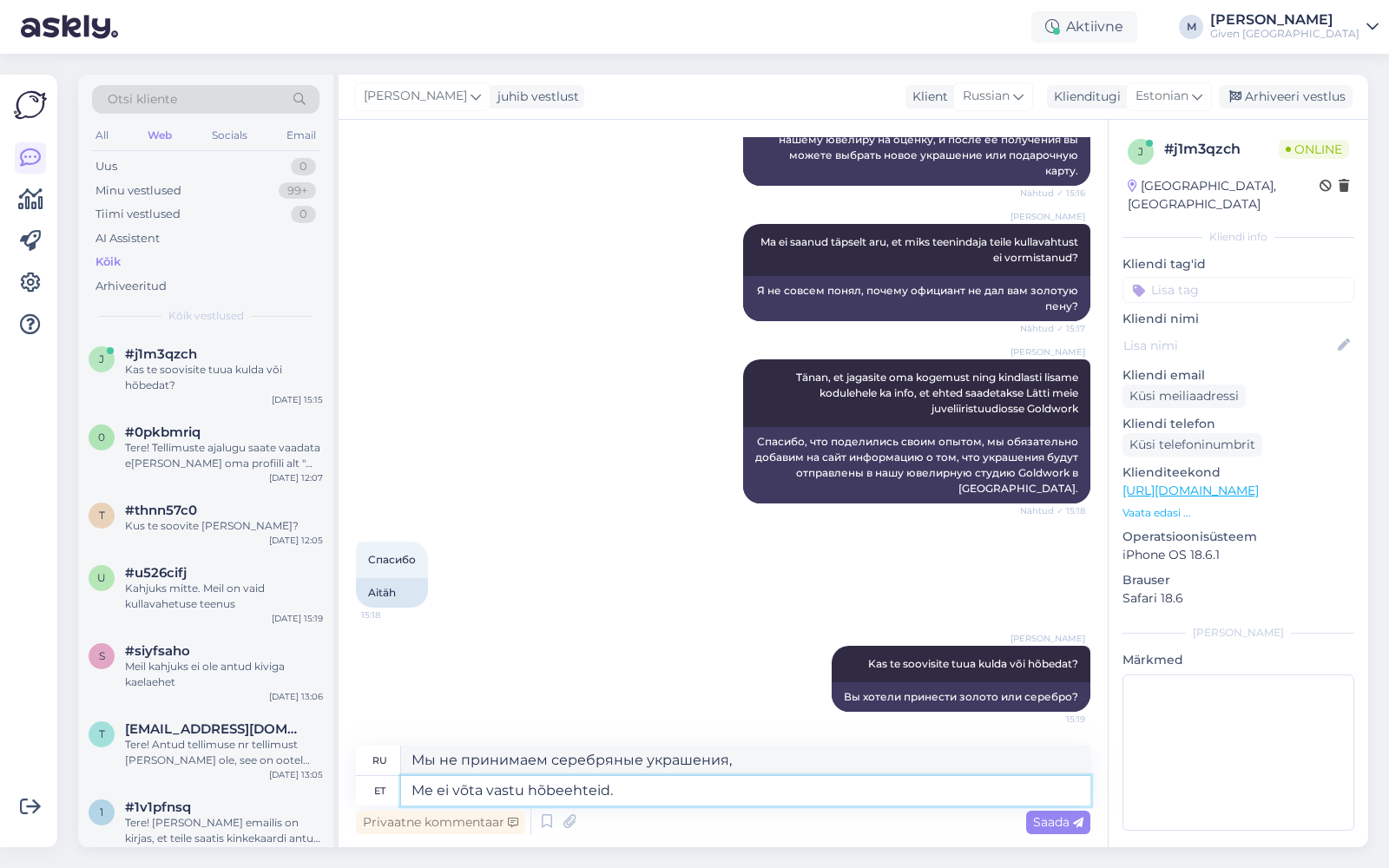
type textarea "Me ei võta vastu hõbeehteid."
type textarea "Серебряные украшения мы не принимаем."
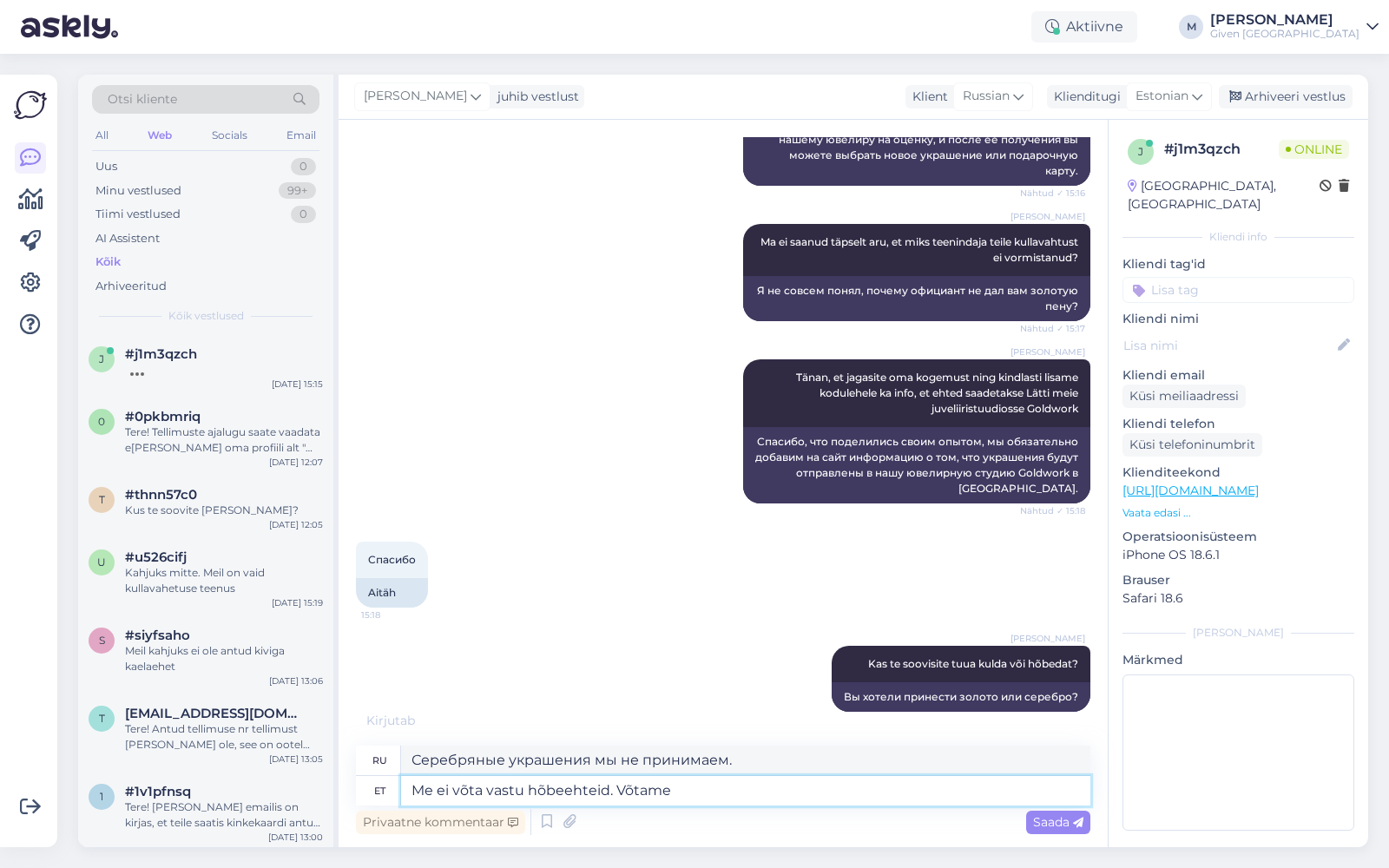
type textarea "Me ei võta vastu hõbeehteid. Võtame v"
type textarea "Мы не принимаем серебряные украшения. Мы принимаем"
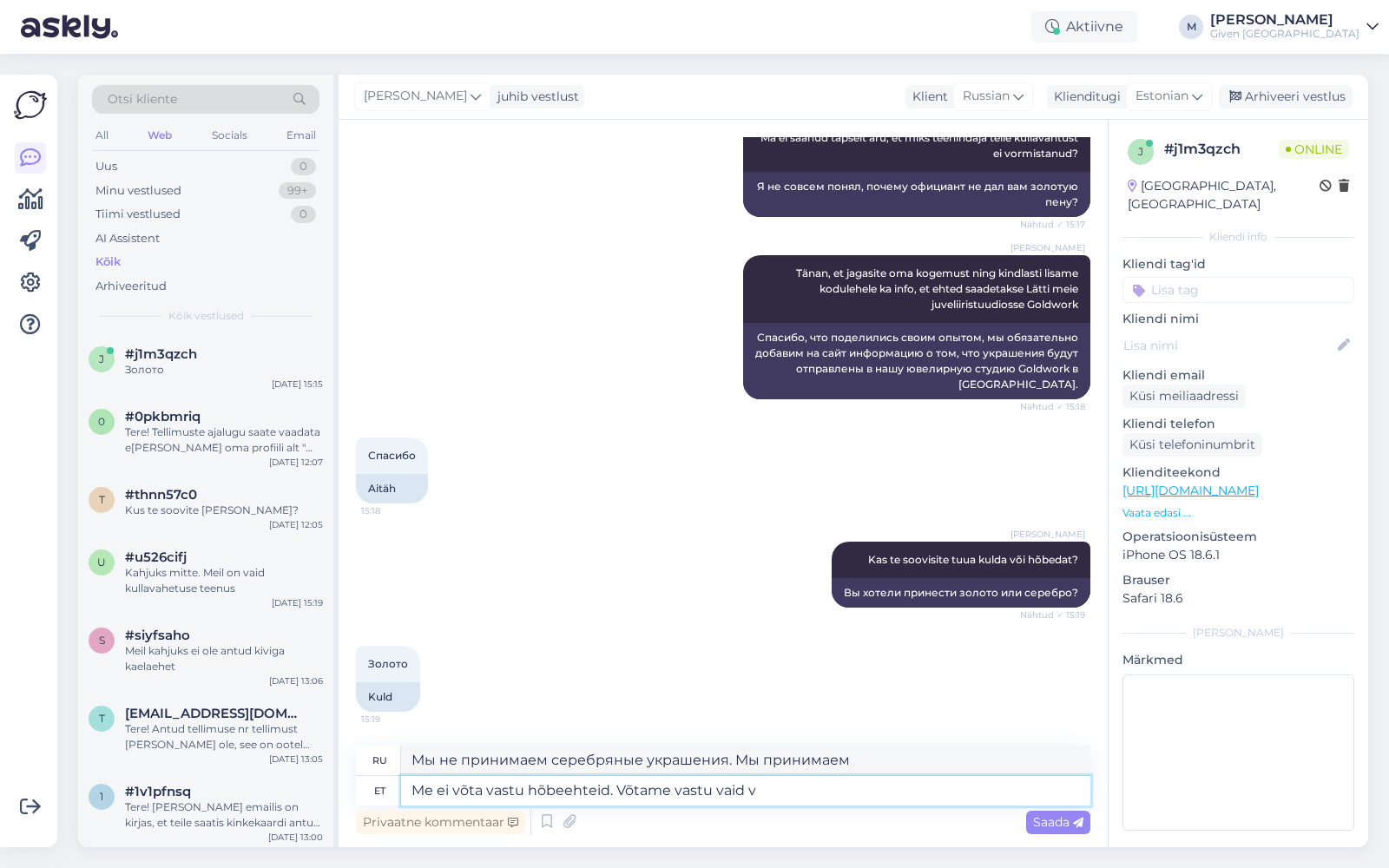
type textarea "Me [PERSON_NAME] vastu hõbeehteid. Võtame vastu [PERSON_NAME] va"
type textarea "Мы не принимаем серебряные украшения. Мы принимаем только"
type textarea "Me [PERSON_NAME] vastu hõbeehteid. Võtame vastu [PERSON_NAME] kuldehtied ja"
type textarea "Мы не принимаем серебряные украшения. Мы принимаем только золотые украшения."
type textarea "Me ei võta vastu hõbeehteid. Võtame vastu vaid kuldehtied ja ku"
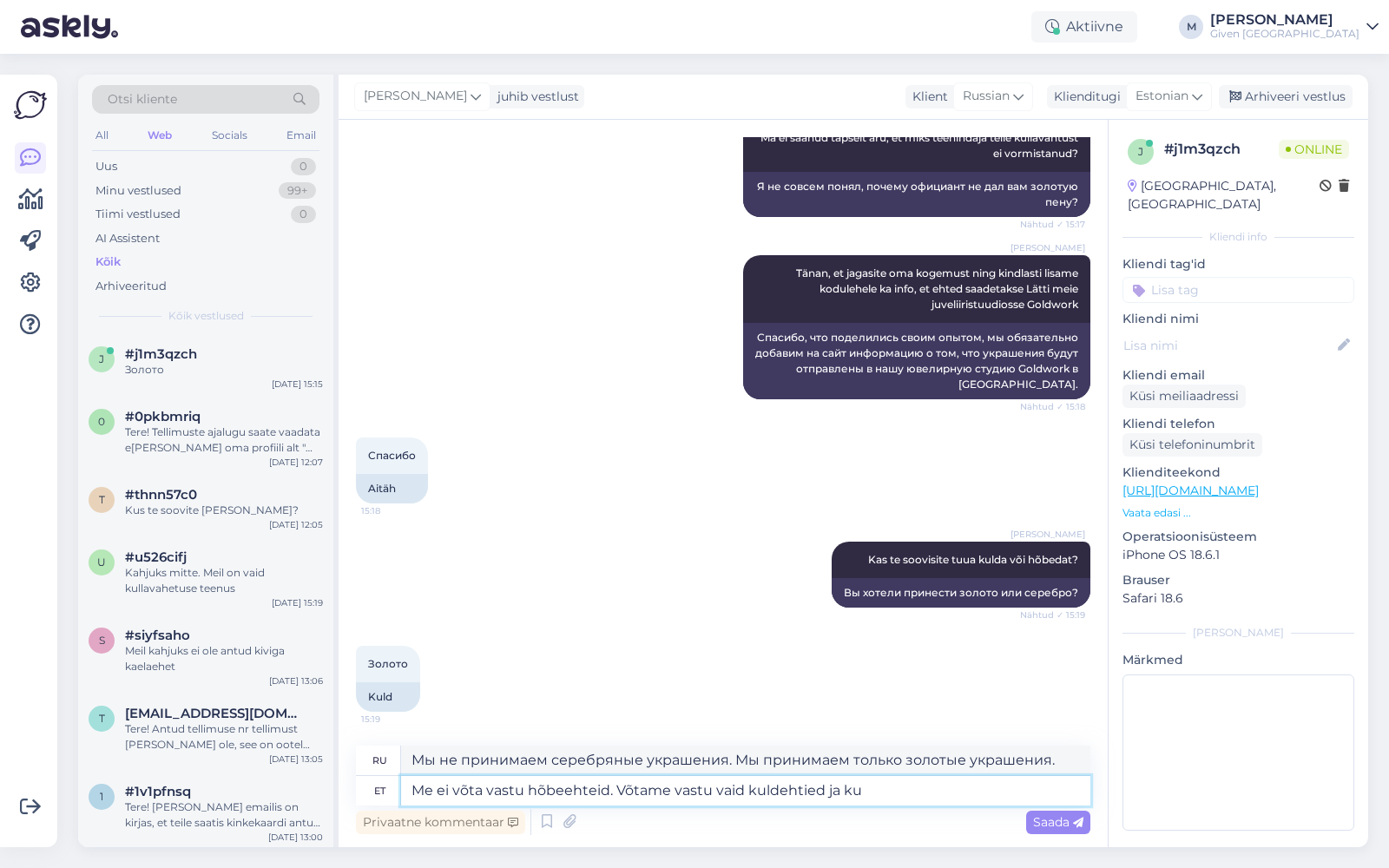
type textarea "Мы не принимаем серебряные украшения. Мы принимаем только золотые украшения и"
type textarea "Me ei võta vastu hõbeehteid. Võtame vastu vaid kuldehtied ja kuldesemeid ja"
type textarea "Мы не принимаем серебряные украшения. Мы принимаем только золотые украшения и и…"
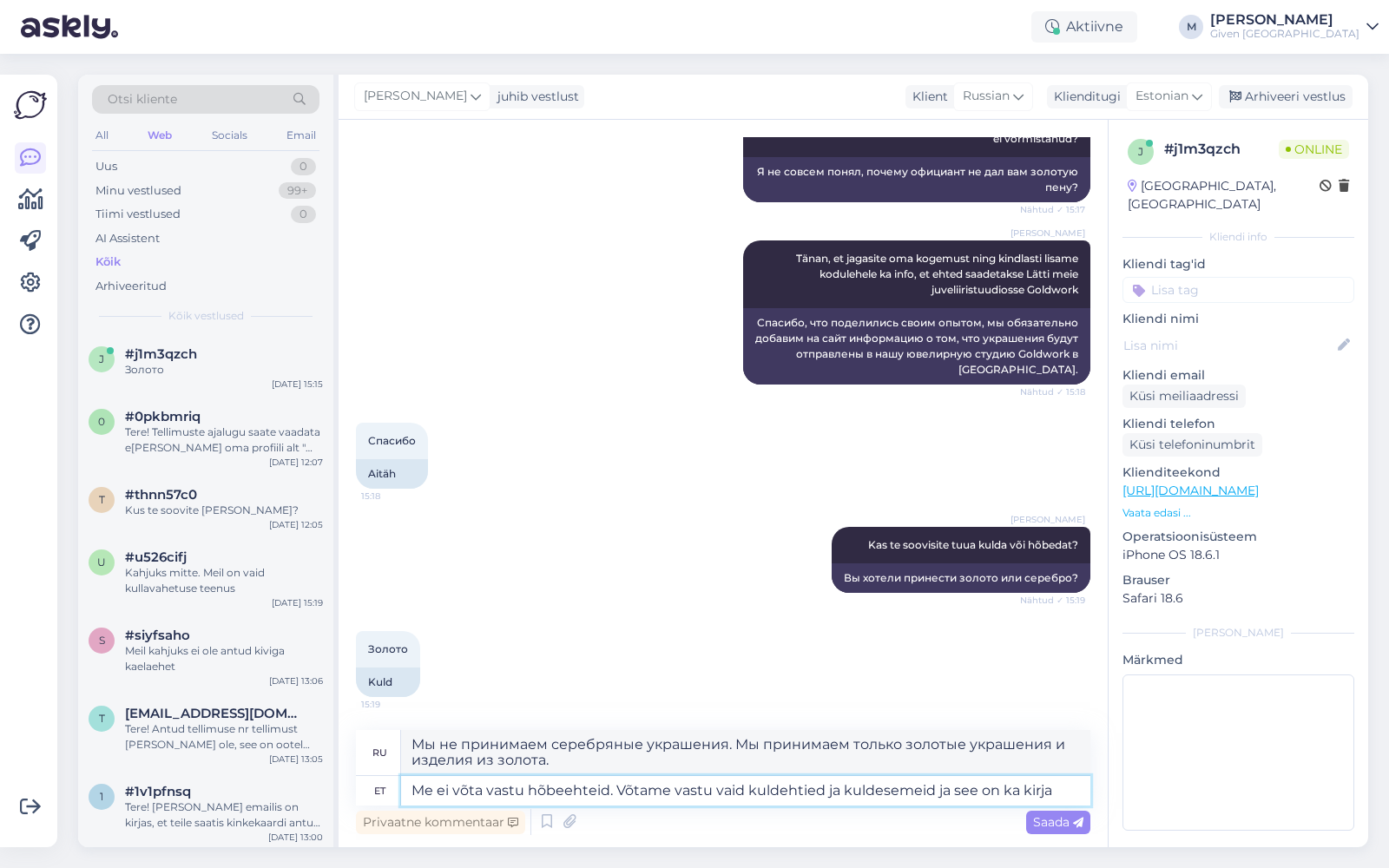
type textarea "Me [PERSON_NAME] vastu hõbeehteid. Võtame vastu [PERSON_NAME] kuldehtied ja kul…"
type textarea "Мы не принимаем серебряные украшения. Мы принимаем только золотые украшения и и…"
type textarea "Me [PERSON_NAME] vastu hõbeehteid. Võtame vastu [PERSON_NAME] kuldehtied ja kul…"
type textarea "Мы не принимаем серебряные украшения. Мы принимаем только золотые украшения и и…"
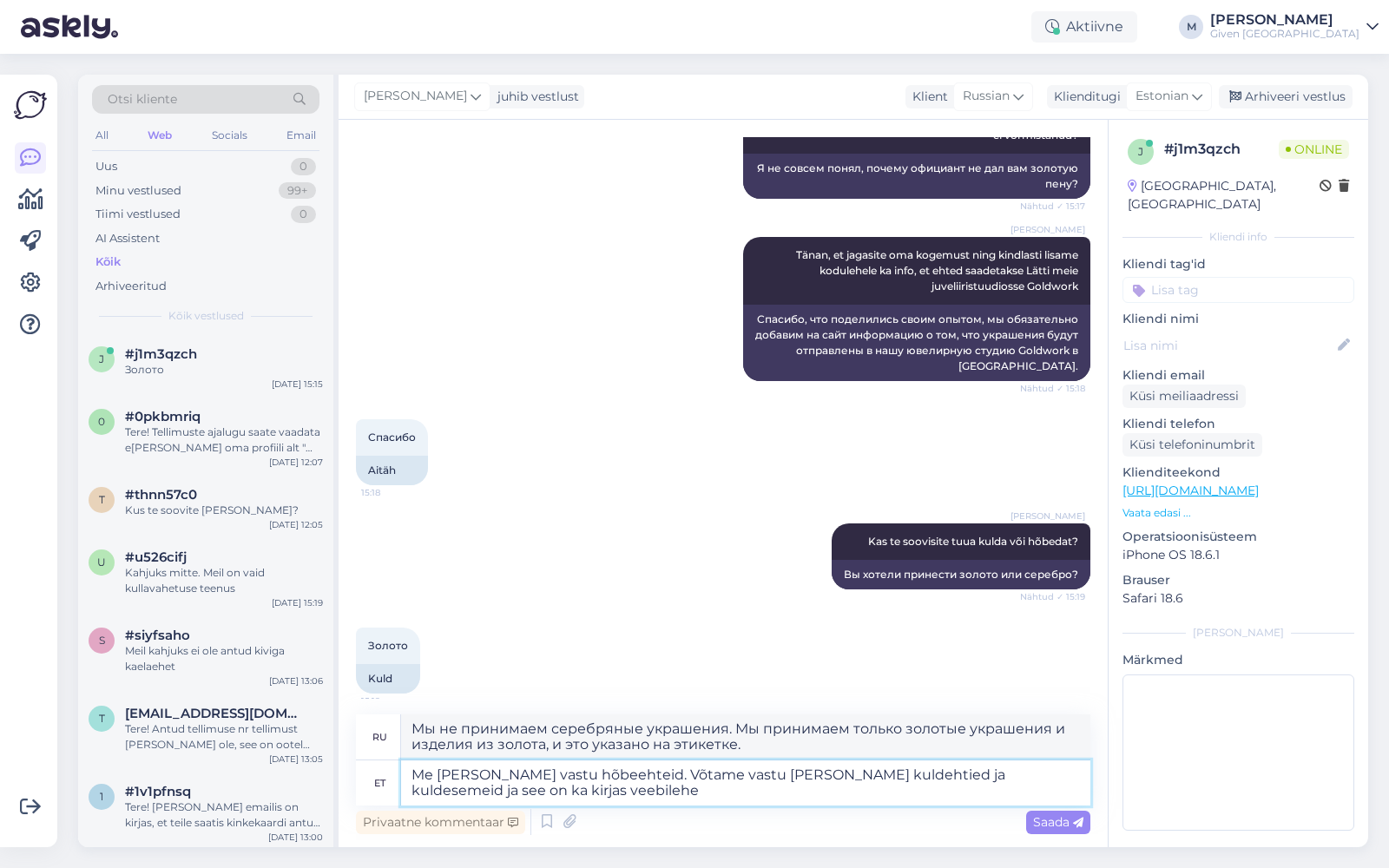
type textarea "Me [PERSON_NAME] vastu hõbeehteid. Võtame vastu [PERSON_NAME] kuldehtied ja kul…"
type textarea "Мы не принимаем серебряные украшения. Мы принимаем только золотые украшения и и…"
click at [803, 777] on textarea "Me [PERSON_NAME] vastu hõbeehteid. Võtame vastu [PERSON_NAME] kuldehtied ja kul…" at bounding box center [746, 782] width 689 height 45
type textarea "Me [PERSON_NAME] vastu hõbeehteid. Võtame vastu [PERSON_NAME] kuldehteid ja kul…"
click at [1044, 823] on span "Saada" at bounding box center [1059, 822] width 51 height 16
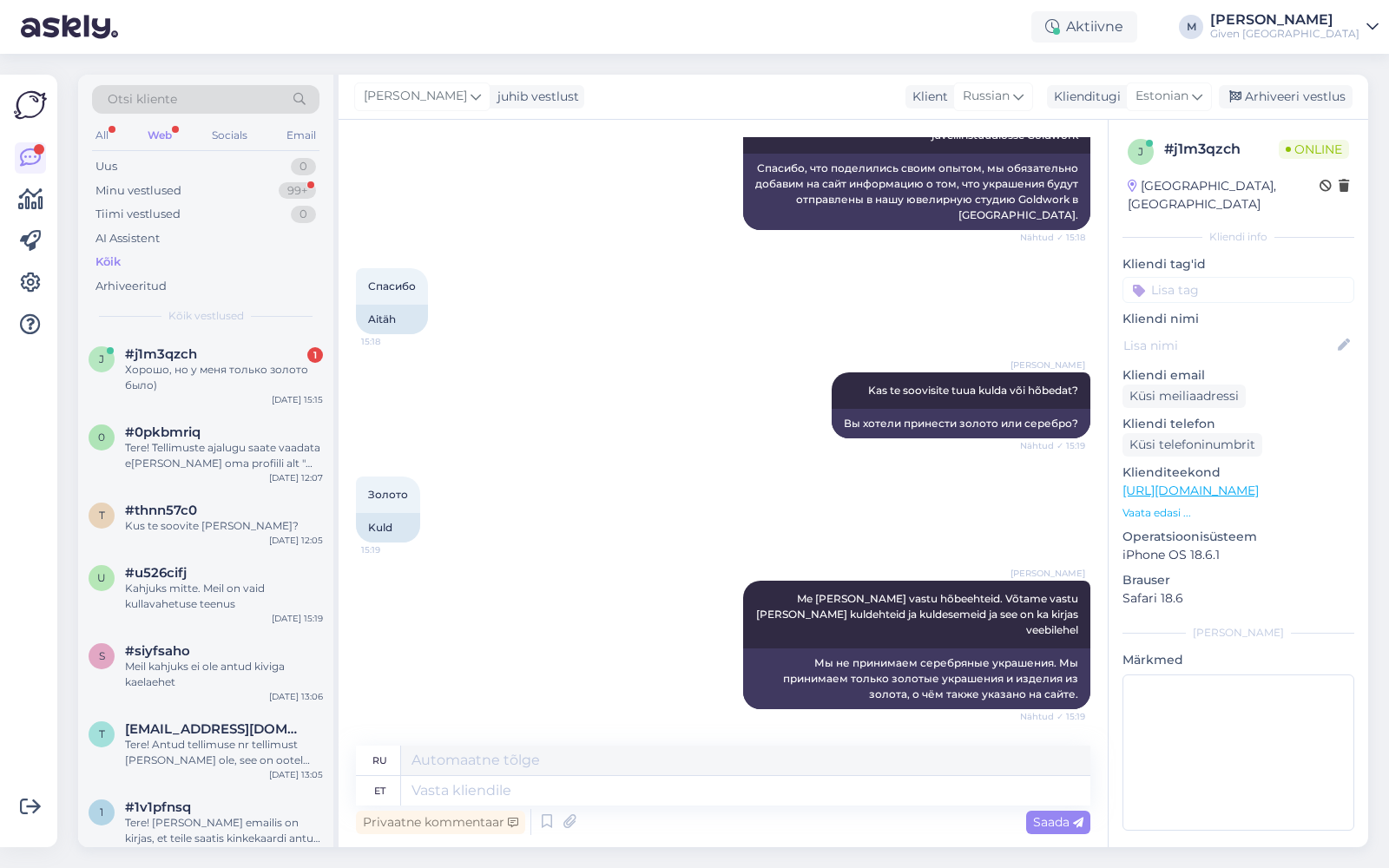
scroll to position [1736, 0]
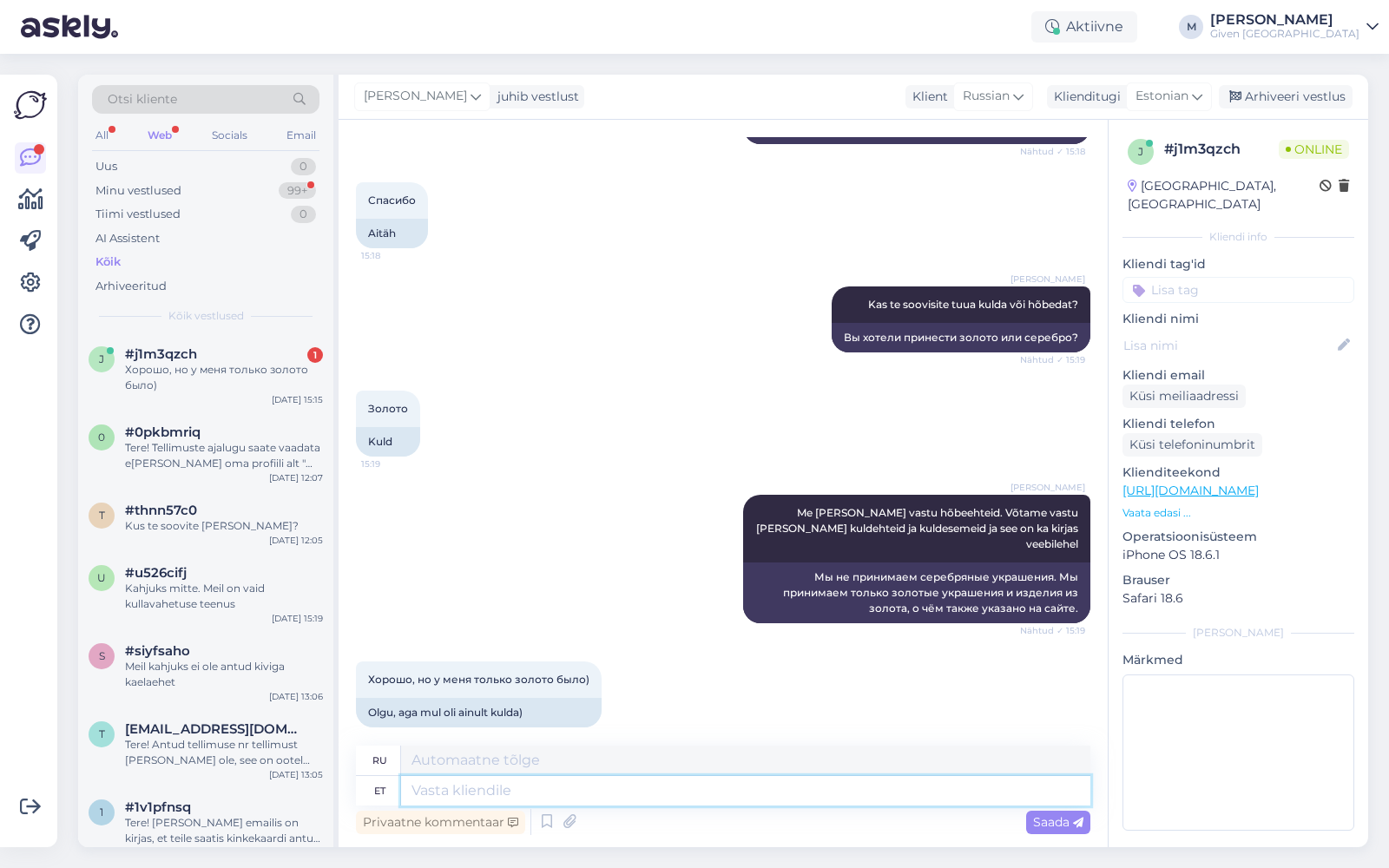
click at [639, 800] on textarea at bounding box center [746, 791] width 689 height 29
type textarea "Selge, k"
type textarea "Прозрачный,"
type textarea "Selge, kohe sel"
type textarea "Хорошо, сейчас."
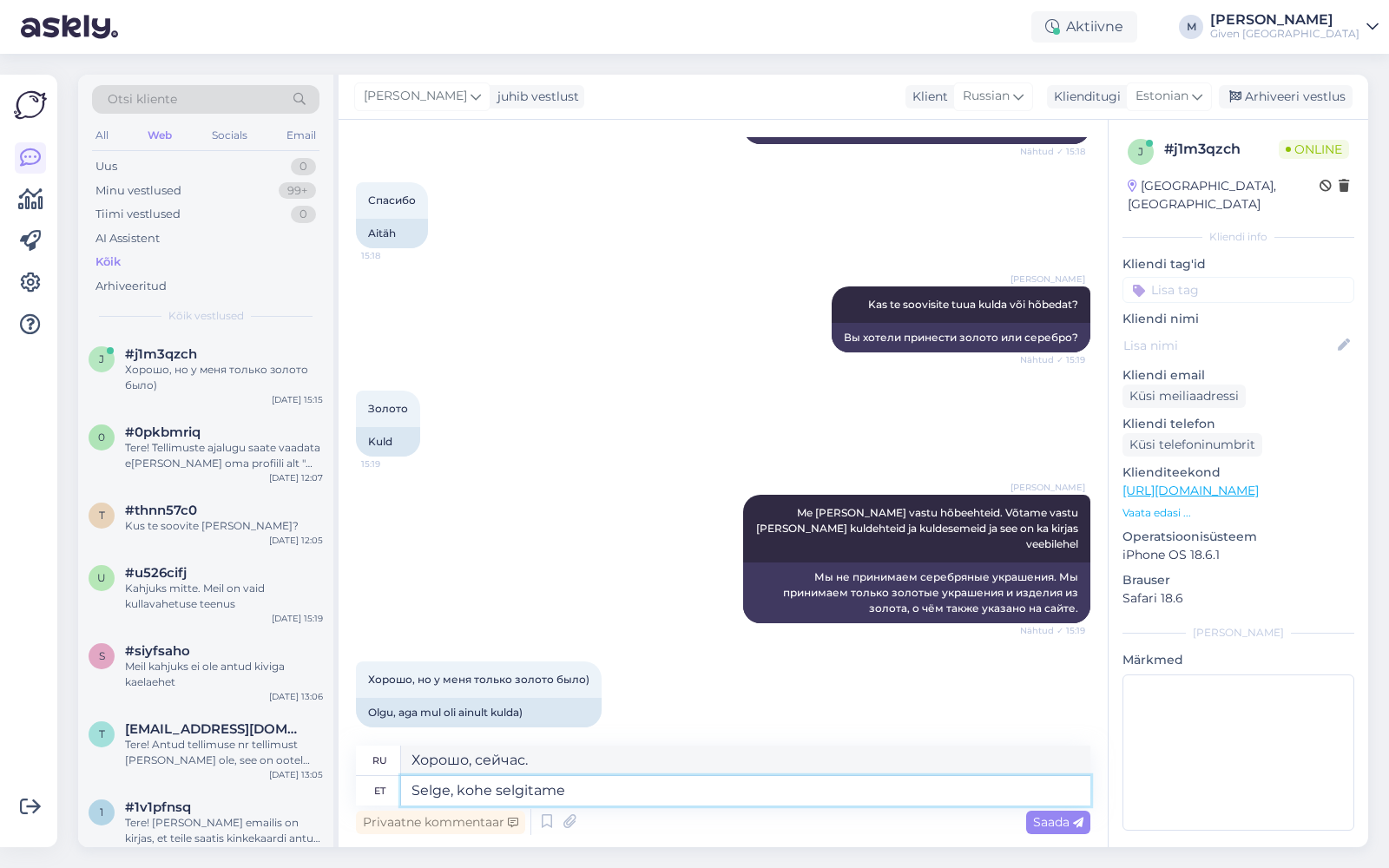
type textarea "Selge, kohe selgitame"
type textarea "Хорошо, давайте сейчас объясним."
type textarea "Selge, kohe selgitame Viru po"
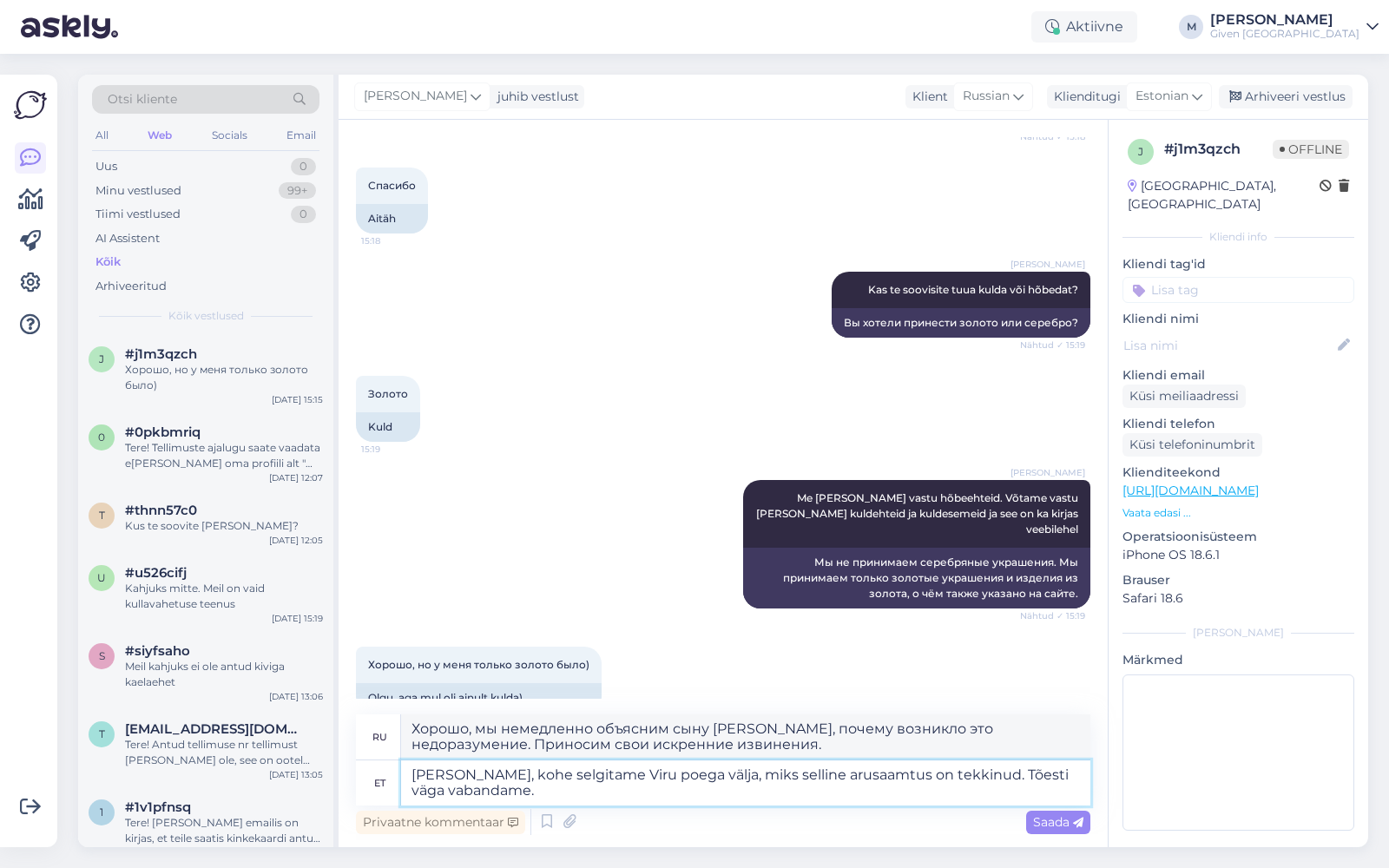
scroll to position [1754, 0]
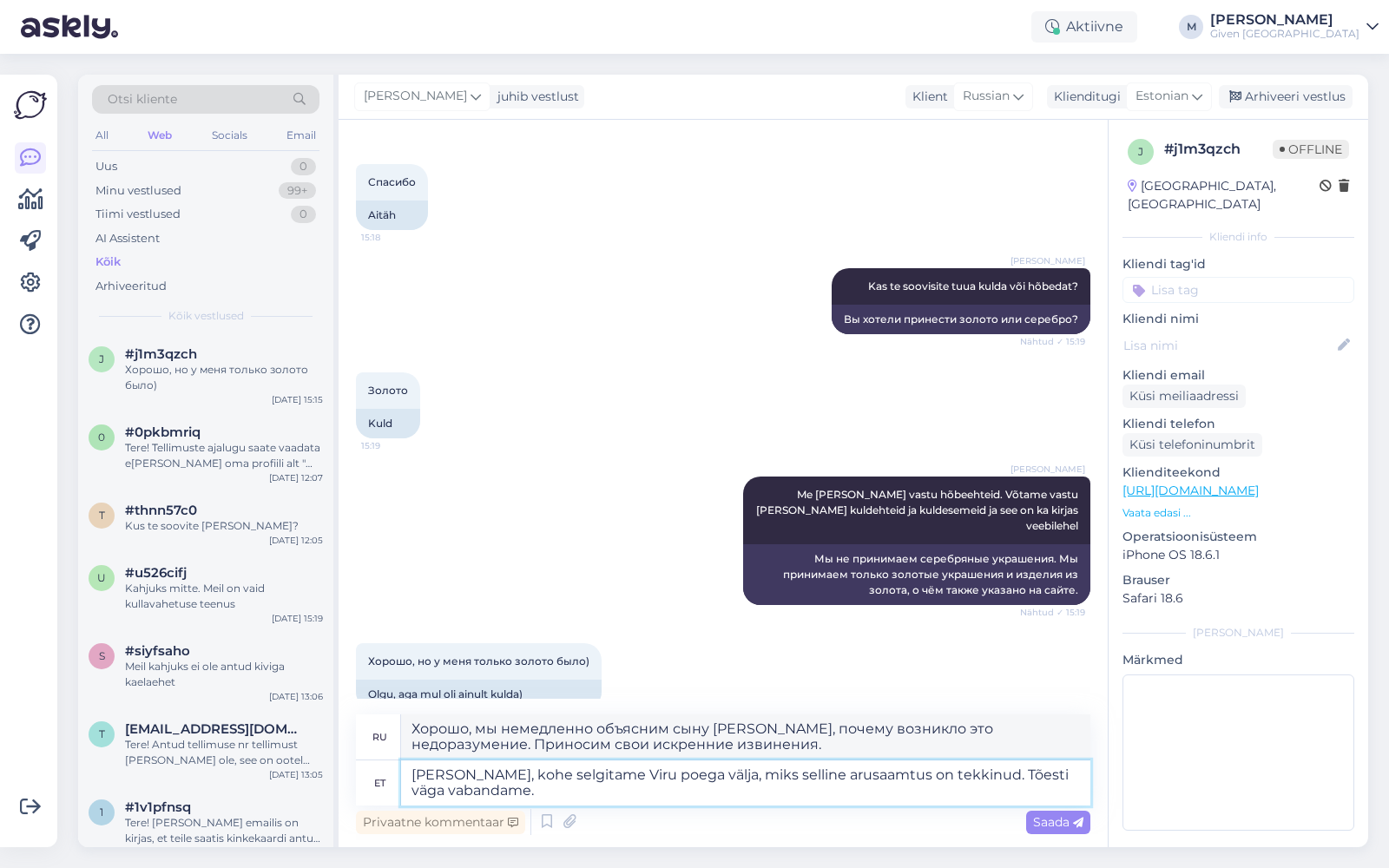
click at [833, 777] on textarea "[PERSON_NAME], kohe selgitame Viru poega välja, miks selline arusaamtus on tekk…" at bounding box center [746, 782] width 689 height 45
click at [1047, 825] on span "Saada" at bounding box center [1059, 822] width 51 height 16
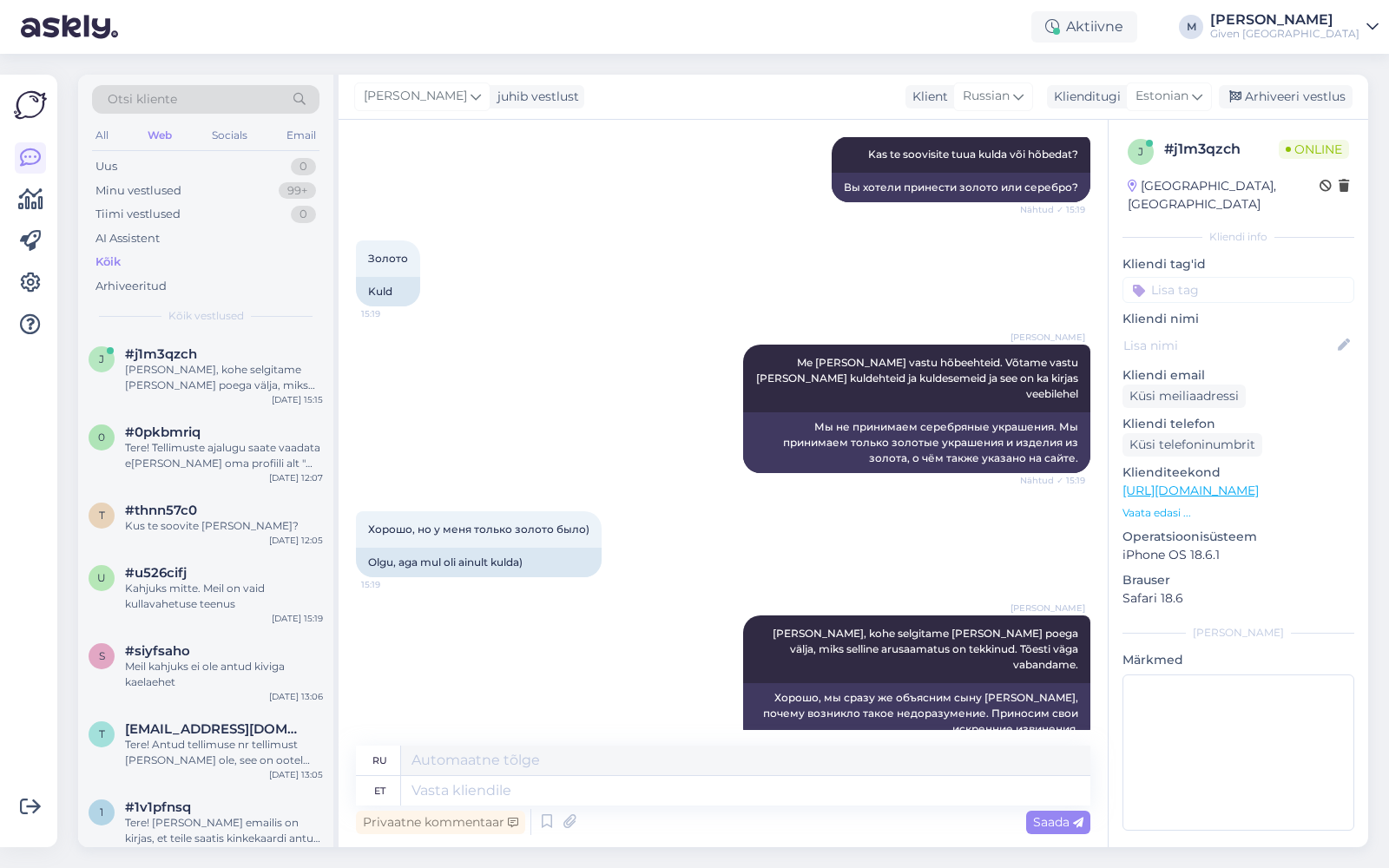
scroll to position [1991, 0]
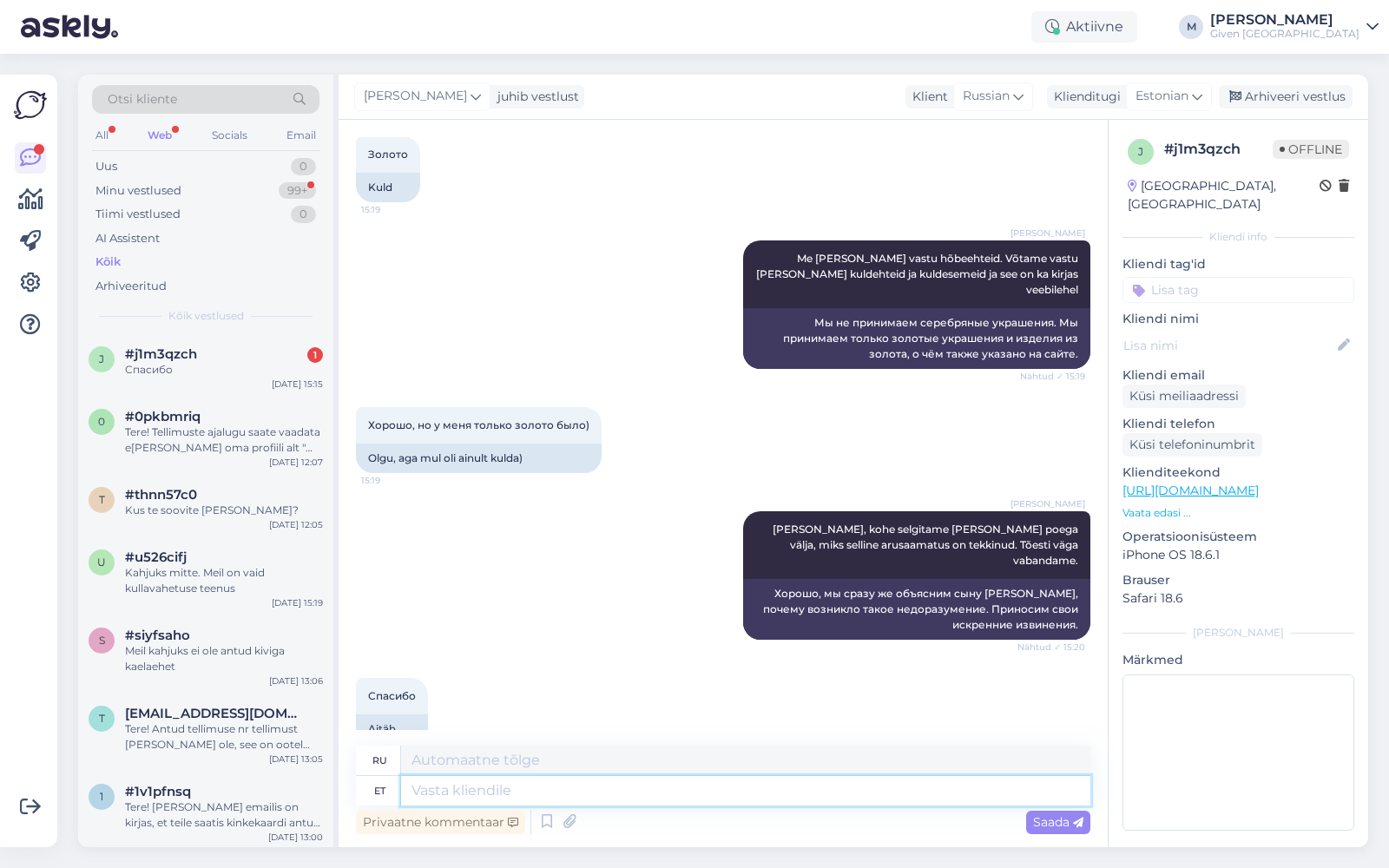
click at [457, 789] on textarea at bounding box center [746, 791] width 689 height 29
click at [649, 792] on textarea "Arusaamatus tekkis sellest, et me koheselt ei saa" at bounding box center [746, 791] width 689 height 29
click at [812, 788] on textarea "Arusaamatus tekkis sellest, et me ei saa koheselt ei saa" at bounding box center [746, 791] width 689 height 29
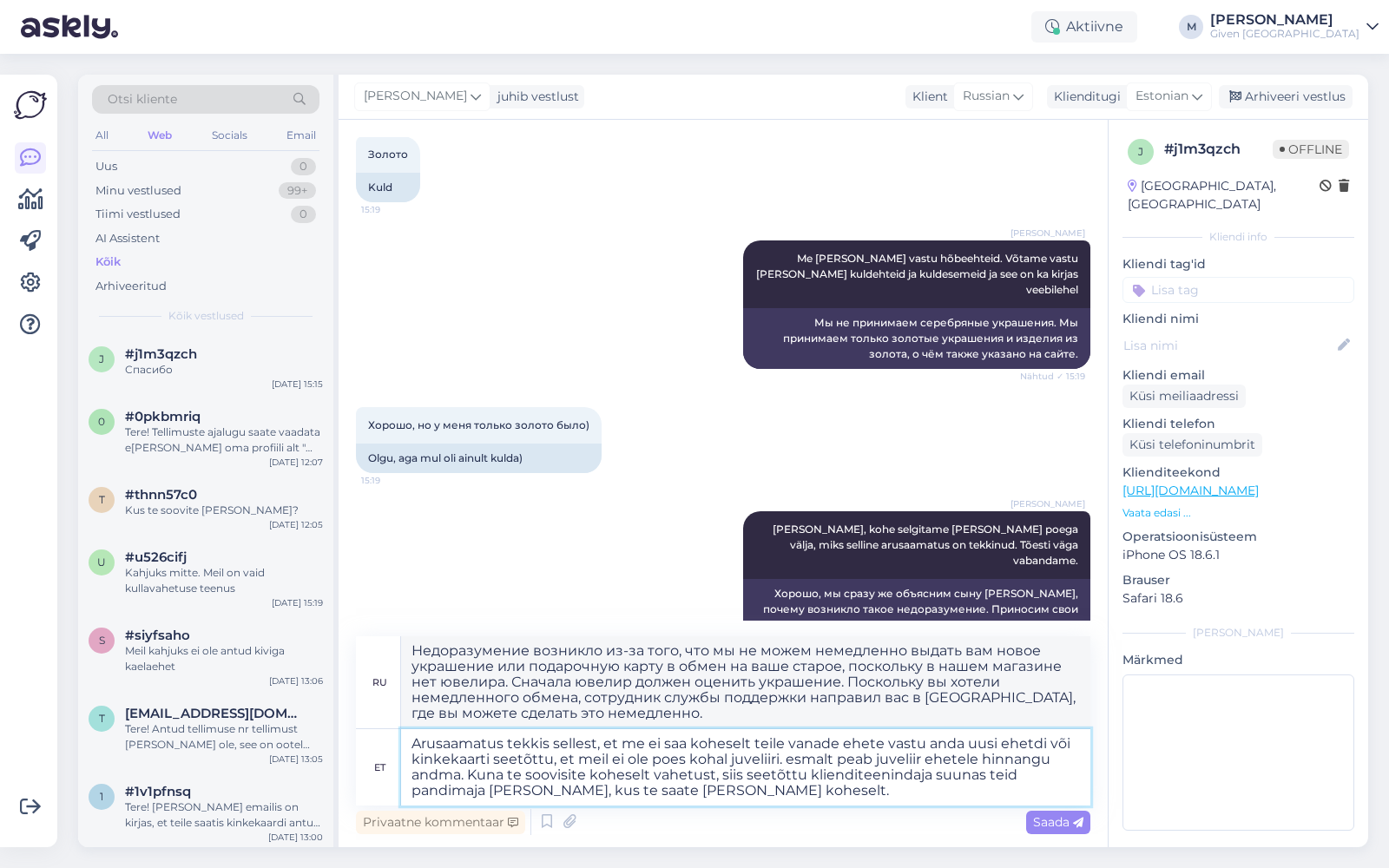
click at [459, 777] on textarea "Arusaamatus tekkis sellest, et me ei saa koheselt teile vanade ehete vastu anda…" at bounding box center [746, 767] width 689 height 77
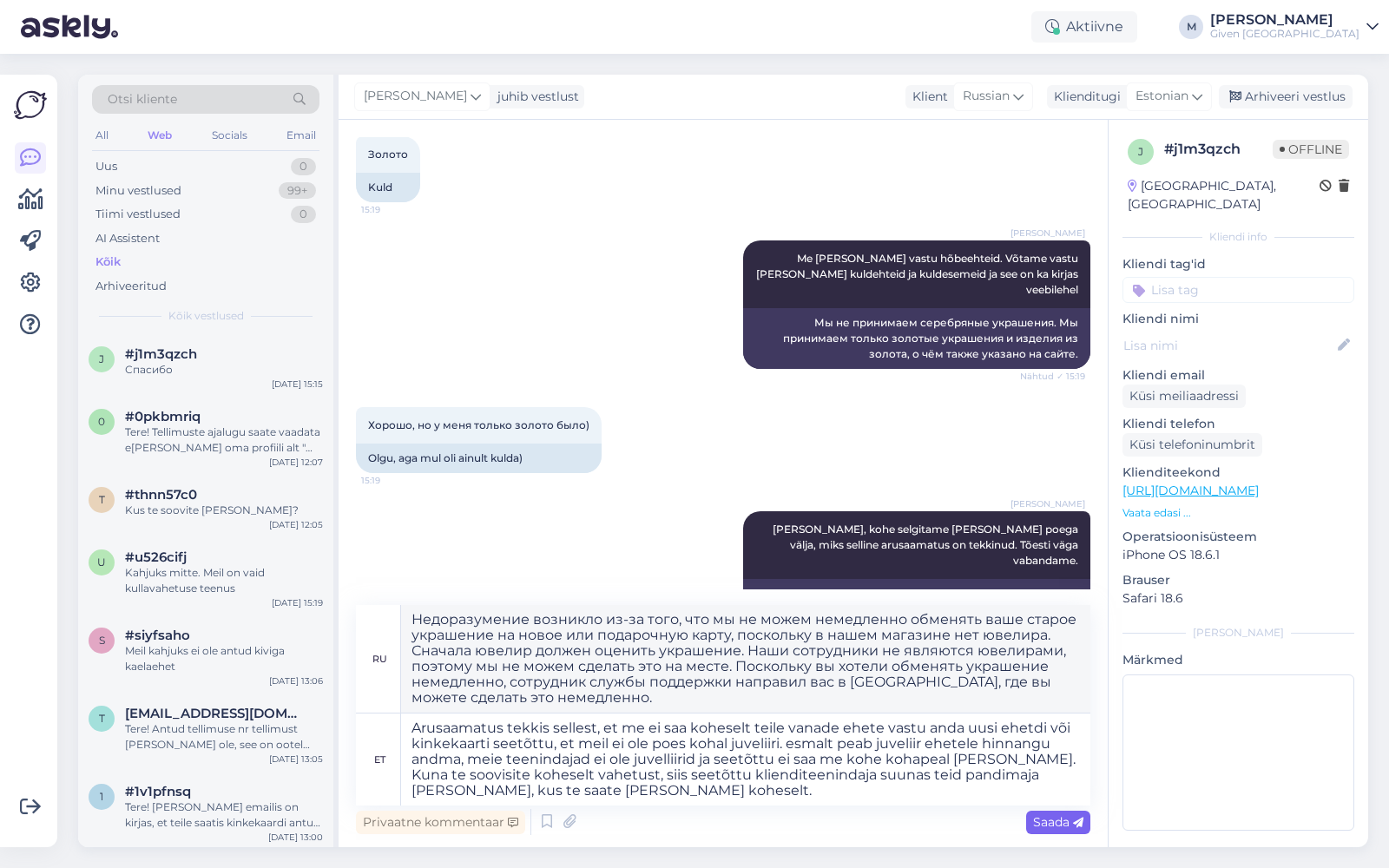
click at [1045, 815] on span "Saada" at bounding box center [1059, 822] width 51 height 16
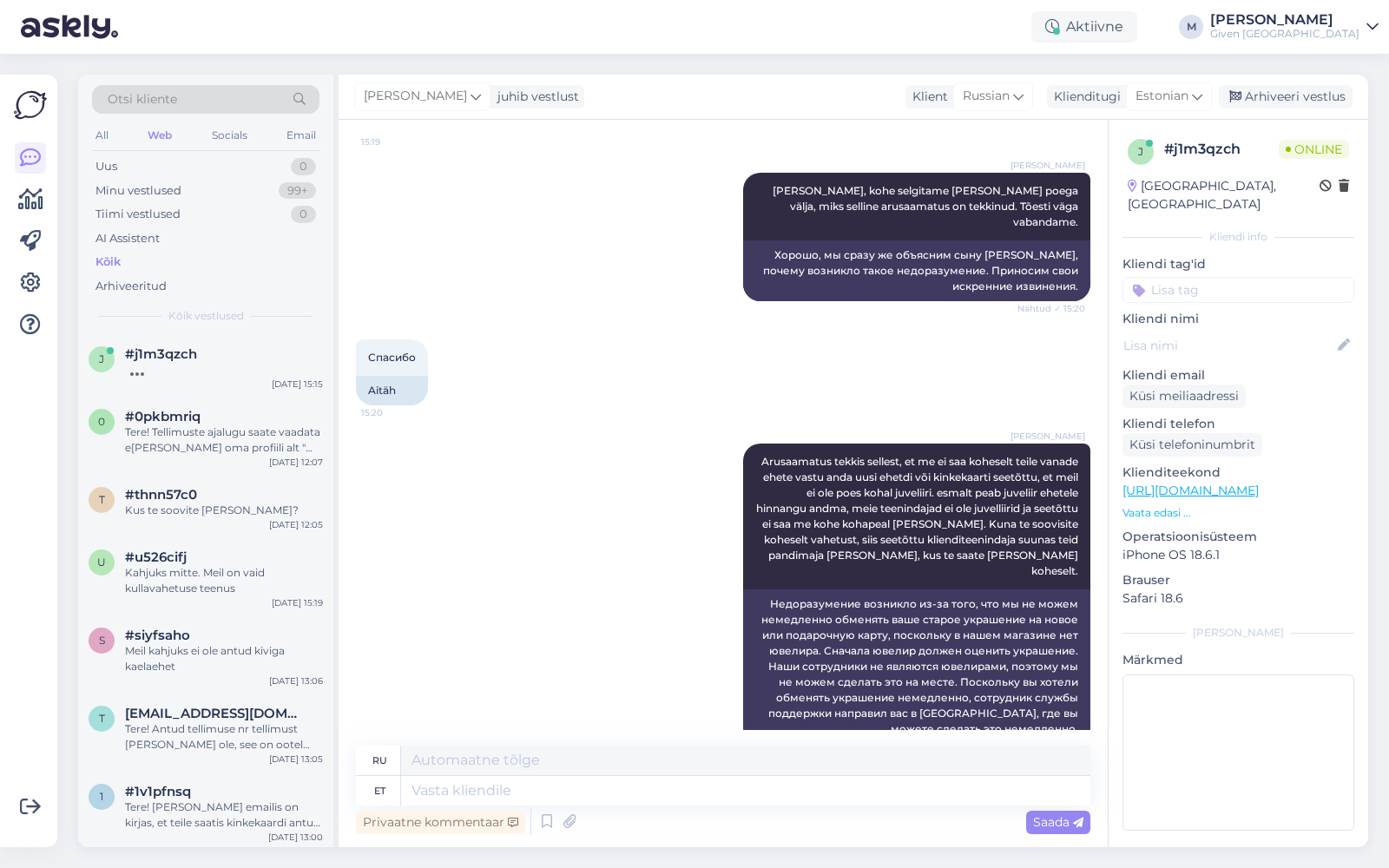
scroll to position [2512, 0]
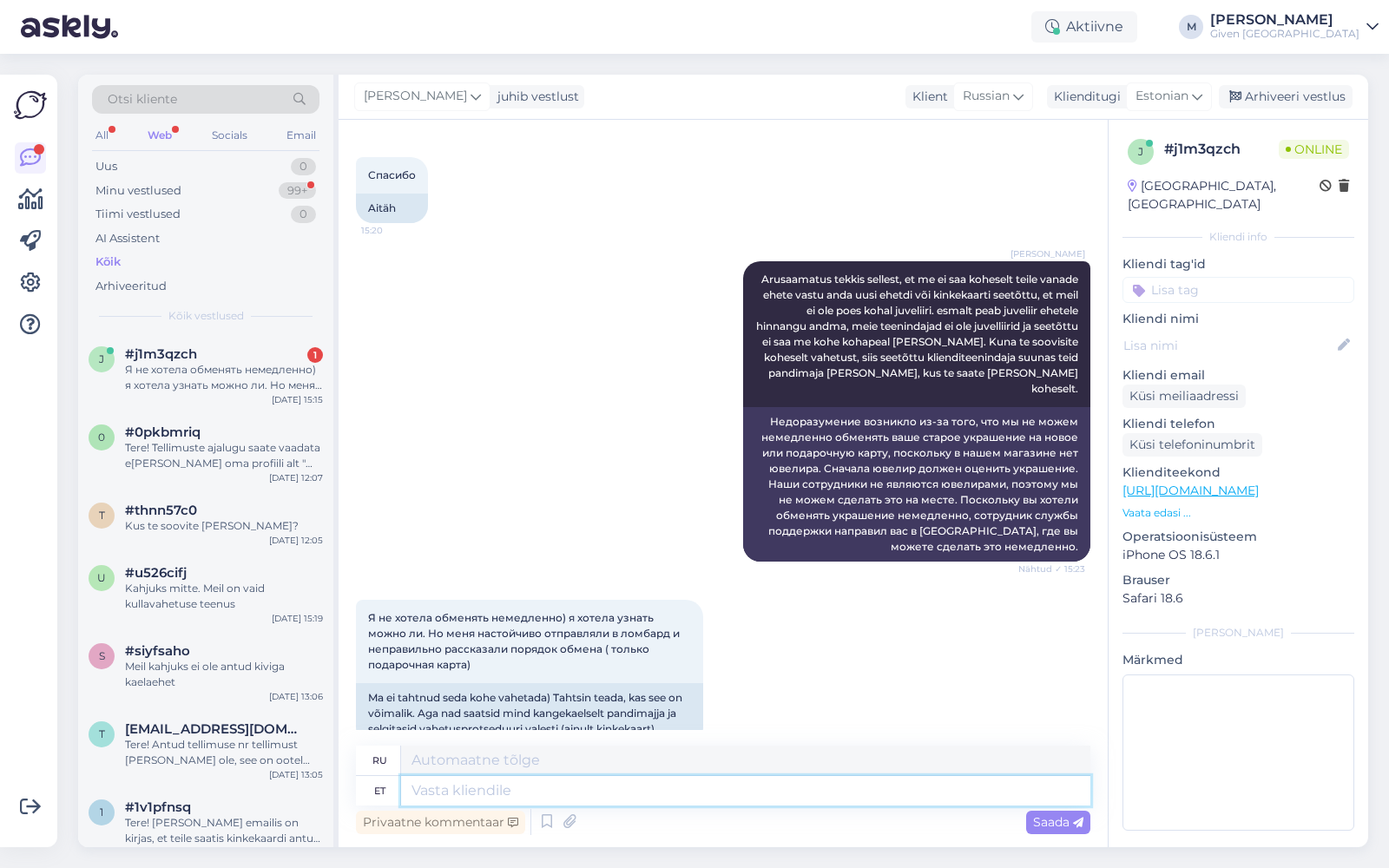
click at [559, 794] on textarea at bounding box center [746, 791] width 689 height 29
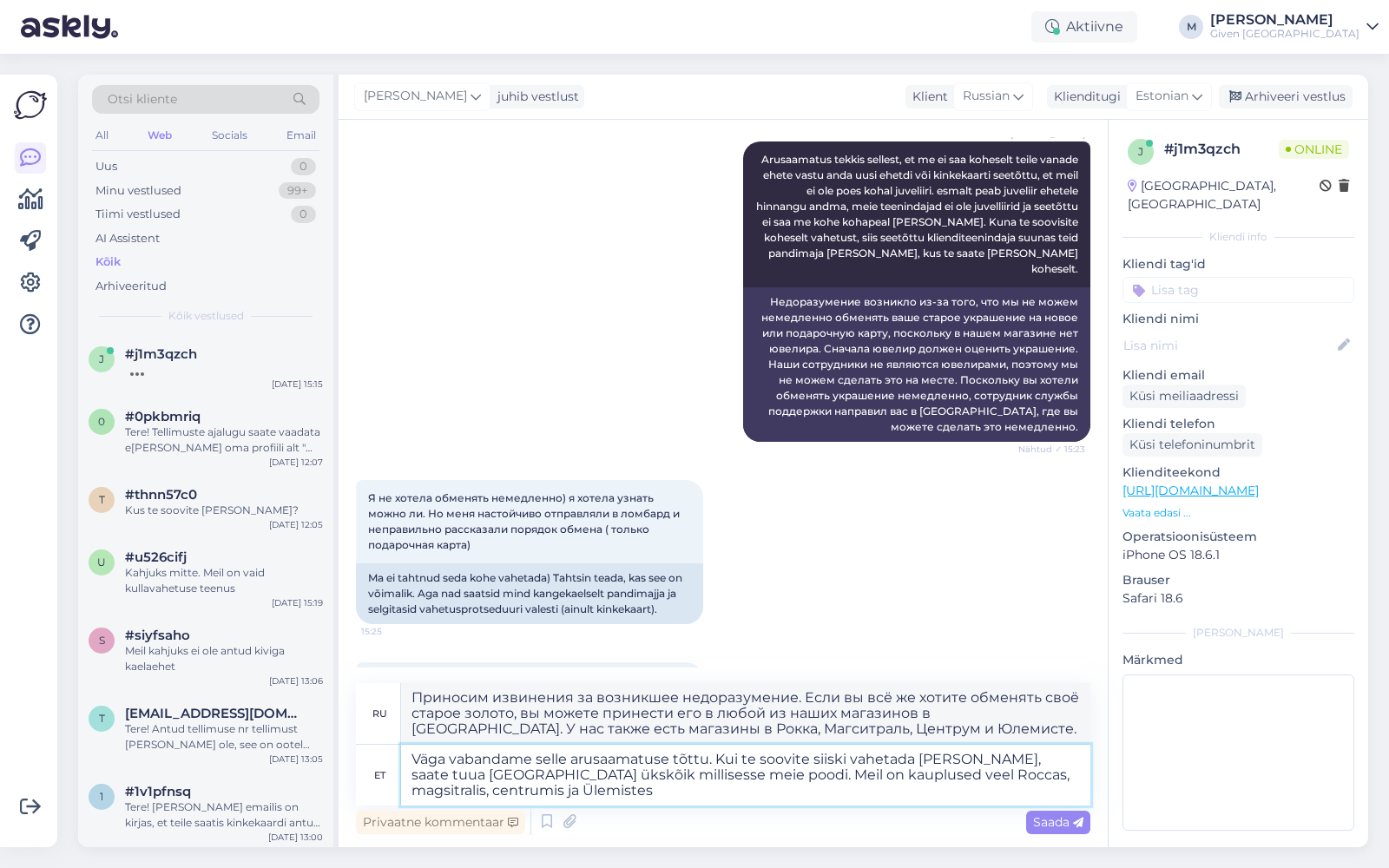
click at [922, 778] on textarea "Väga vabandame selle arusaamatuse tõttu. Kui te soovite siiski vahetada [PERSON…" at bounding box center [746, 775] width 689 height 60
click at [942, 775] on textarea "Väga vabandame selle arusaamatuse tõttu. Kui te soovite siiski vahetada [PERSON…" at bounding box center [746, 775] width 689 height 60
click at [996, 775] on textarea "Väga vabandame selle arusaamatuse tõttu. Kui te soovite siiski vahetada [PERSON…" at bounding box center [746, 775] width 689 height 60
click at [607, 798] on textarea "Väga vabandame selle arusaamatuse tõttu. Kui te soovite siiski vahetada [PERSON…" at bounding box center [746, 775] width 689 height 60
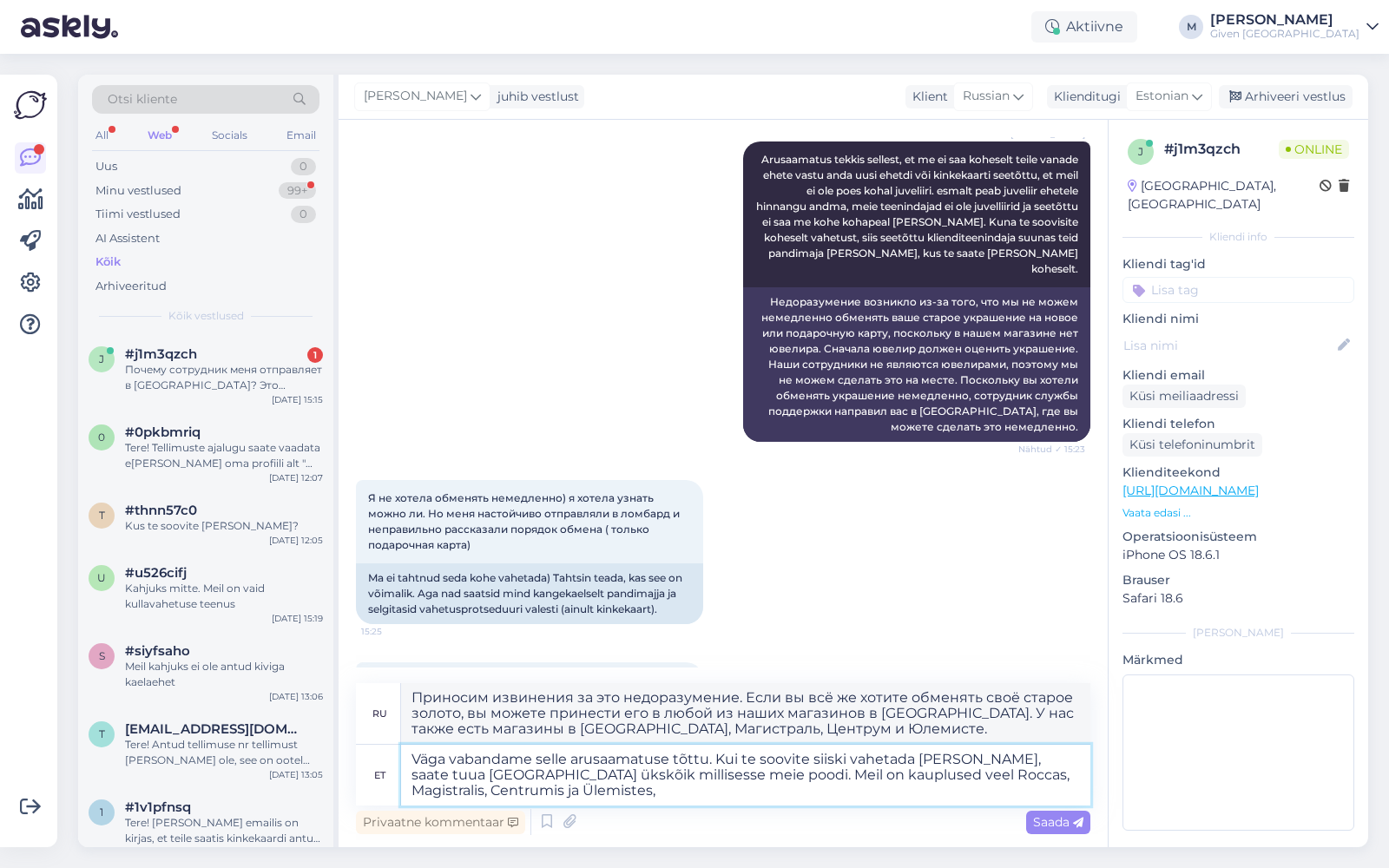
scroll to position [2844, 0]
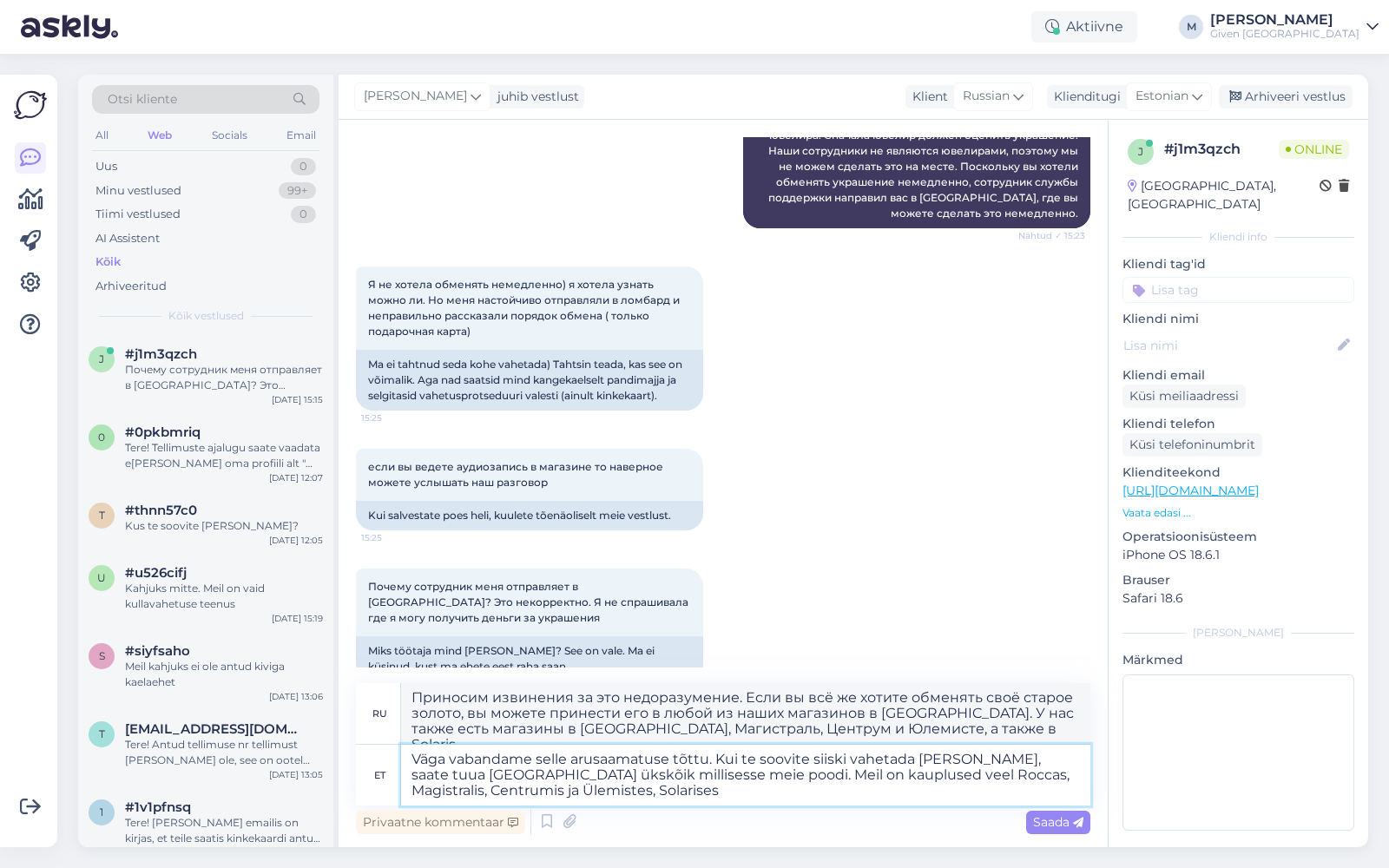
drag, startPoint x: 929, startPoint y: 808, endPoint x: 995, endPoint y: 813, distance: 66.2
click at [990, 812] on div "ru Приносим извинения за это недоразумение. Если вы всё же хотите обменять своё…" at bounding box center [723, 761] width 735 height 156
click at [713, 760] on textarea "Väga vabandame selle arusaamatuse tõttu. Kui te soovite siiski vahetada [PERSON…" at bounding box center [746, 775] width 689 height 60
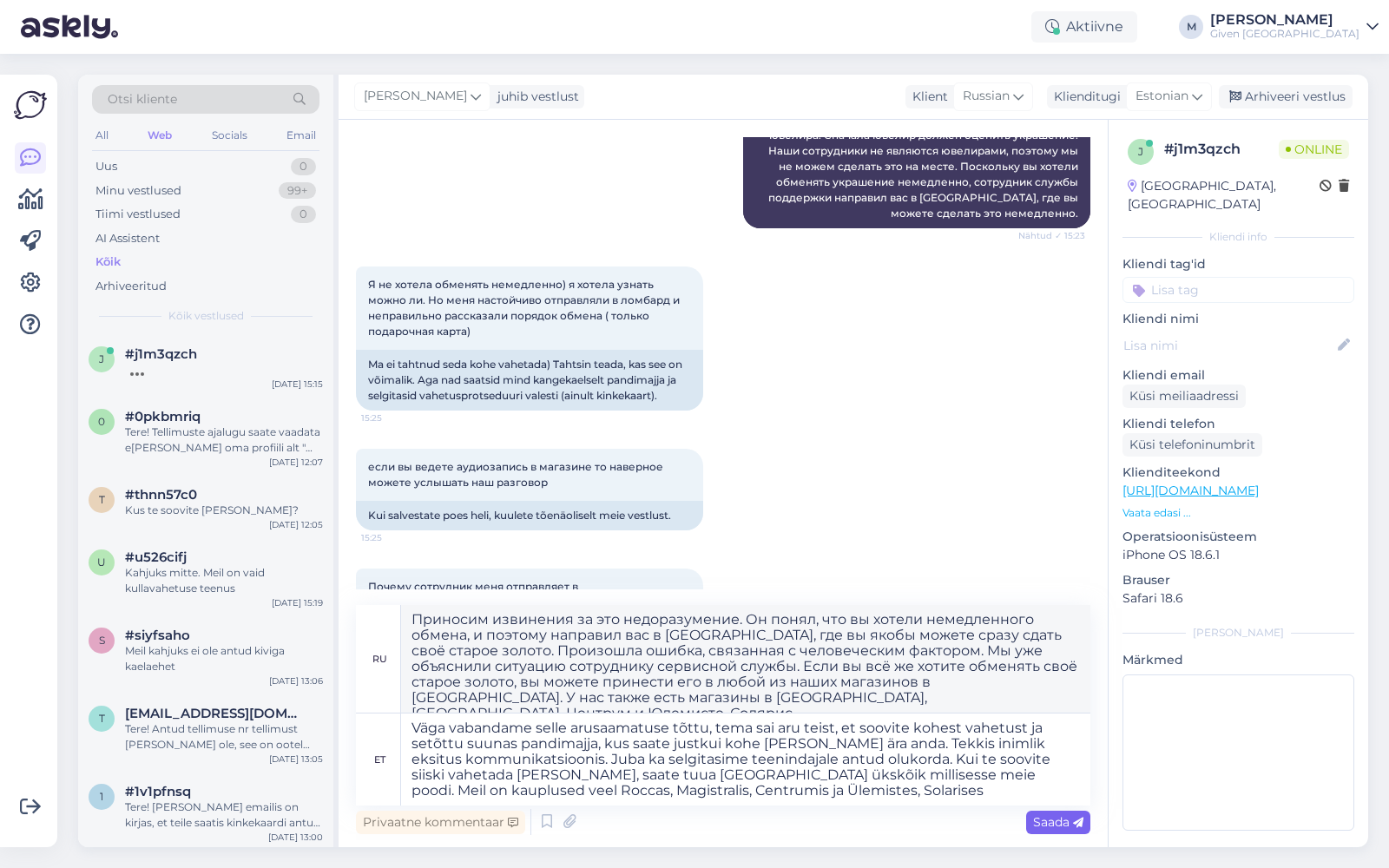
click at [1070, 819] on span "Saada" at bounding box center [1059, 822] width 51 height 16
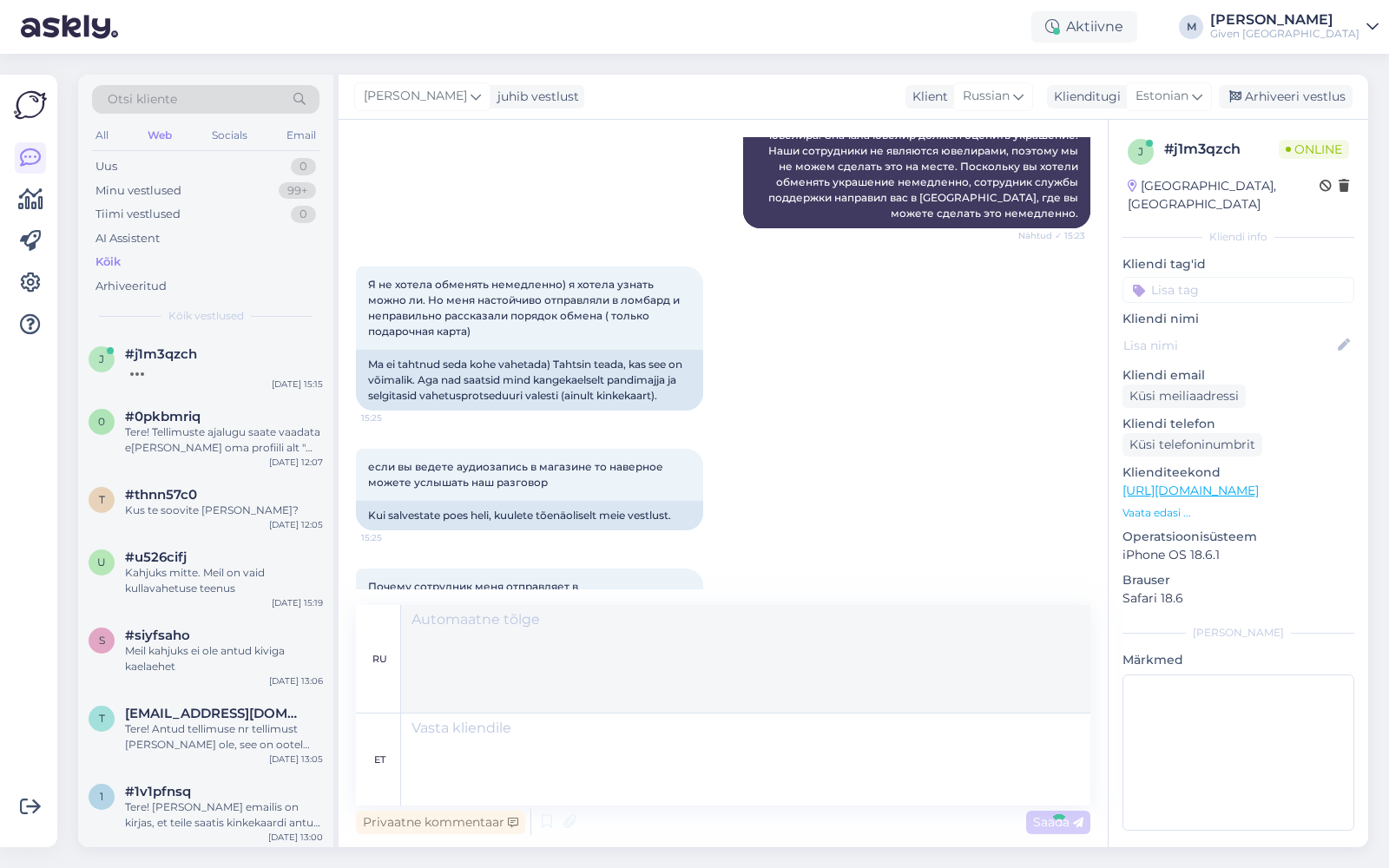
scroll to position [3136, 0]
